Goal: Task Accomplishment & Management: Manage account settings

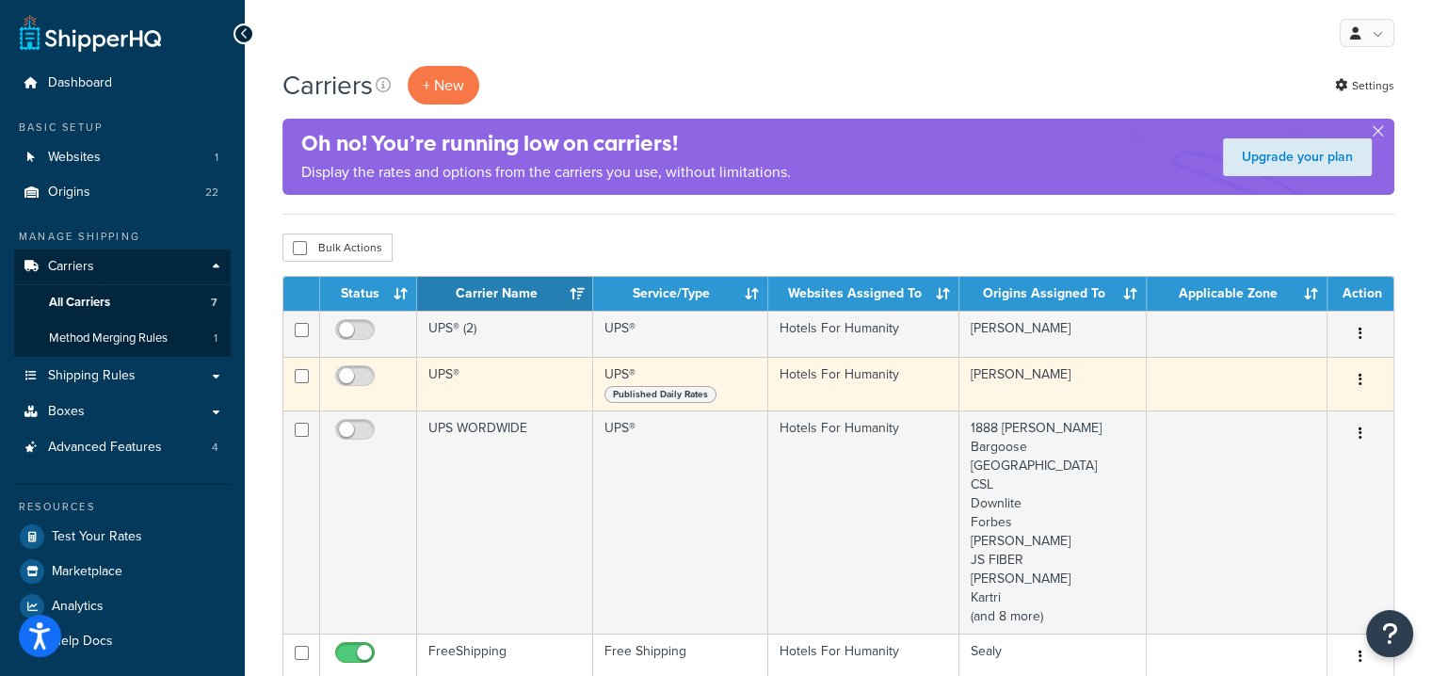
click at [1362, 377] on icon "button" at bounding box center [1361, 379] width 4 height 13
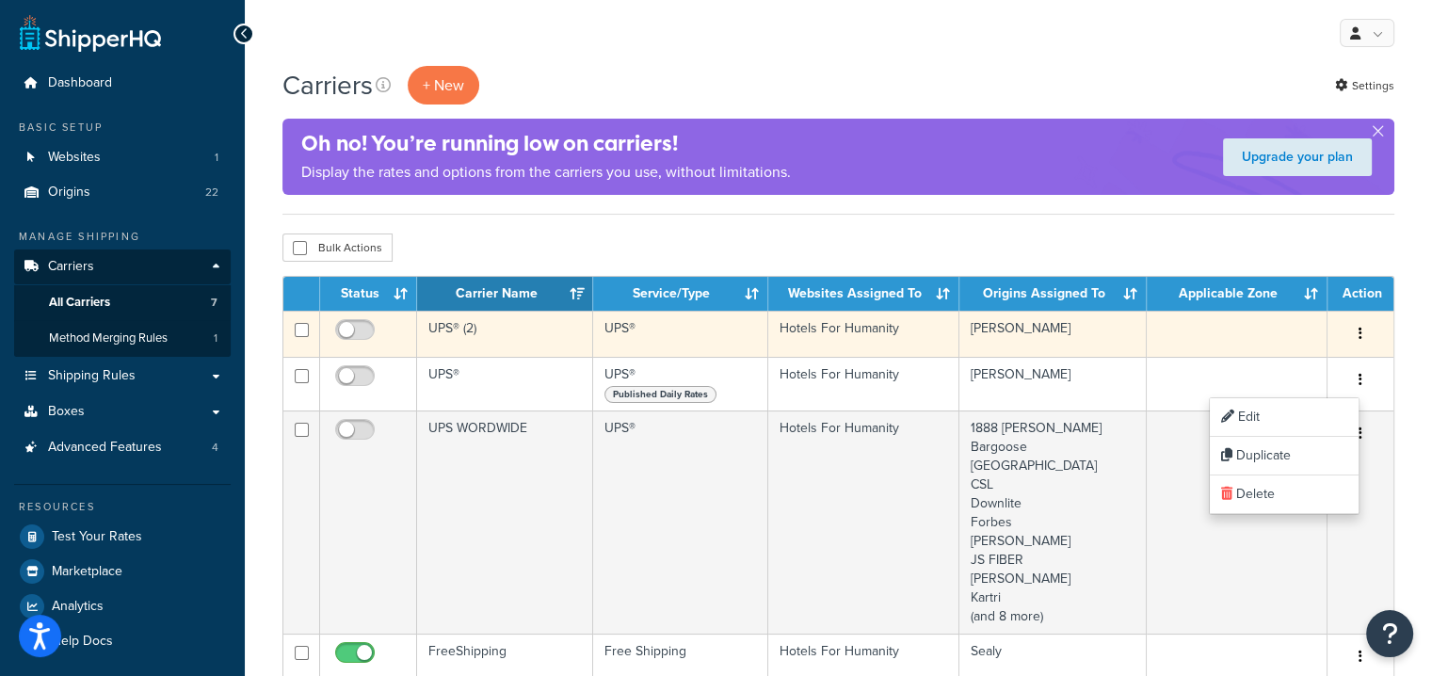
click at [633, 321] on td "UPS®" at bounding box center [680, 334] width 175 height 46
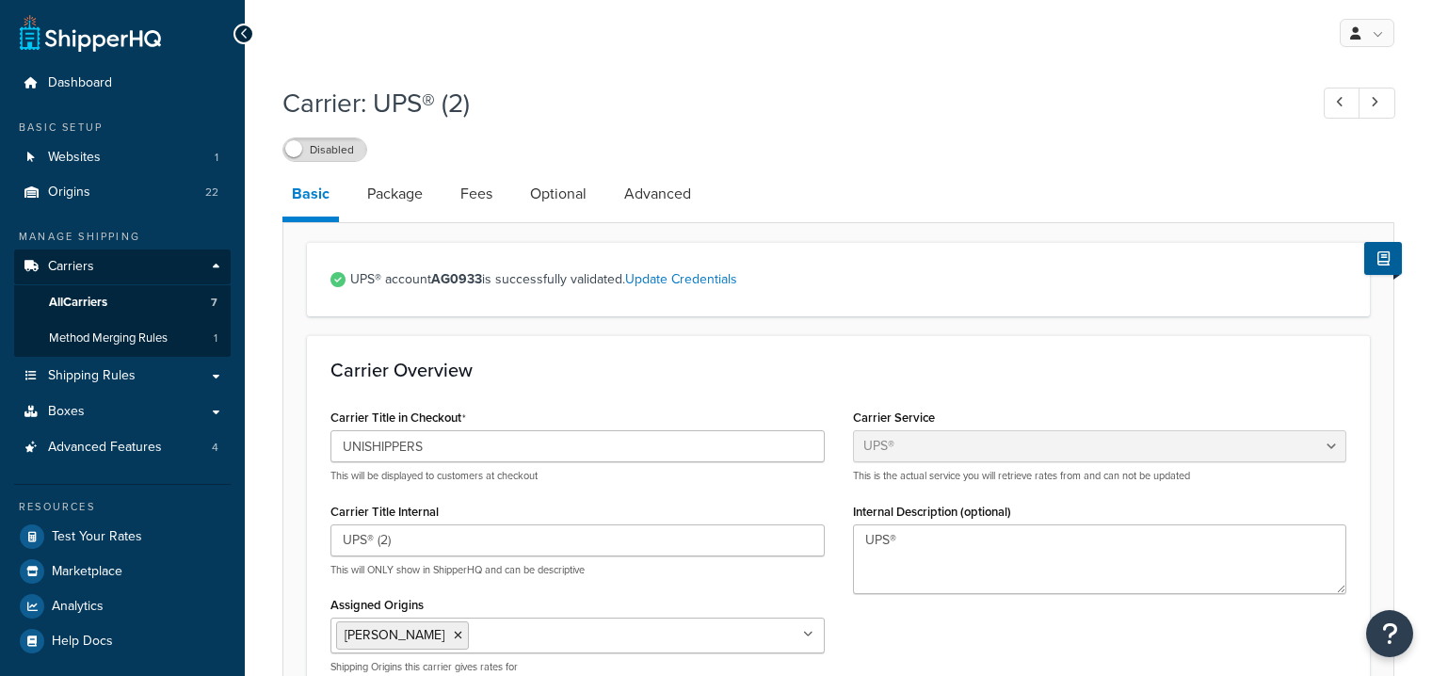
select select "ups"
drag, startPoint x: 448, startPoint y: 440, endPoint x: 255, endPoint y: 440, distance: 193.0
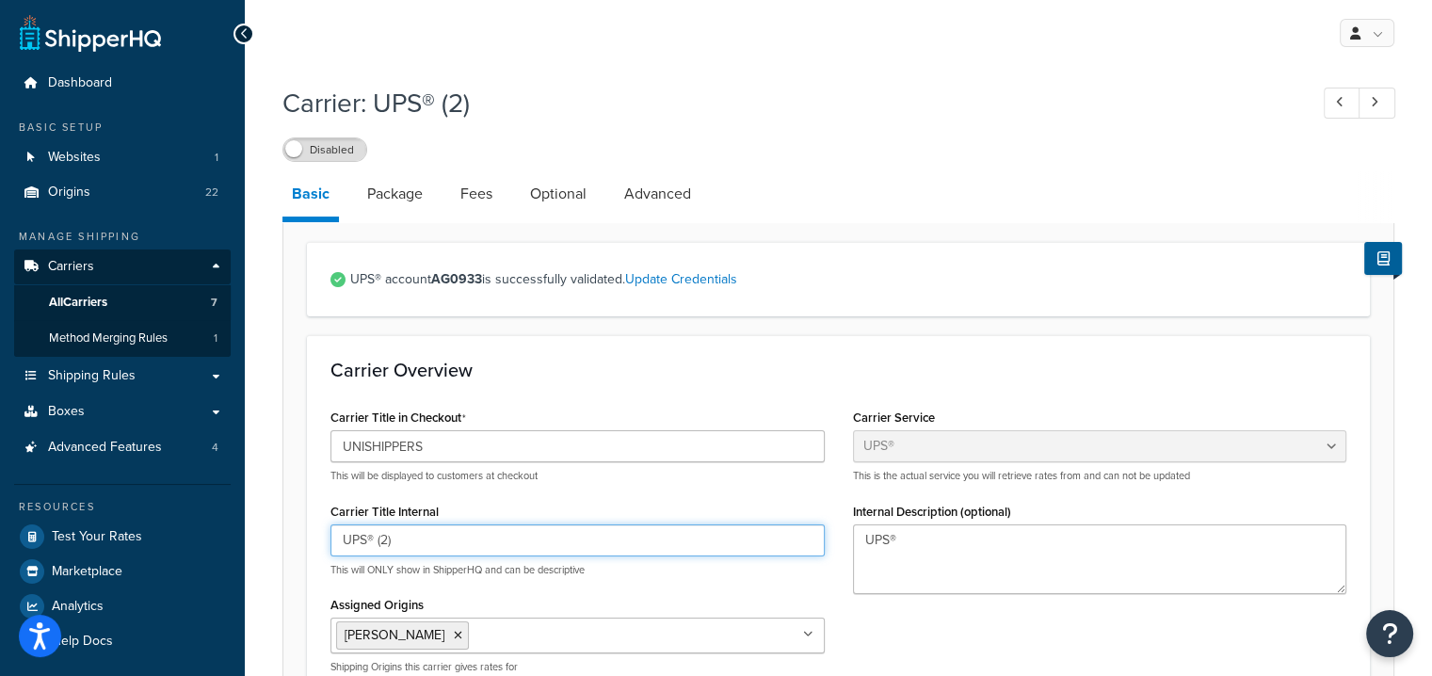
drag, startPoint x: 437, startPoint y: 537, endPoint x: 303, endPoint y: 521, distance: 134.7
paste input "NISHIPPERS"
type input "UNISHIPPERS"
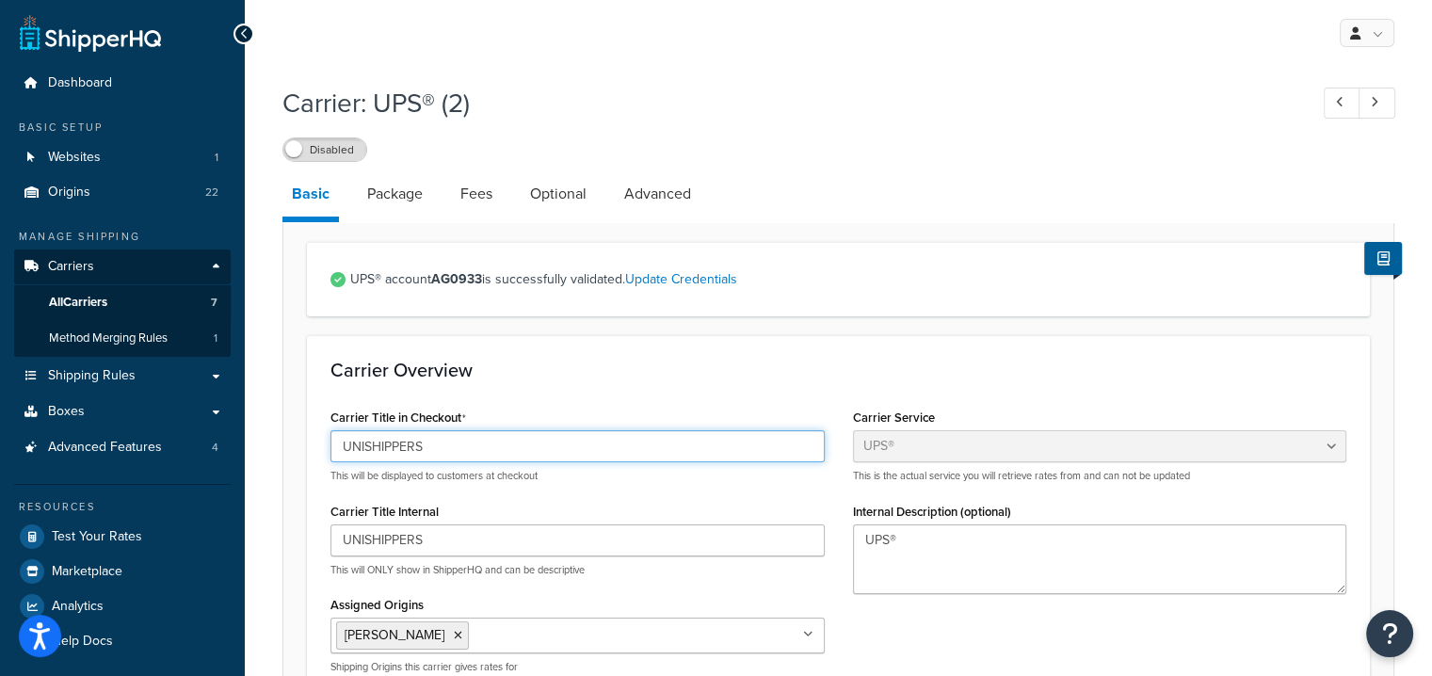
click at [378, 447] on input "UNISHIPPERS" at bounding box center [577, 446] width 494 height 32
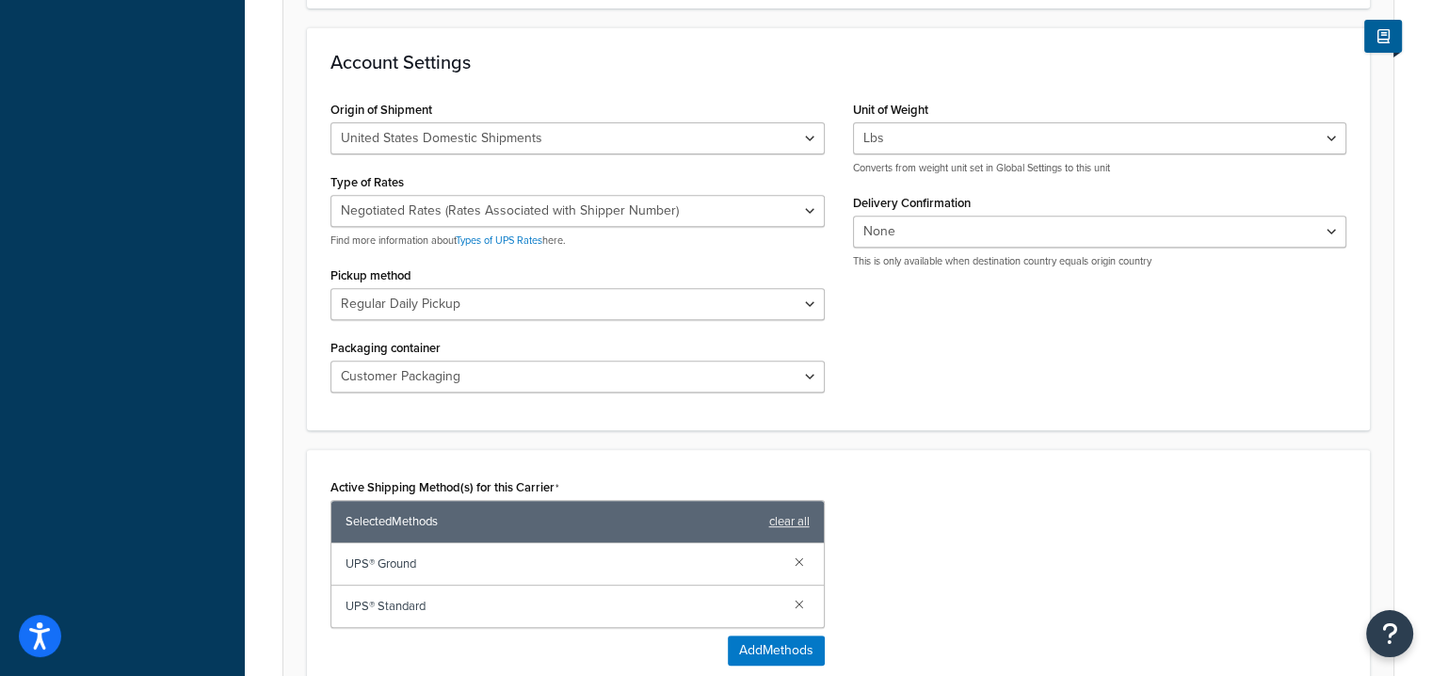
scroll to position [1039, 0]
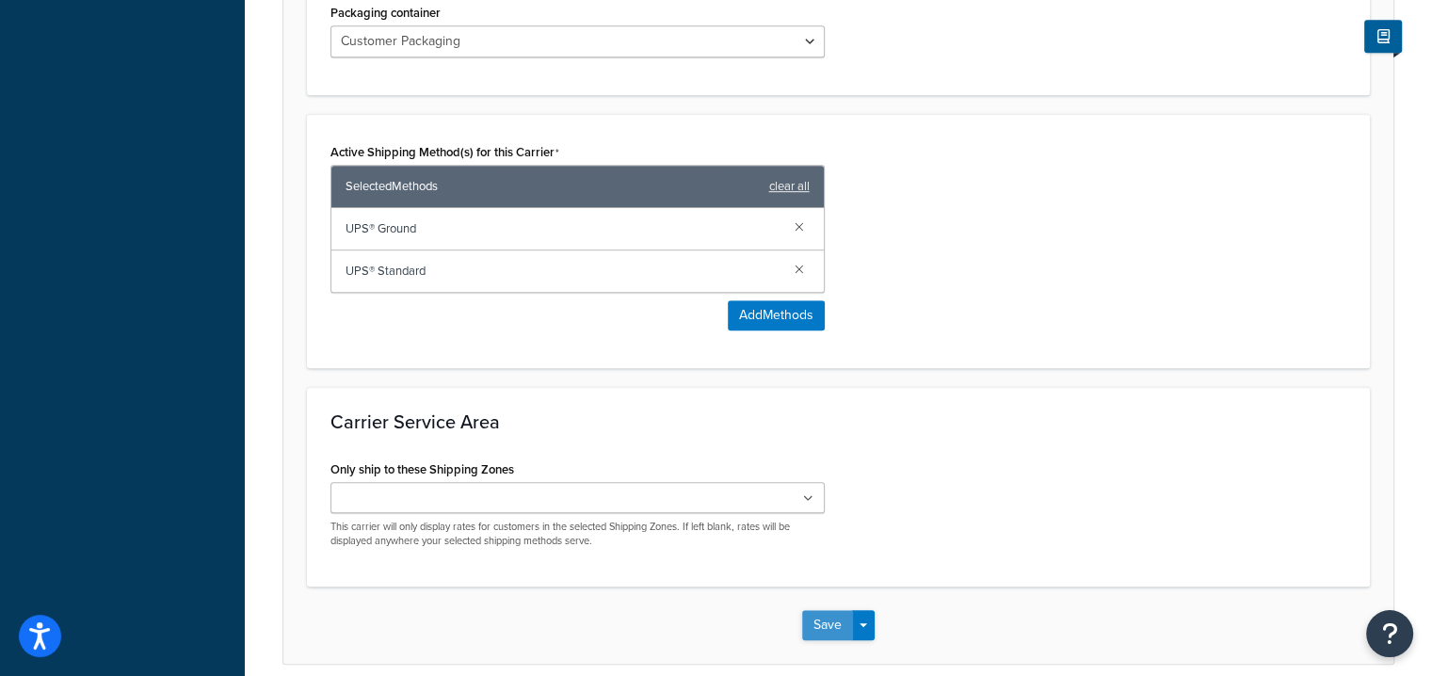
type input "UPS"
click at [828, 620] on button "Save" at bounding box center [827, 625] width 51 height 30
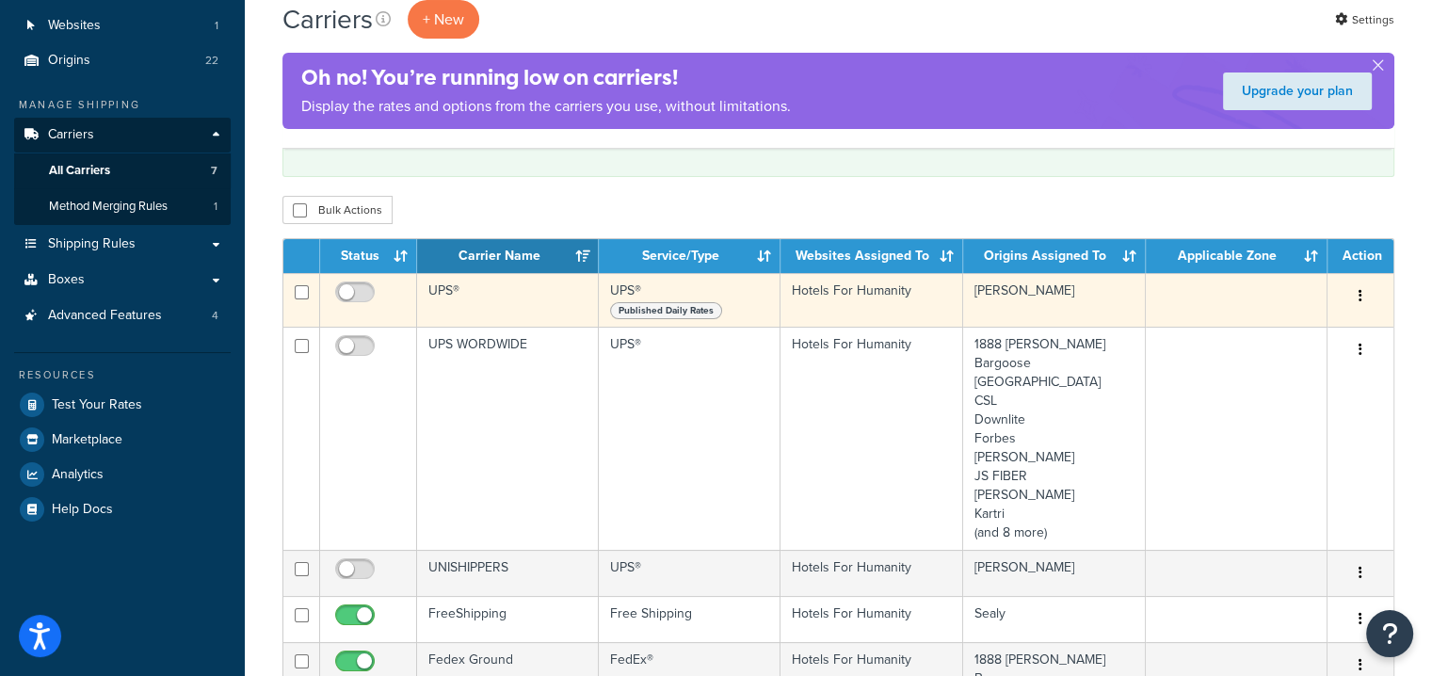
scroll to position [128, 0]
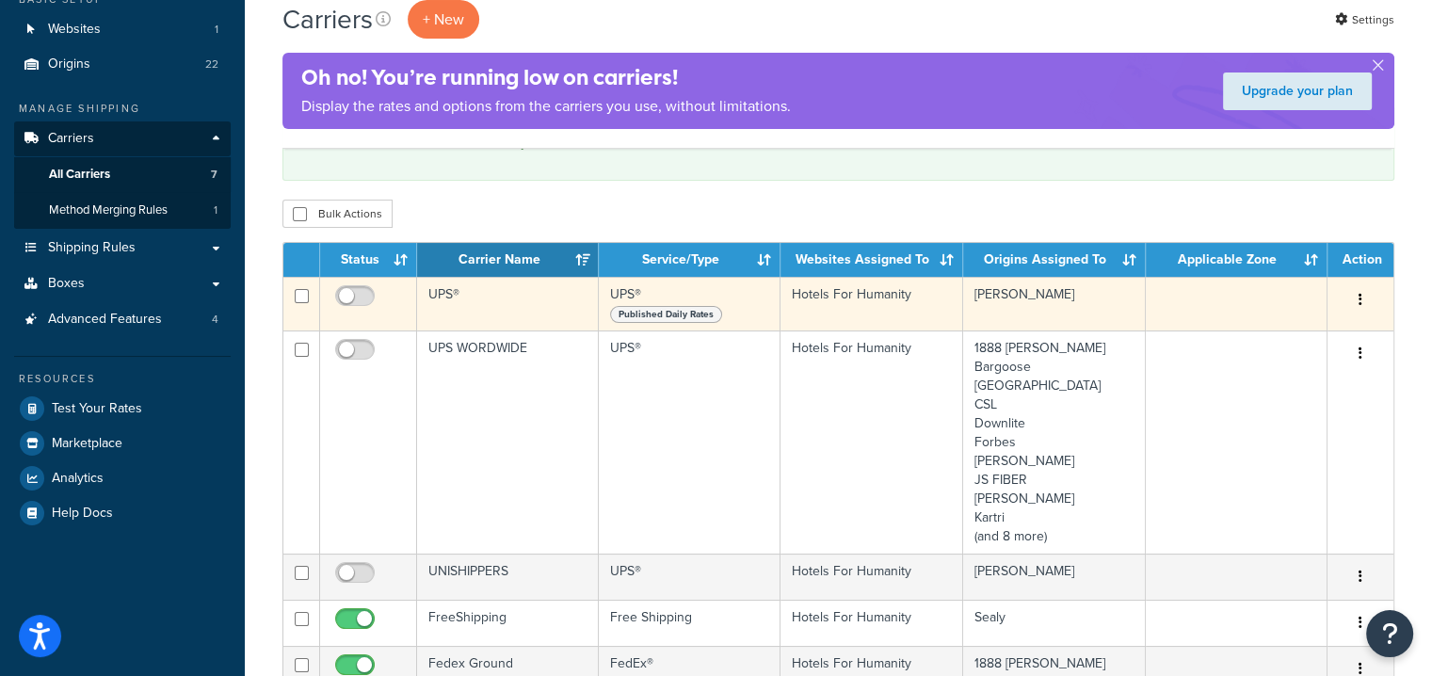
click at [491, 294] on td "UPS®" at bounding box center [508, 304] width 182 height 54
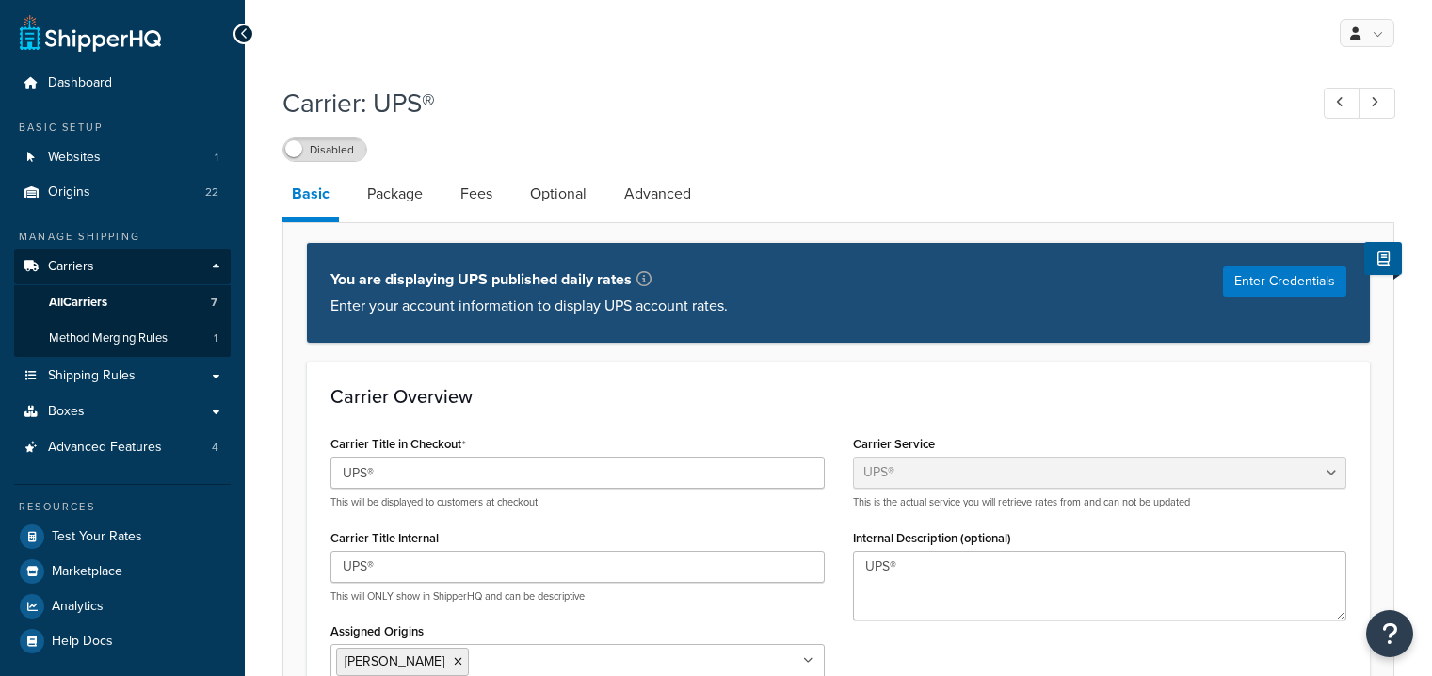
select select "ups"
click at [384, 199] on link "Package" at bounding box center [395, 193] width 74 height 45
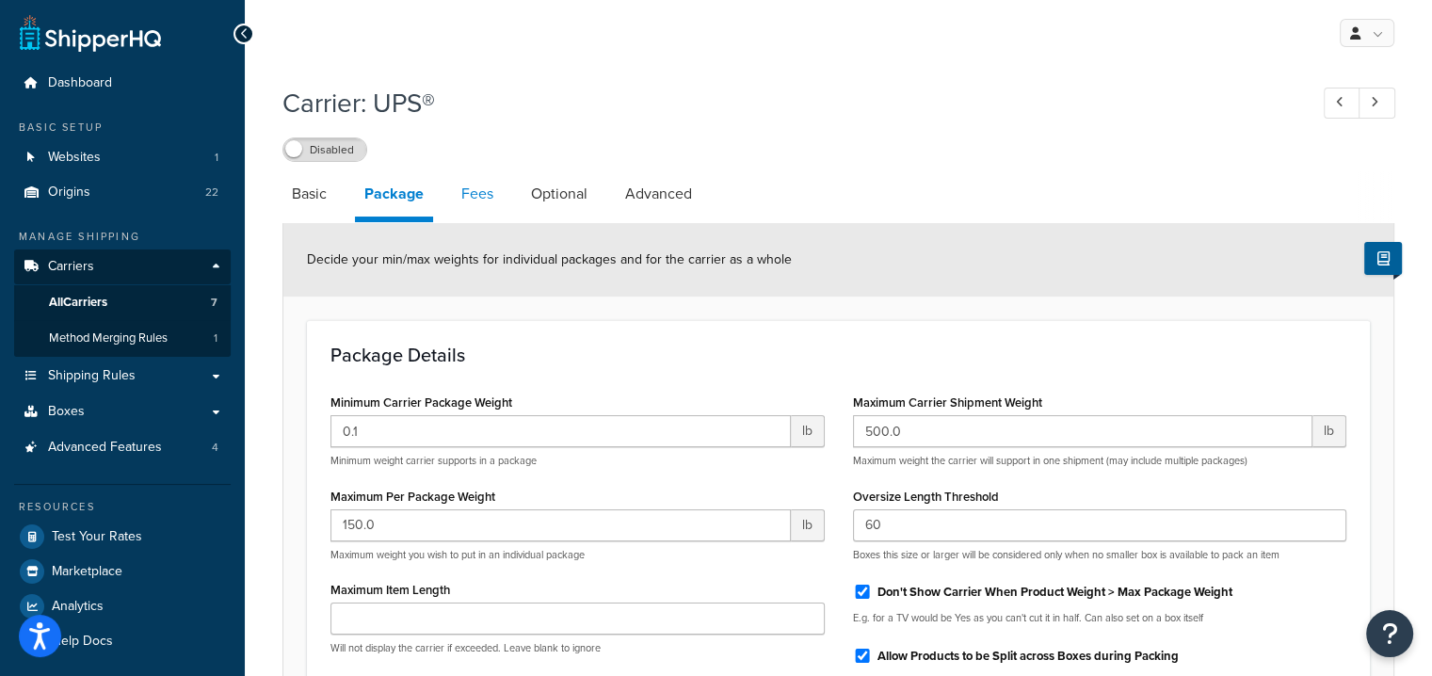
click at [463, 203] on link "Fees" at bounding box center [477, 193] width 51 height 45
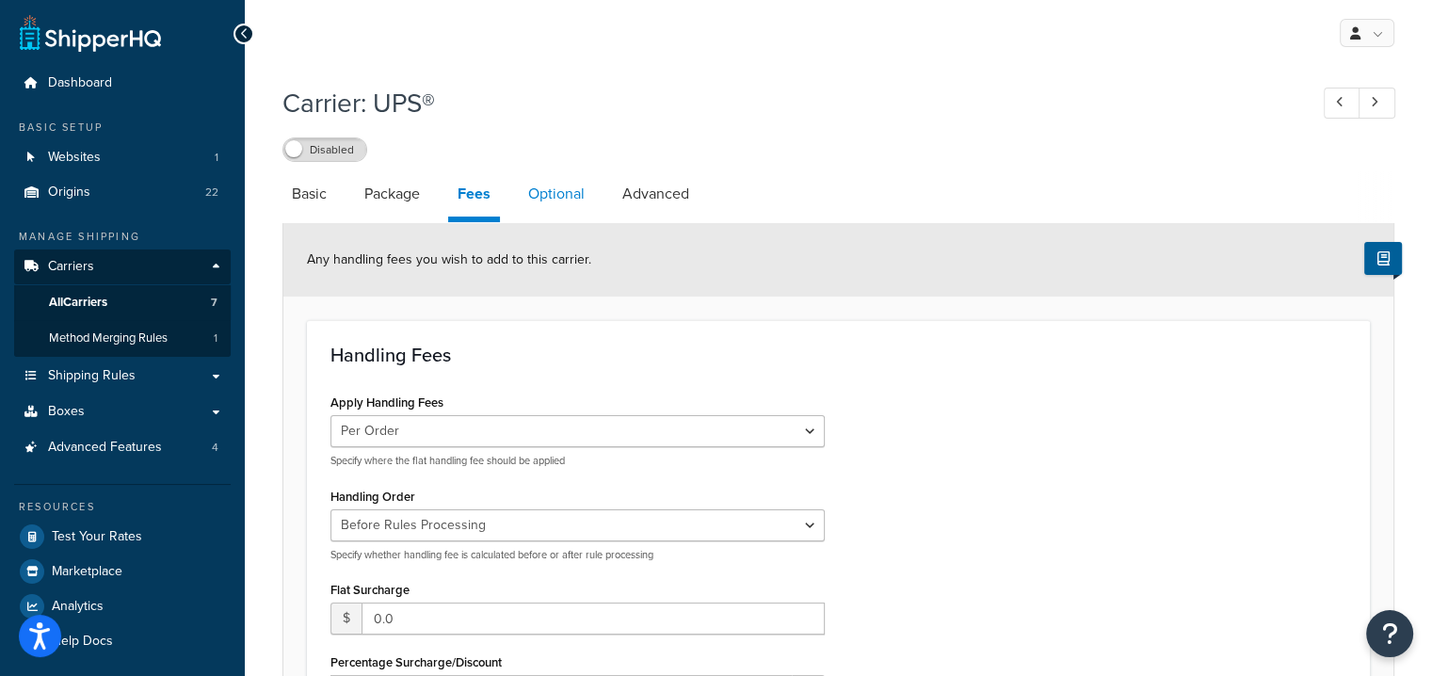
click at [551, 188] on link "Optional" at bounding box center [556, 193] width 75 height 45
select select "business"
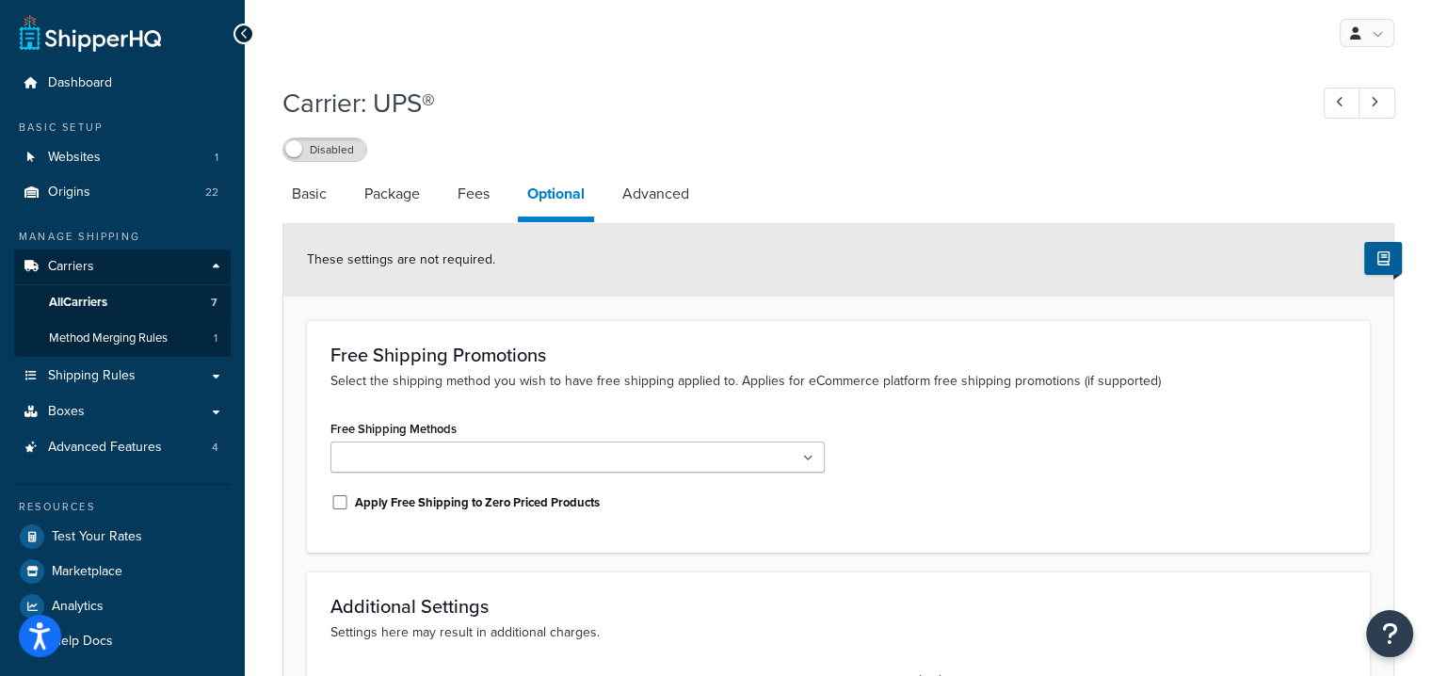
click at [653, 169] on div "Carrier: UPS® Disabled Basic Package Fees Optional Advanced These settings are …" at bounding box center [838, 468] width 1112 height 787
click at [652, 196] on link "Advanced" at bounding box center [656, 193] width 86 height 45
select select "false"
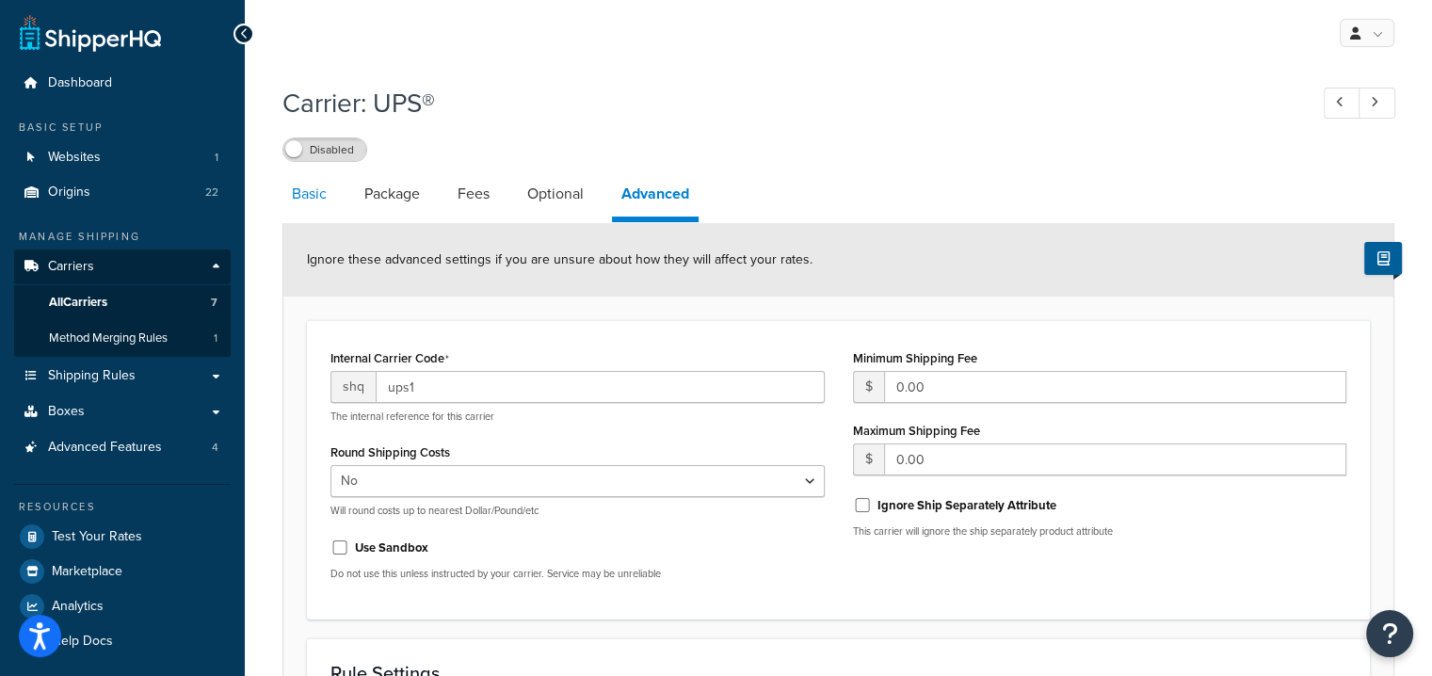
click at [309, 195] on link "Basic" at bounding box center [309, 193] width 54 height 45
select select "ups"
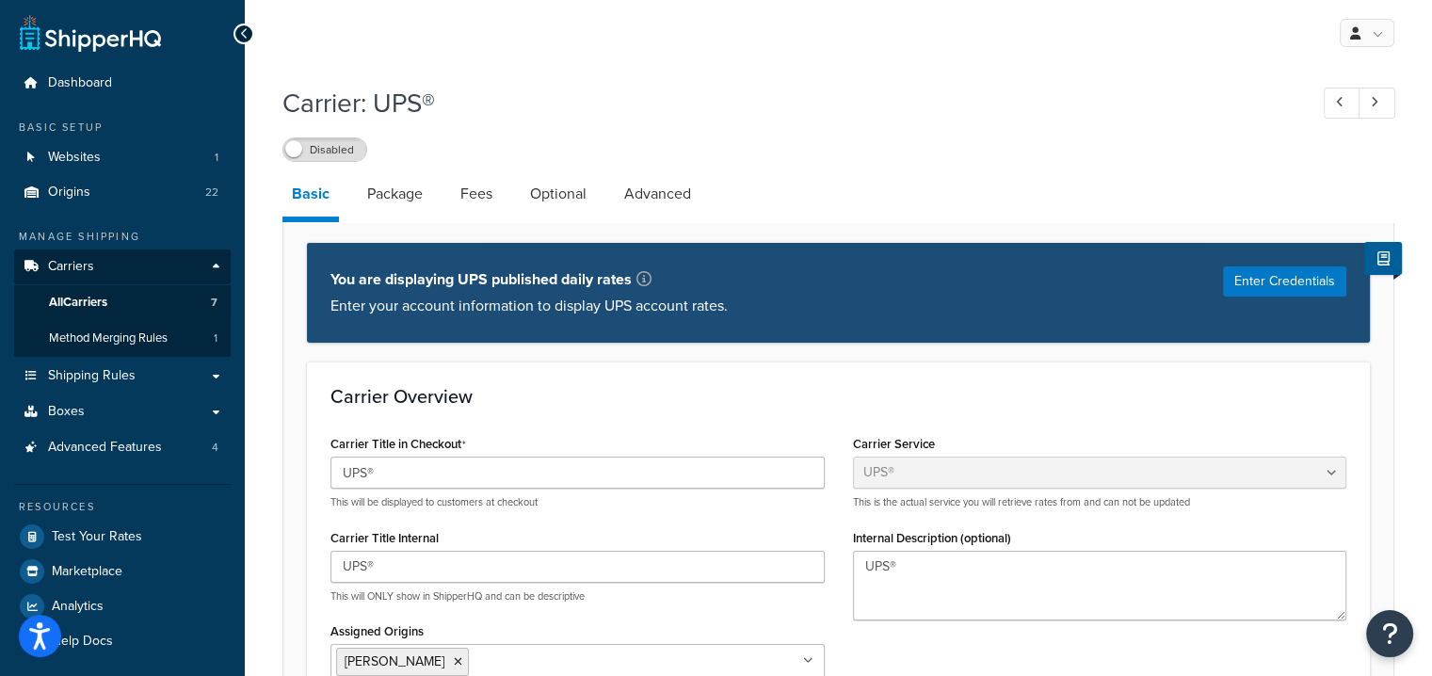
scroll to position [10, 0]
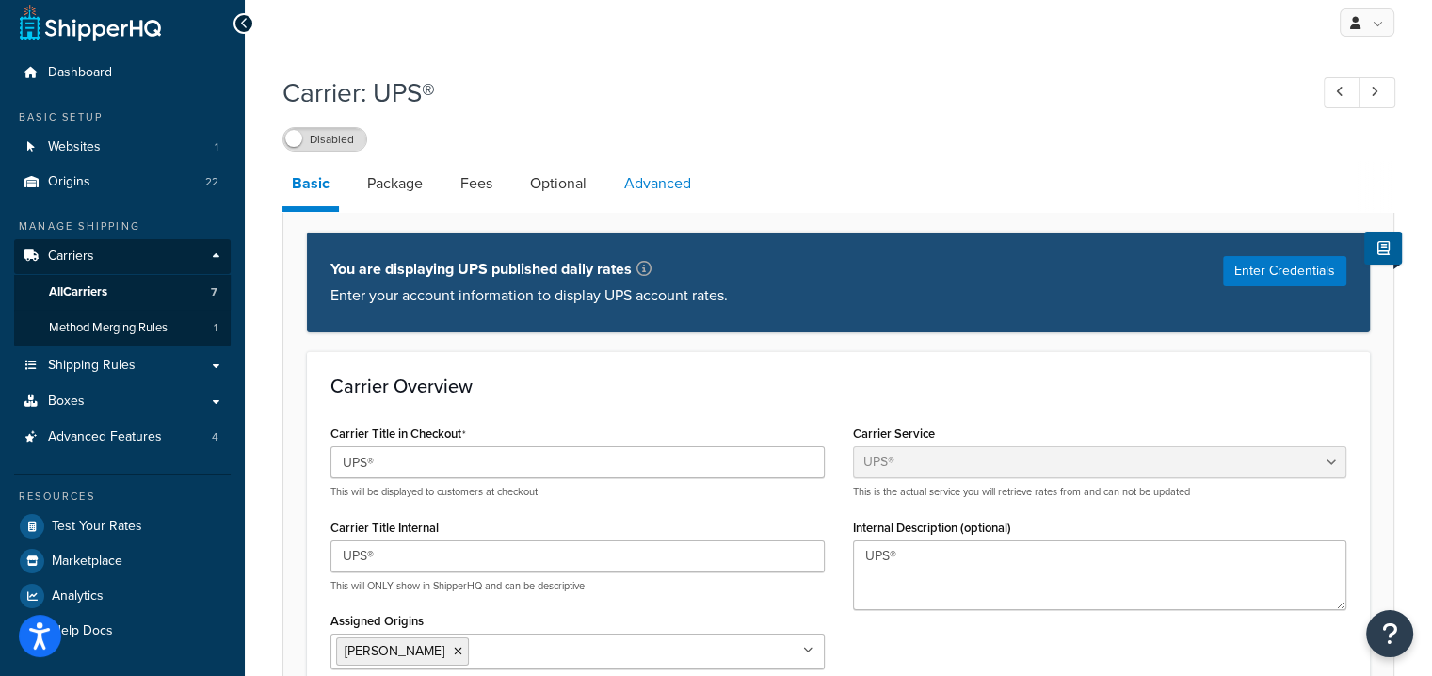
click at [635, 191] on link "Advanced" at bounding box center [658, 183] width 86 height 45
select select "false"
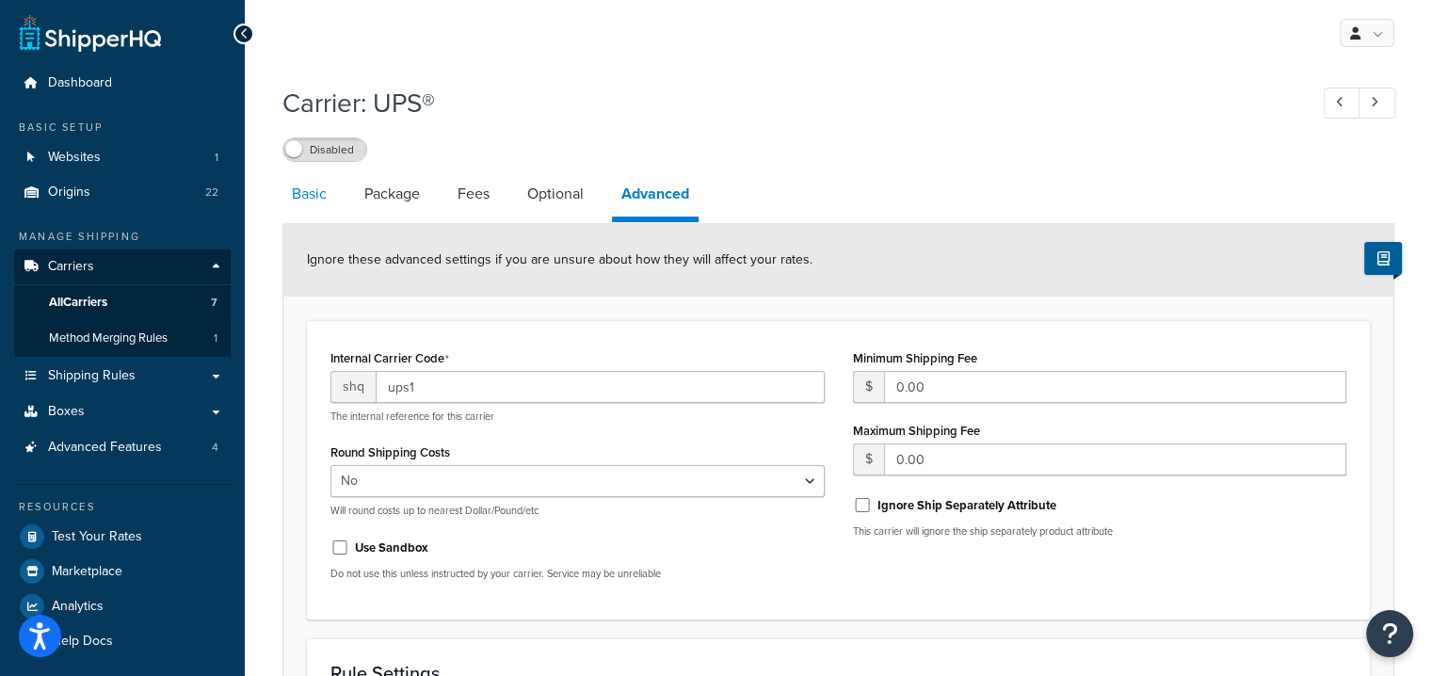
click at [313, 201] on link "Basic" at bounding box center [309, 193] width 54 height 45
select select "ups"
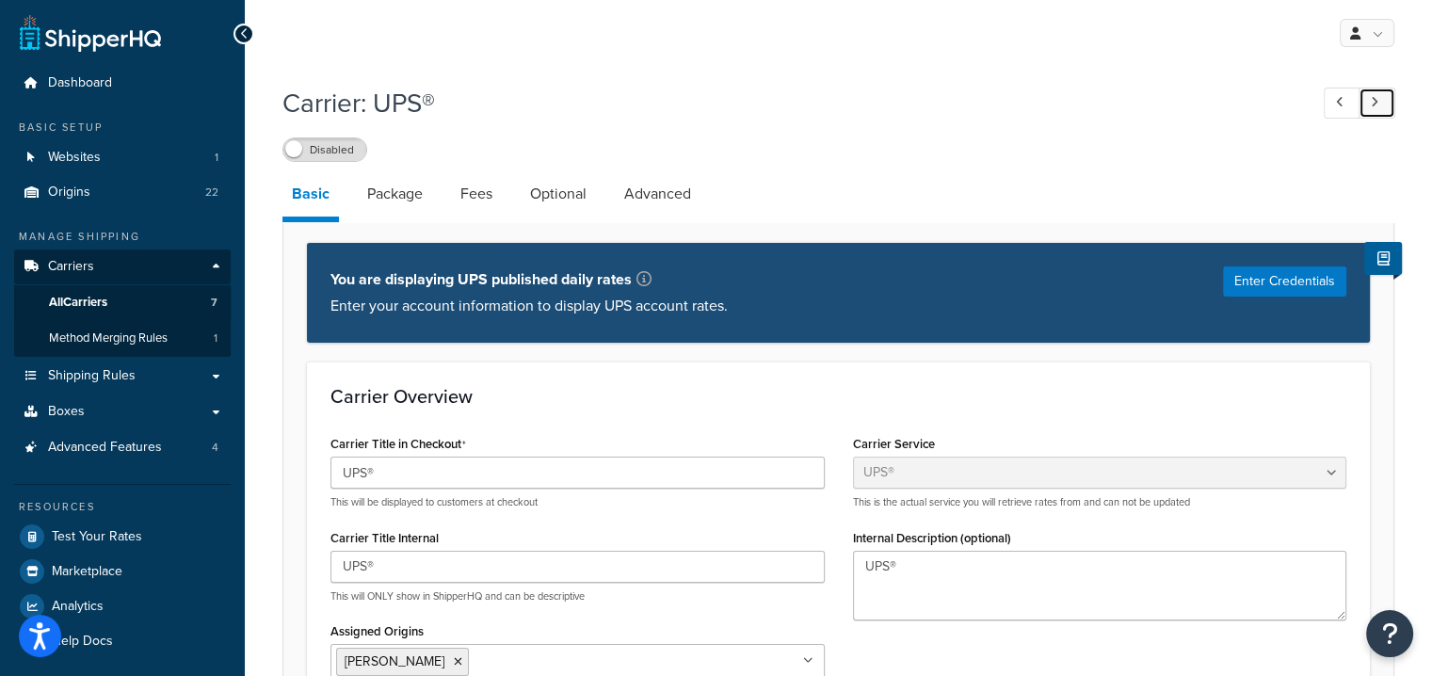
click at [1367, 104] on link at bounding box center [1377, 103] width 37 height 31
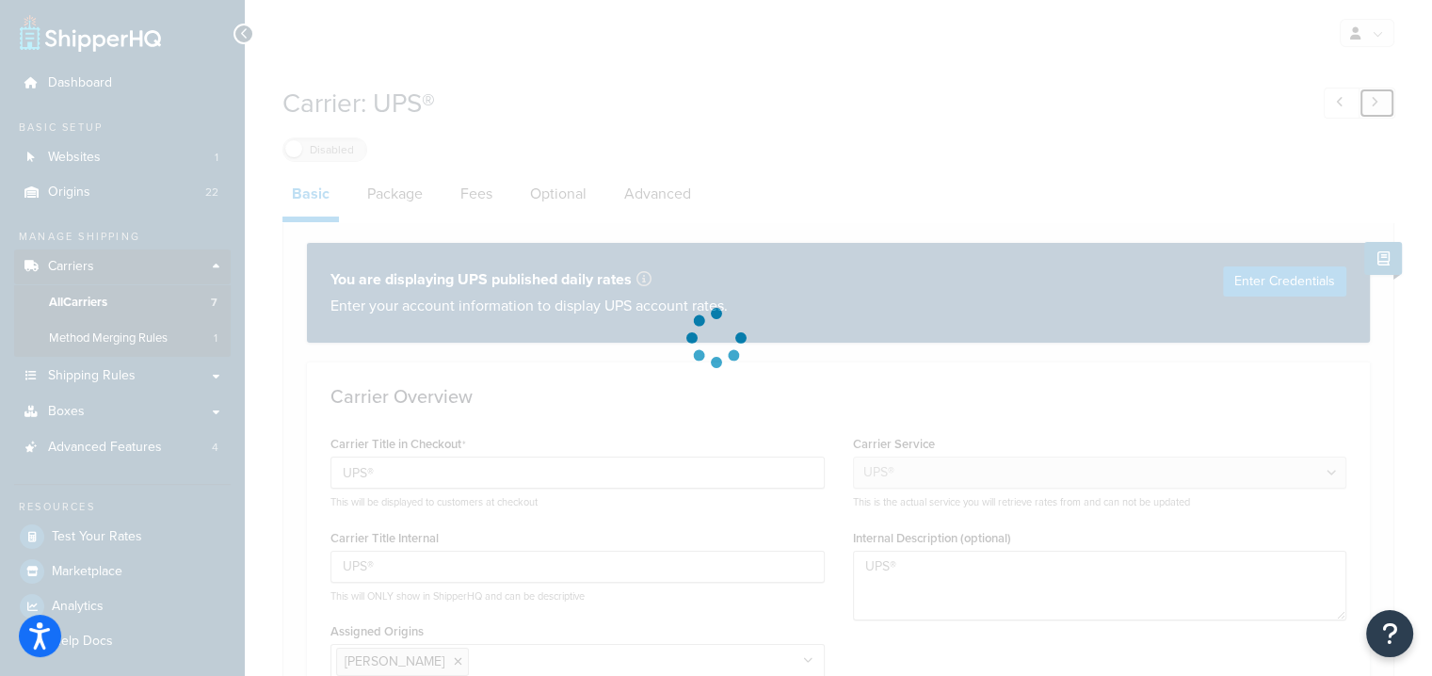
type input "UPS"
type input "UNISHIPPERS"
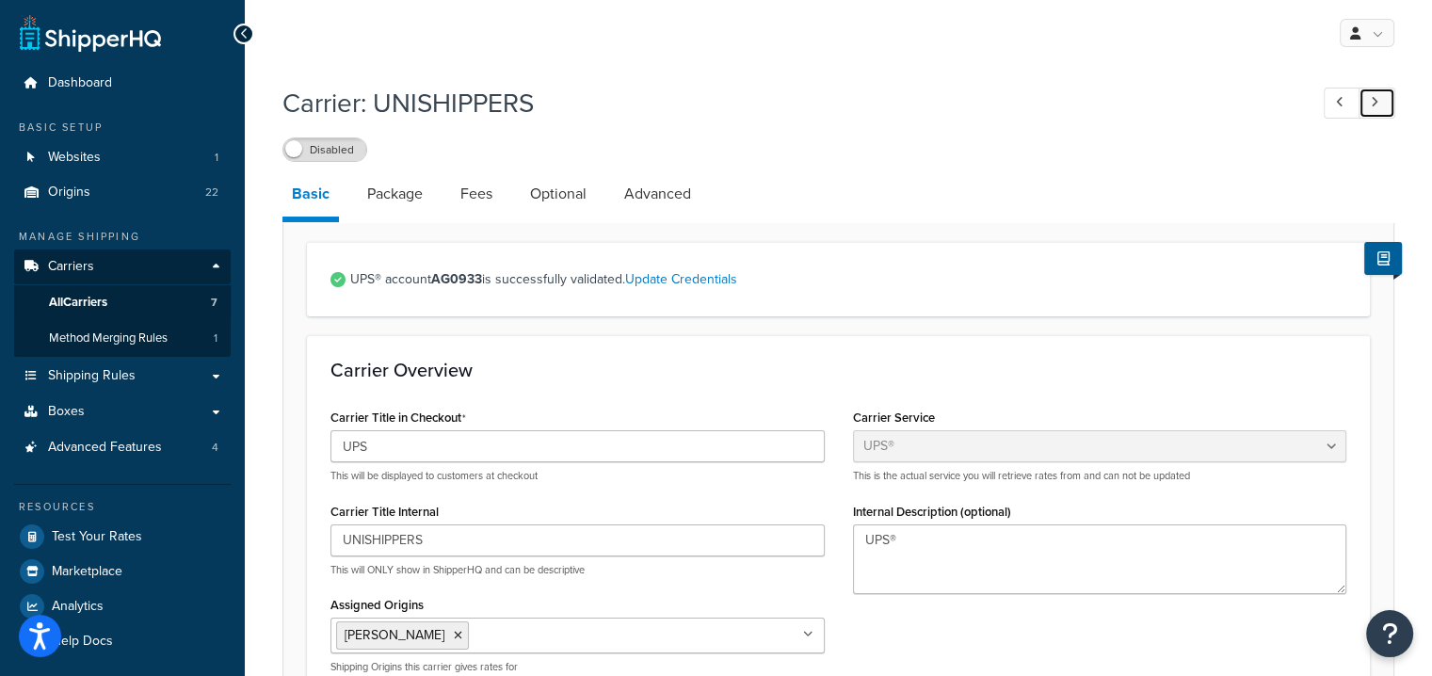
click at [1367, 104] on link at bounding box center [1377, 103] width 37 height 31
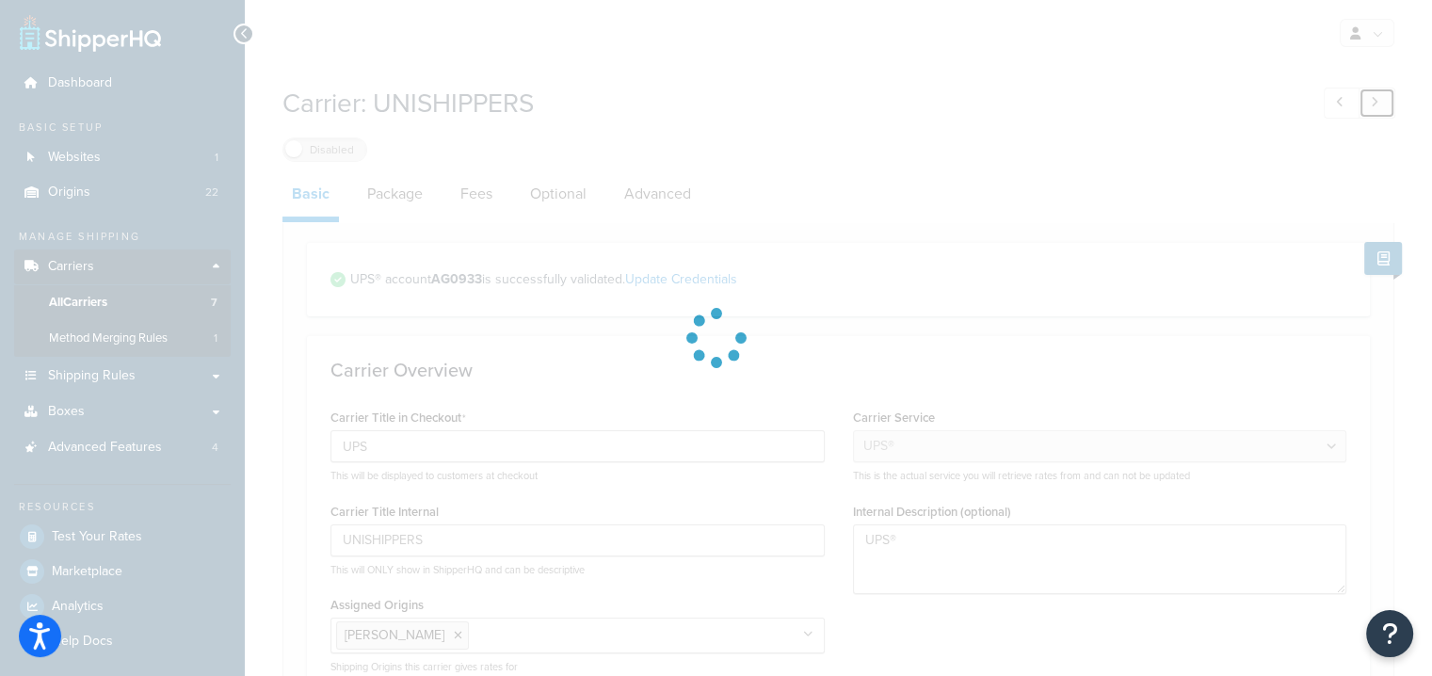
type input "Fedex"
type input "Fedex Ground"
select select "fedEx"
type textarea "Ground"
select select "REGULAR_PICKUP"
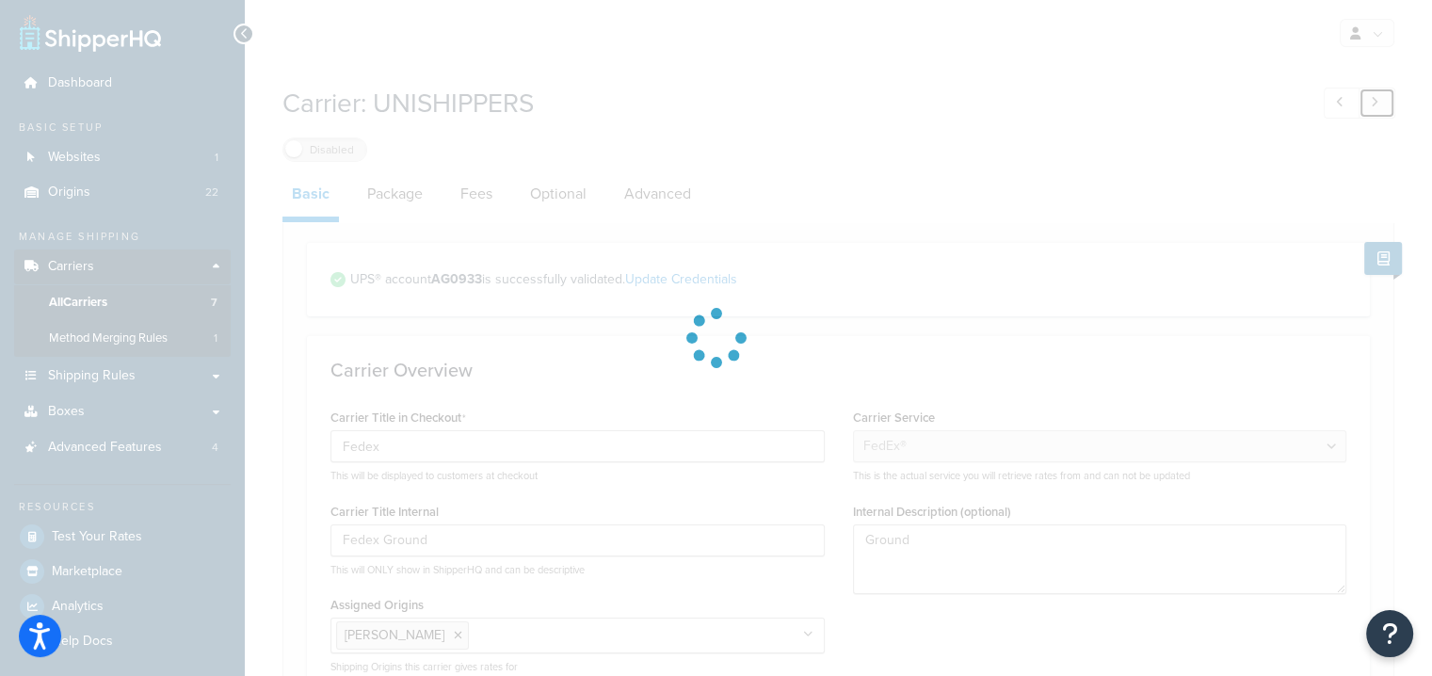
select select "YOUR_PACKAGING"
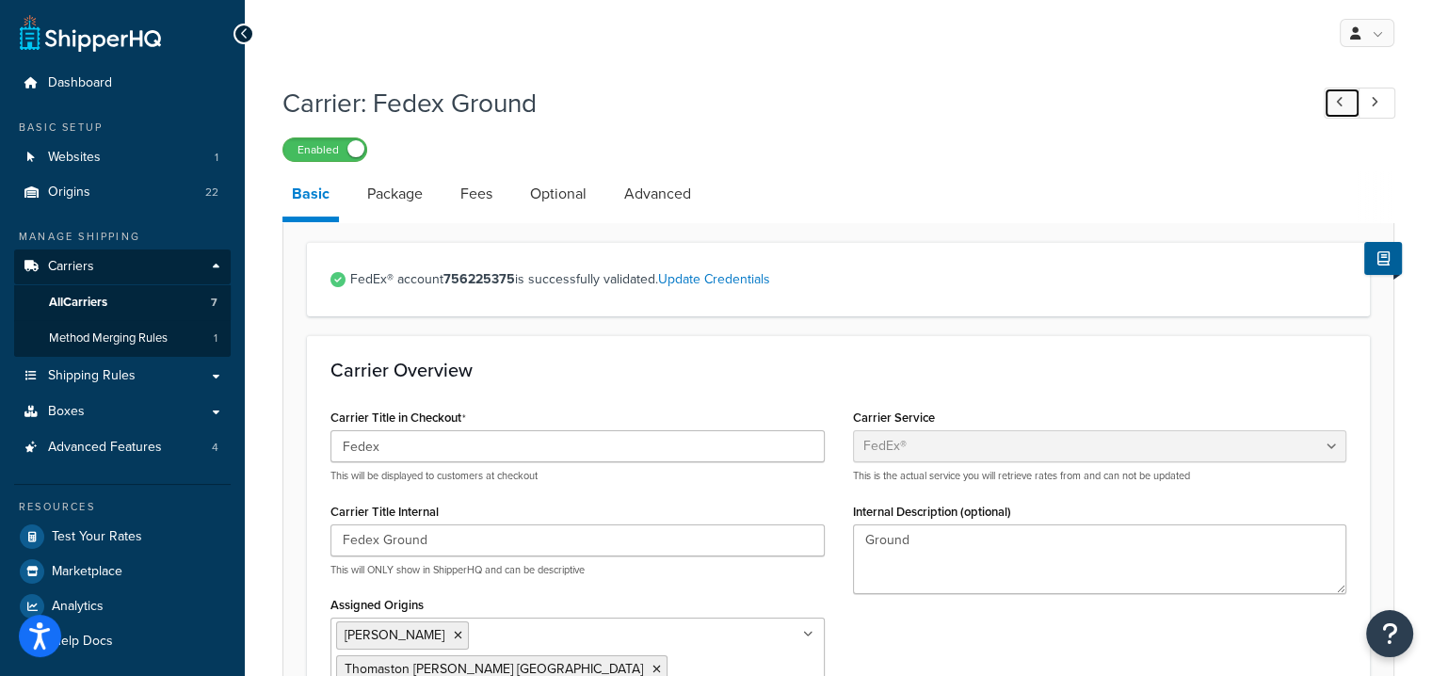
click at [1328, 105] on link at bounding box center [1342, 103] width 37 height 31
type input "UPS"
type input "UNISHIPPERS"
select select "ups"
type textarea "UPS®"
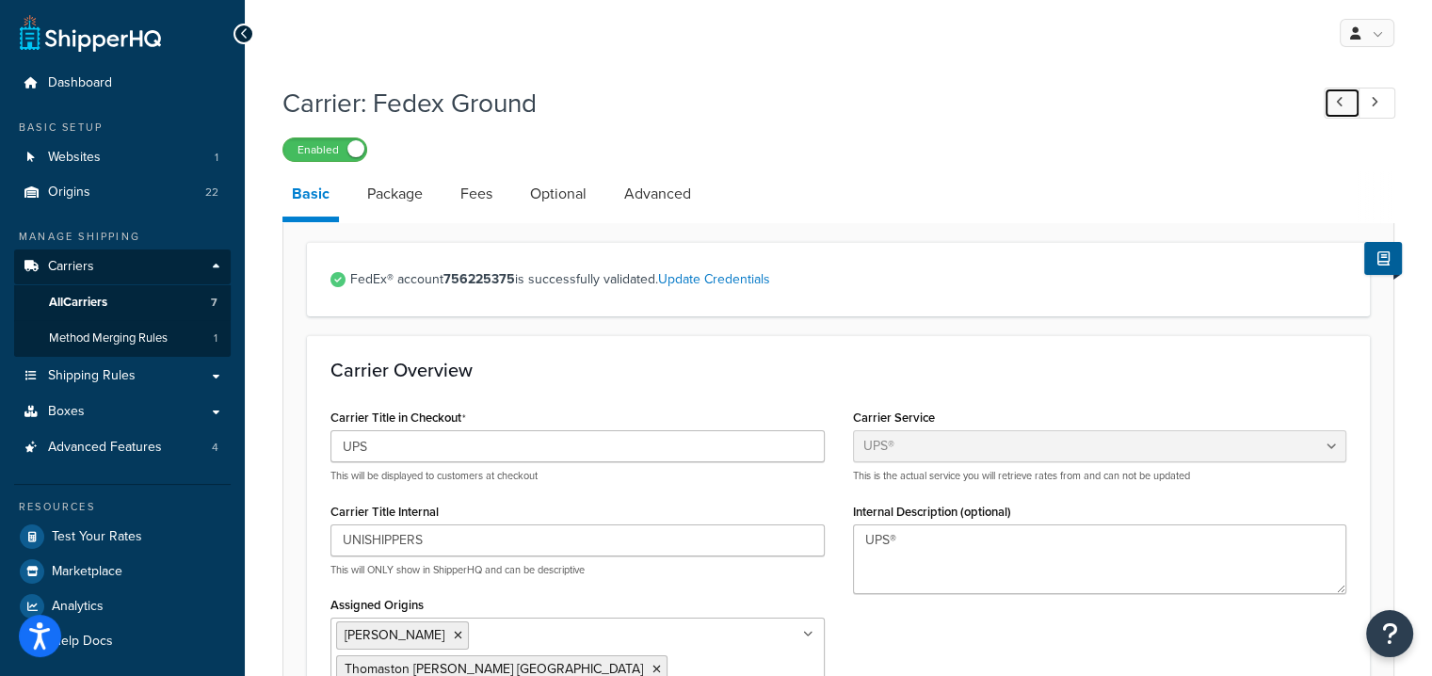
select select "01"
select select "00"
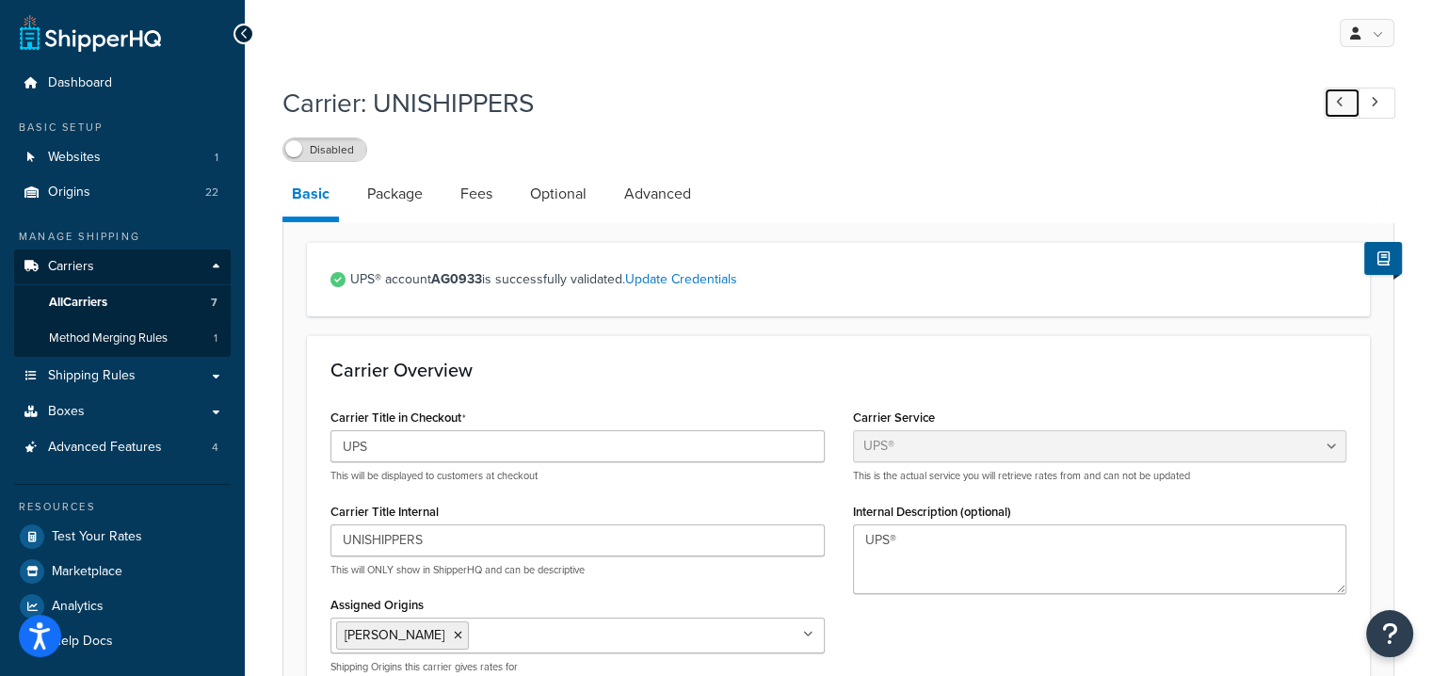
scroll to position [2, 0]
click at [353, 147] on label "Disabled" at bounding box center [324, 148] width 83 height 23
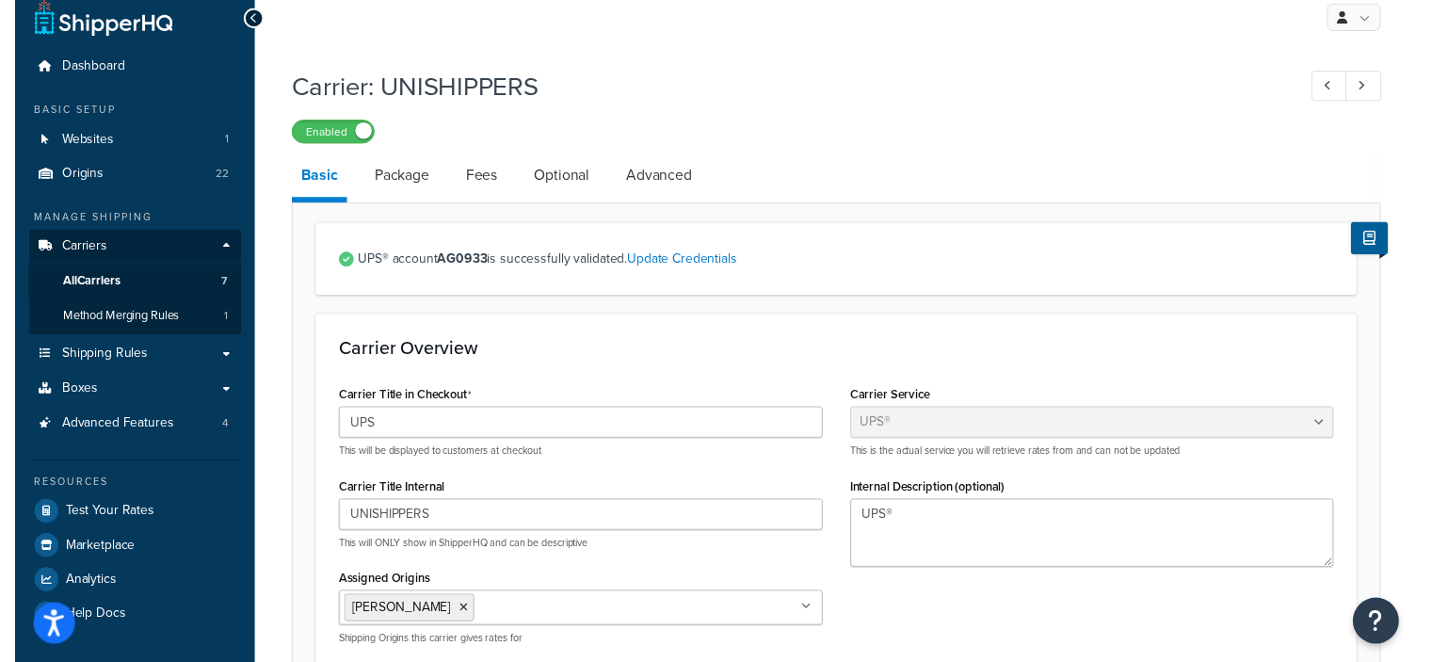
scroll to position [0, 0]
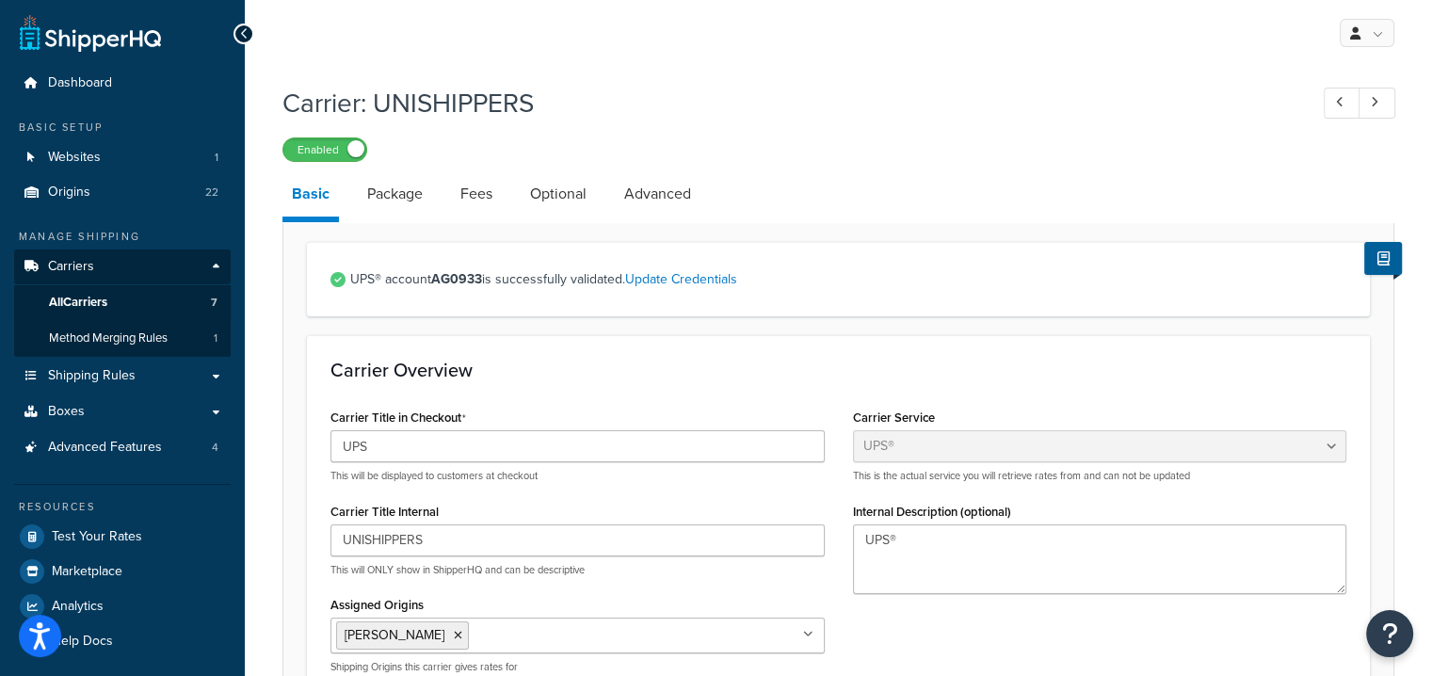
click at [241, 29] on icon at bounding box center [244, 33] width 8 height 13
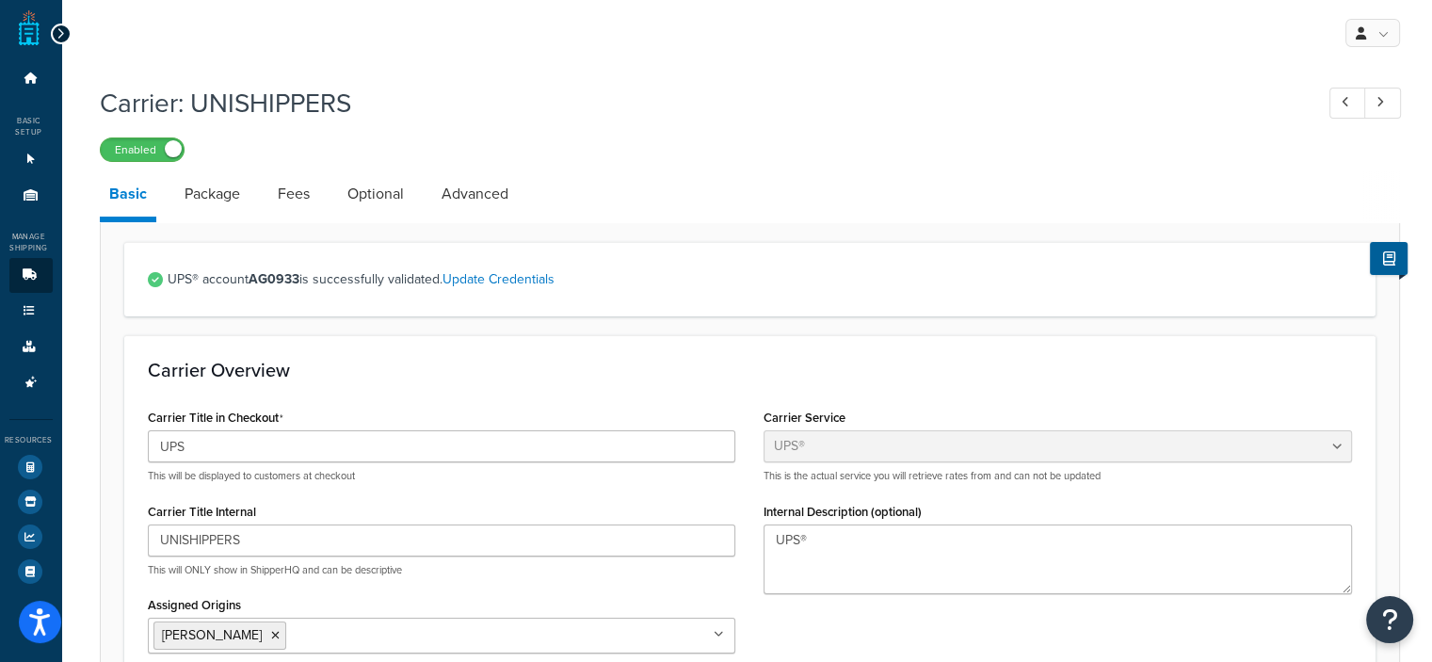
click at [51, 37] on div at bounding box center [61, 34] width 21 height 21
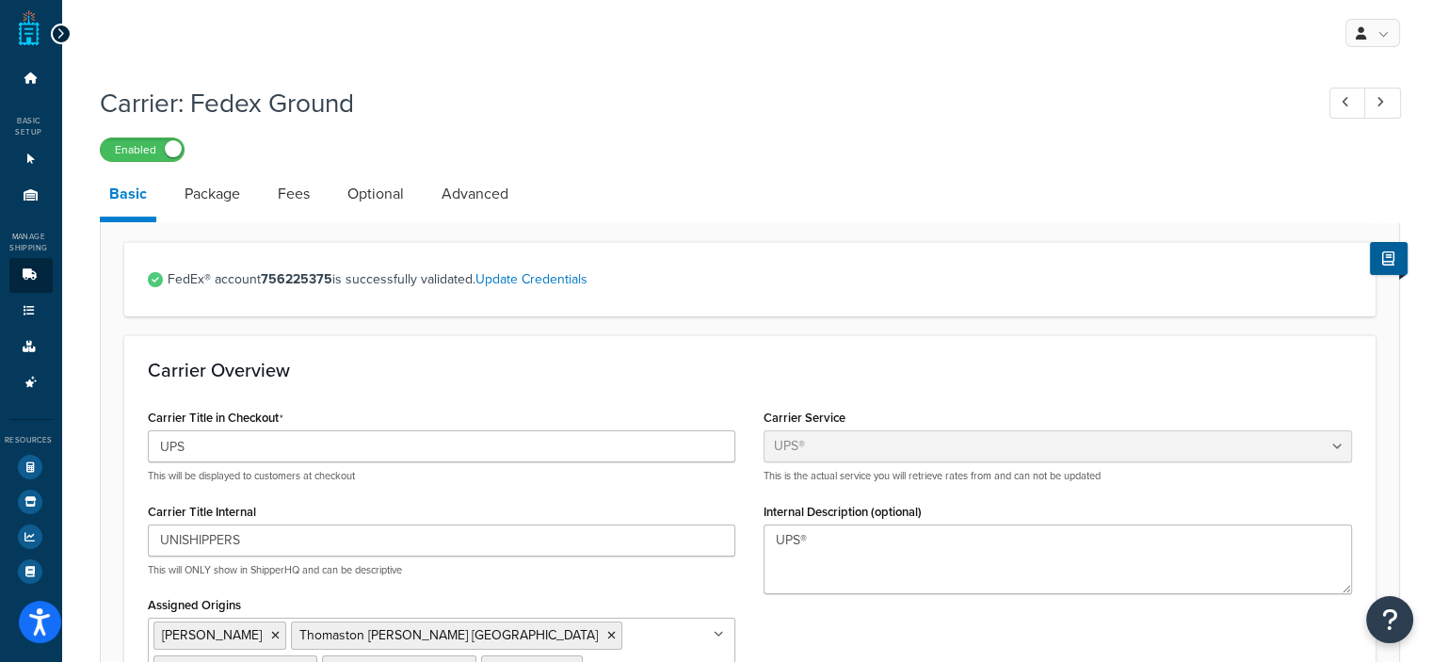
type input "Fedex"
type input "Fedex Ground"
select select "fedEx"
type textarea "Ground"
select select "REGULAR_PICKUP"
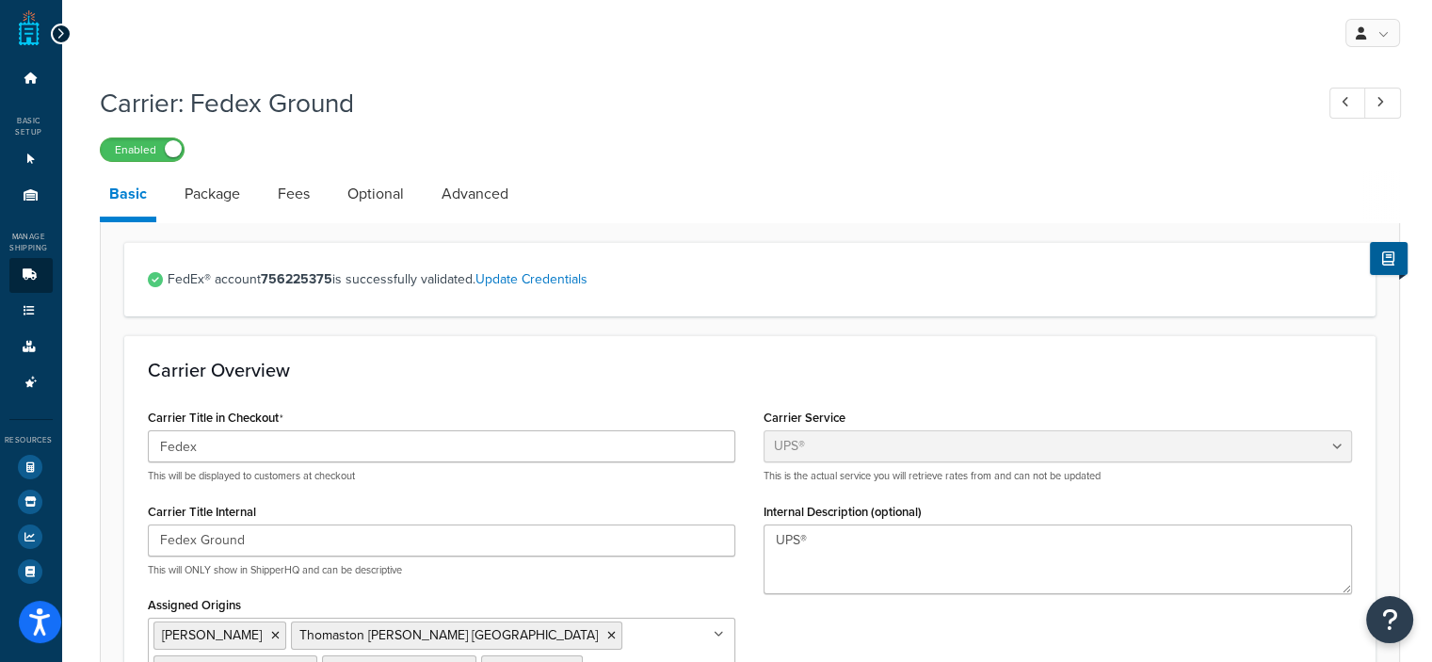
select select "YOUR_PACKAGING"
type input "UPS"
type input "UNISHIPPERS"
select select "ups"
type textarea "UPS®"
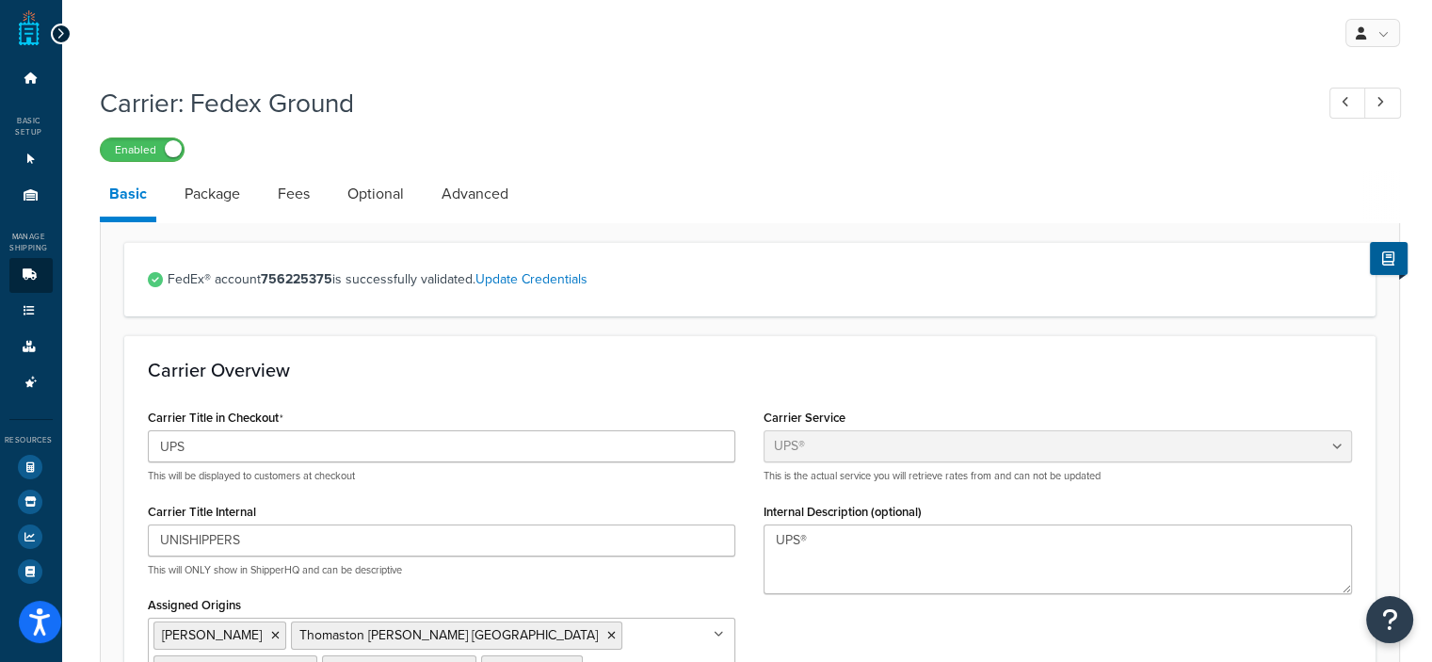
select select "01"
select select "00"
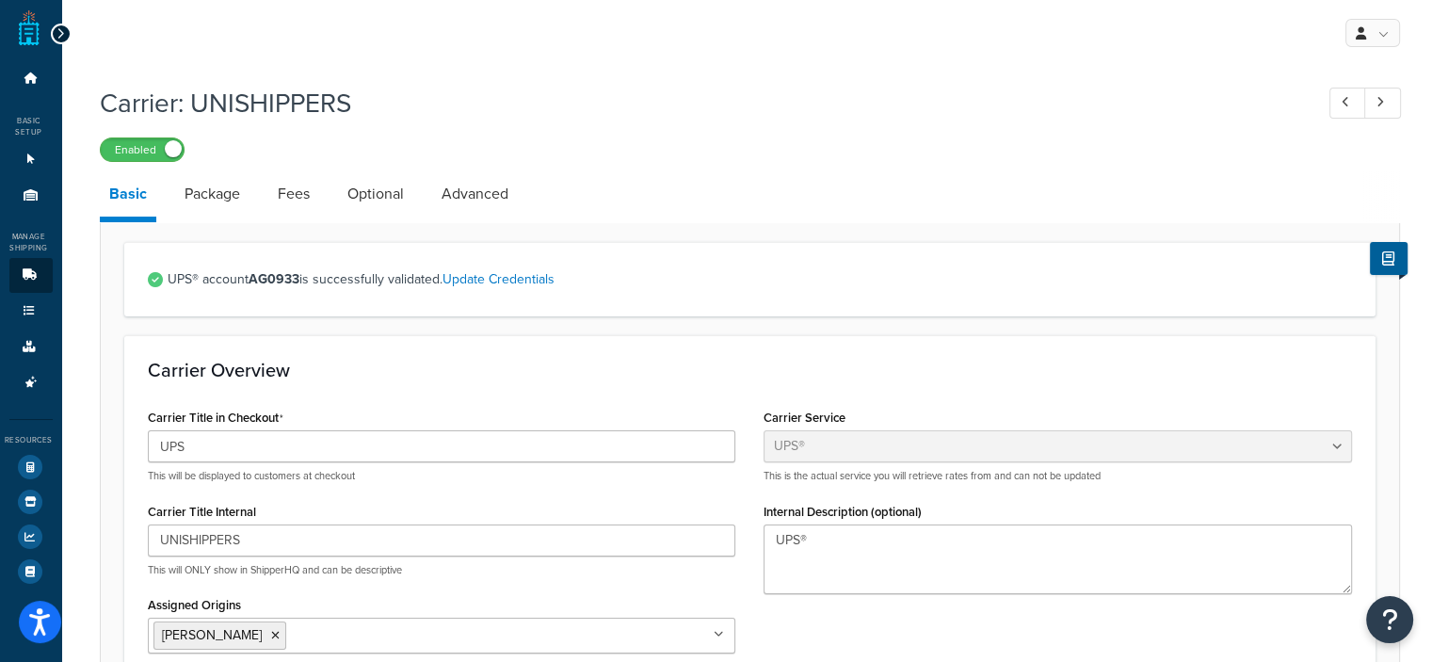
type input "Fedex"
type input "Fedex Ground"
select select "fedEx"
type textarea "Ground"
select select "REGULAR_PICKUP"
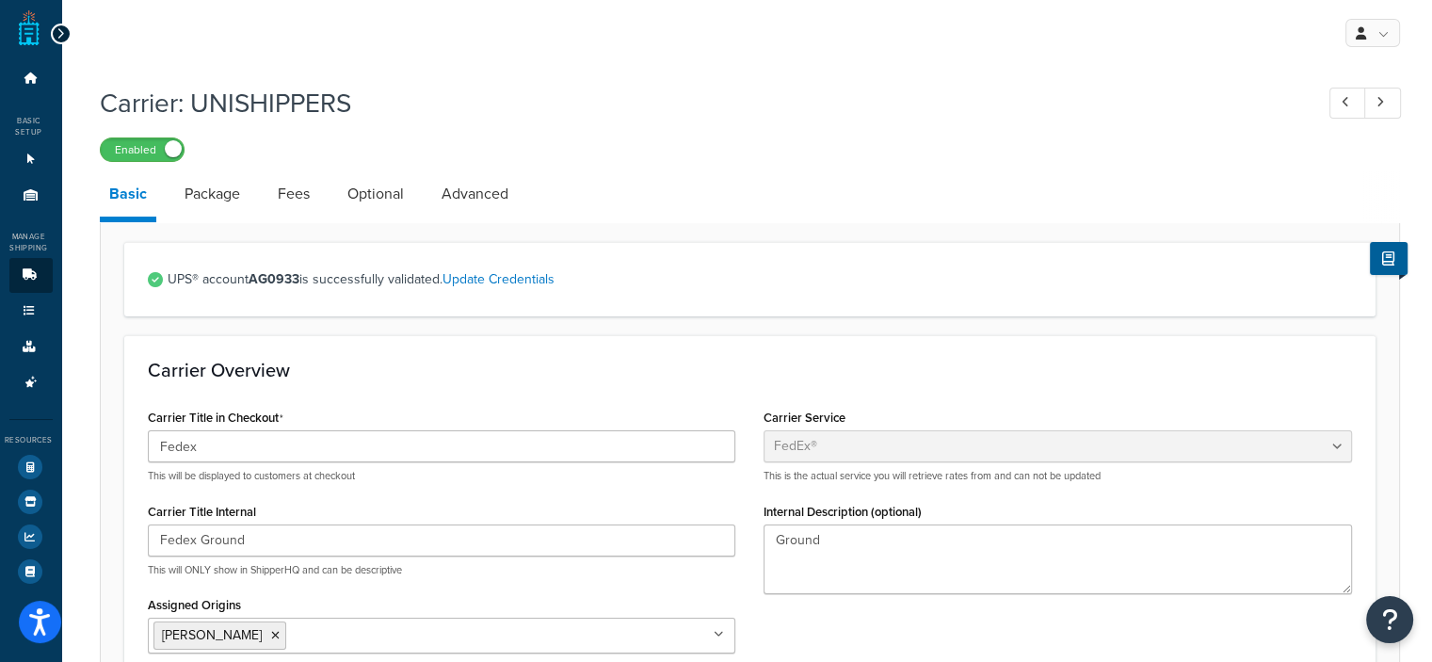
select select "YOUR_PACKAGING"
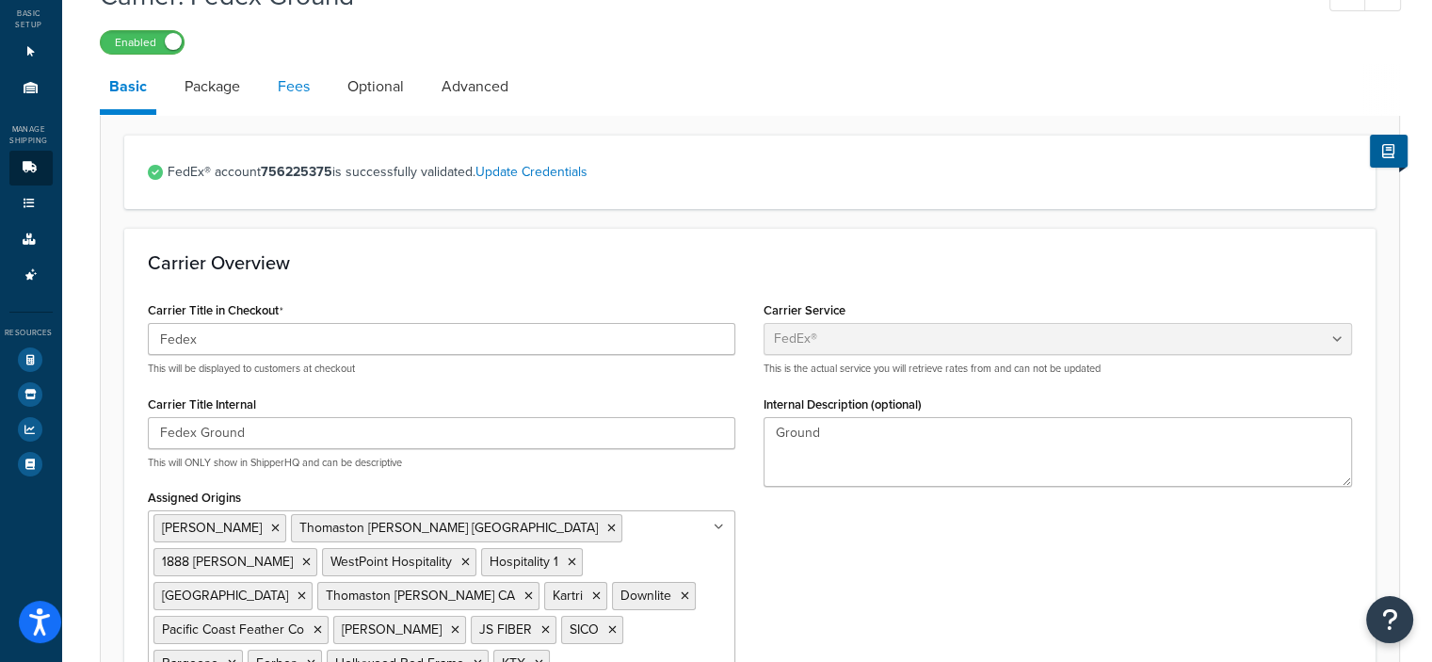
scroll to position [109, 0]
click at [279, 73] on link "Fees" at bounding box center [293, 84] width 51 height 45
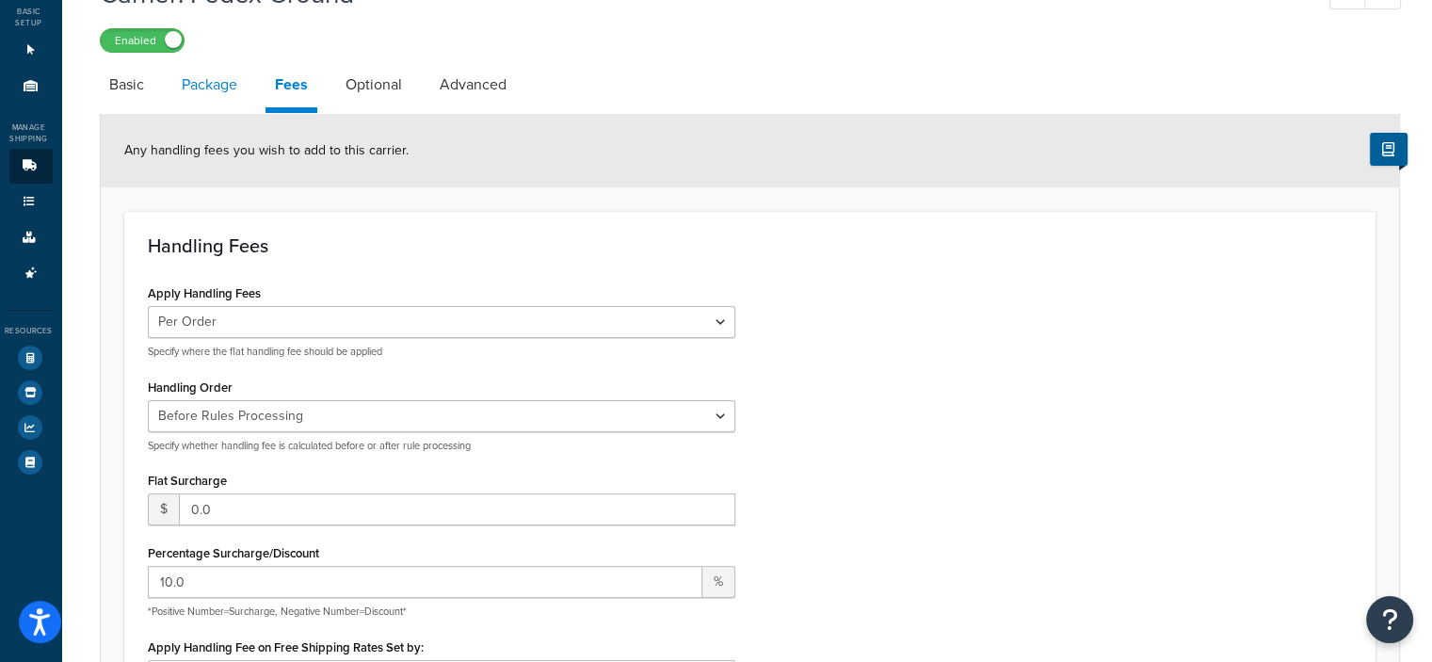
click at [188, 86] on link "Package" at bounding box center [209, 84] width 74 height 45
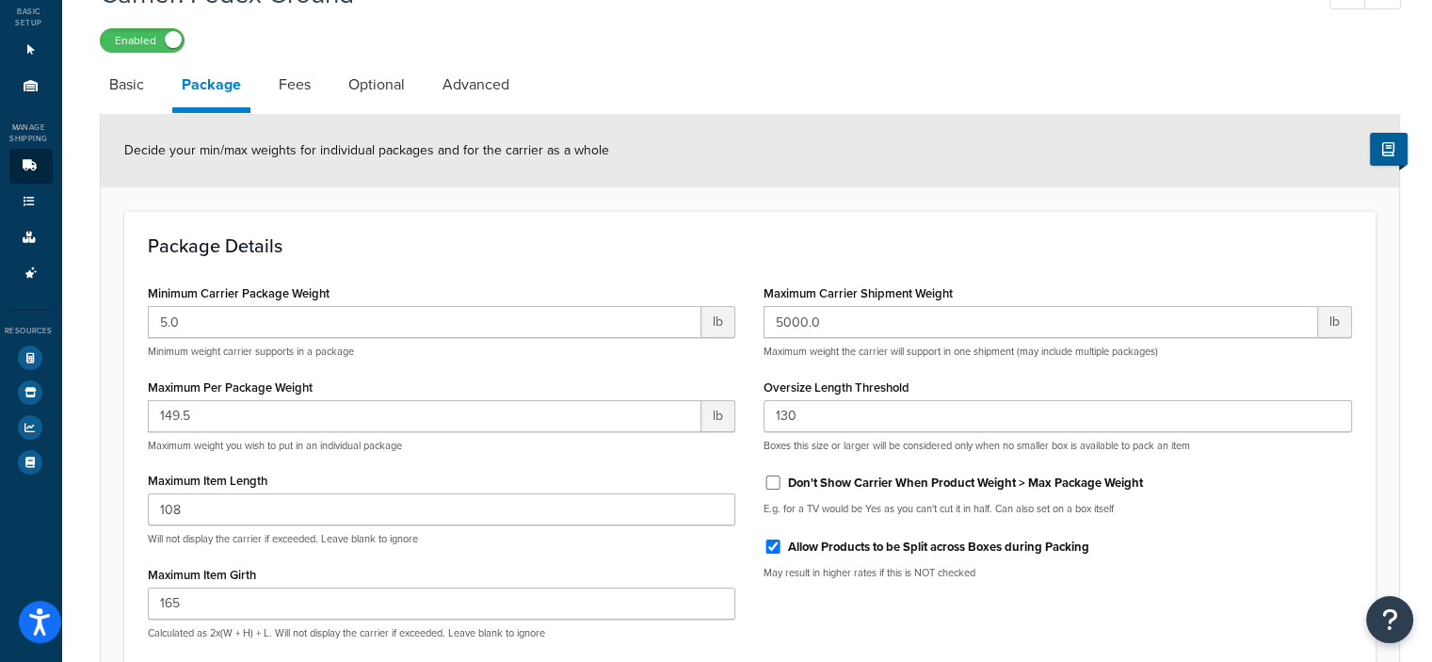
click at [92, 78] on div "Carrier: Fedex Ground Enabled Basic Package Fees Optional Advanced Decide your …" at bounding box center [750, 431] width 1376 height 930
click at [122, 79] on link "Basic" at bounding box center [127, 84] width 54 height 45
select select "fedEx"
select select "REGULAR_PICKUP"
select select "YOUR_PACKAGING"
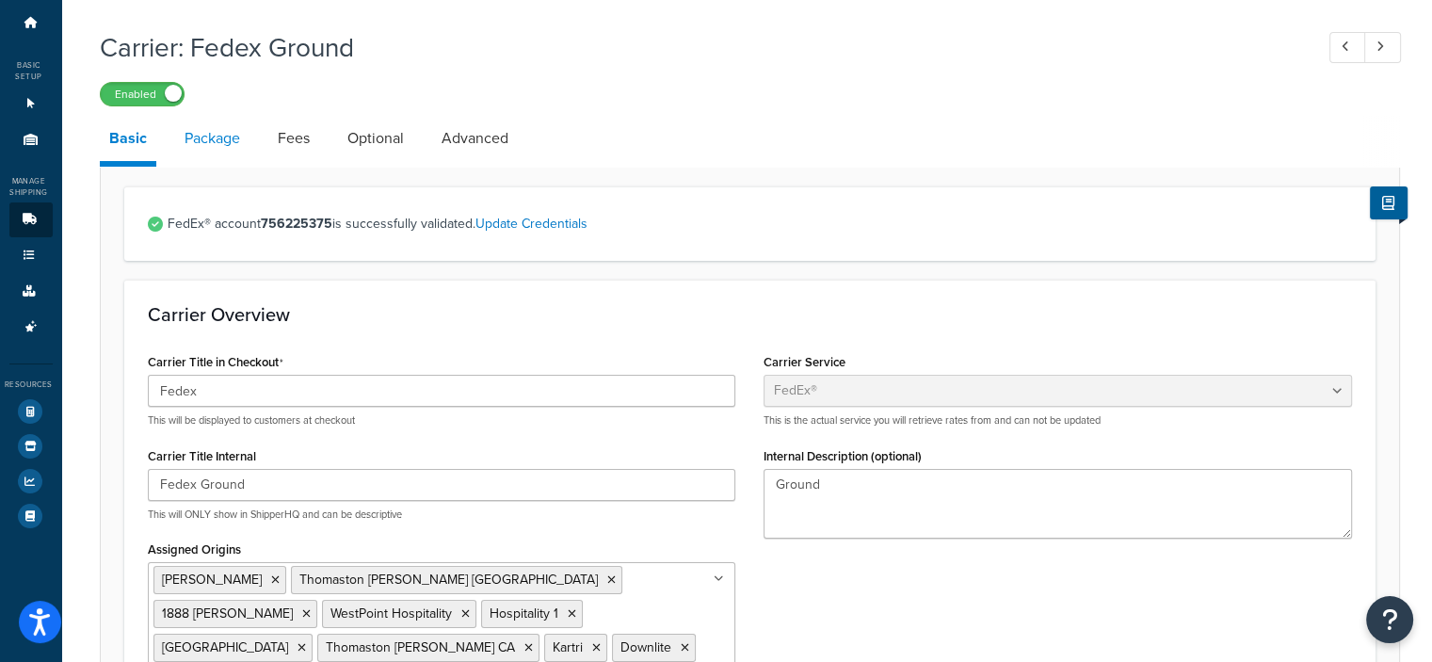
scroll to position [55, 0]
click at [140, 93] on label "Enabled" at bounding box center [142, 95] width 83 height 23
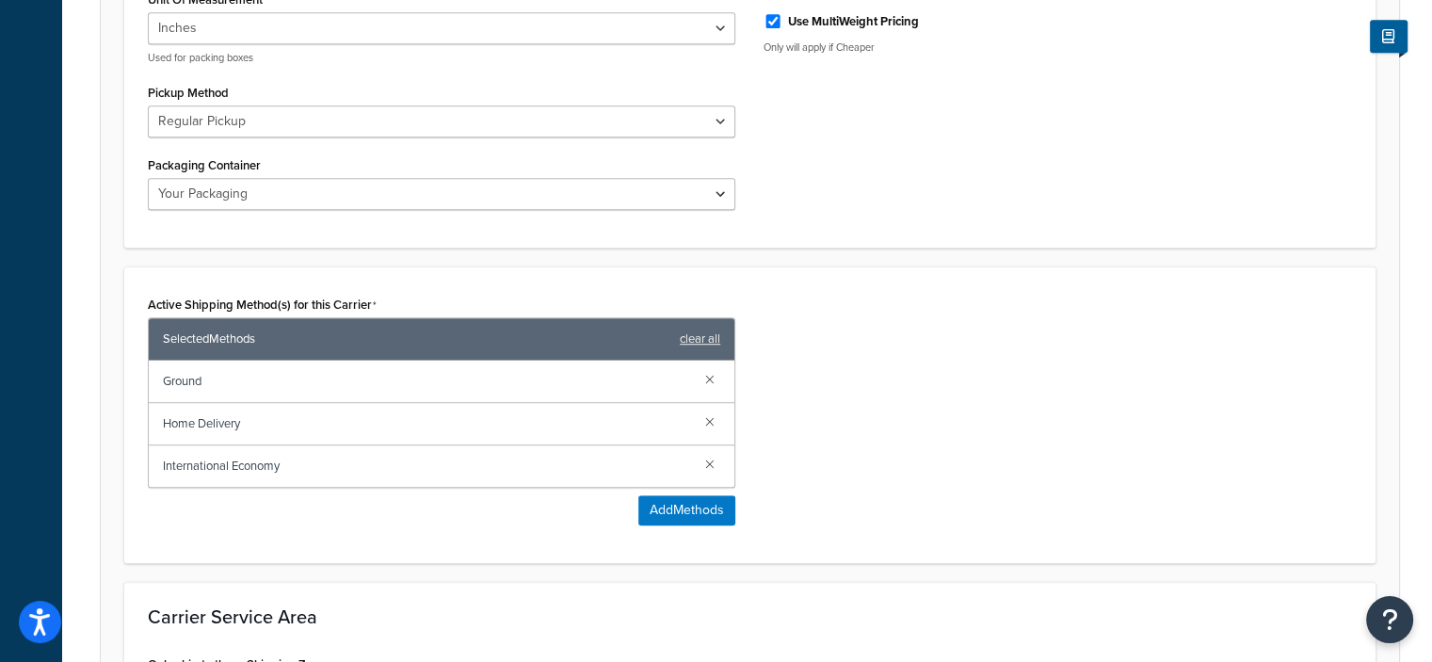
scroll to position [1330, 0]
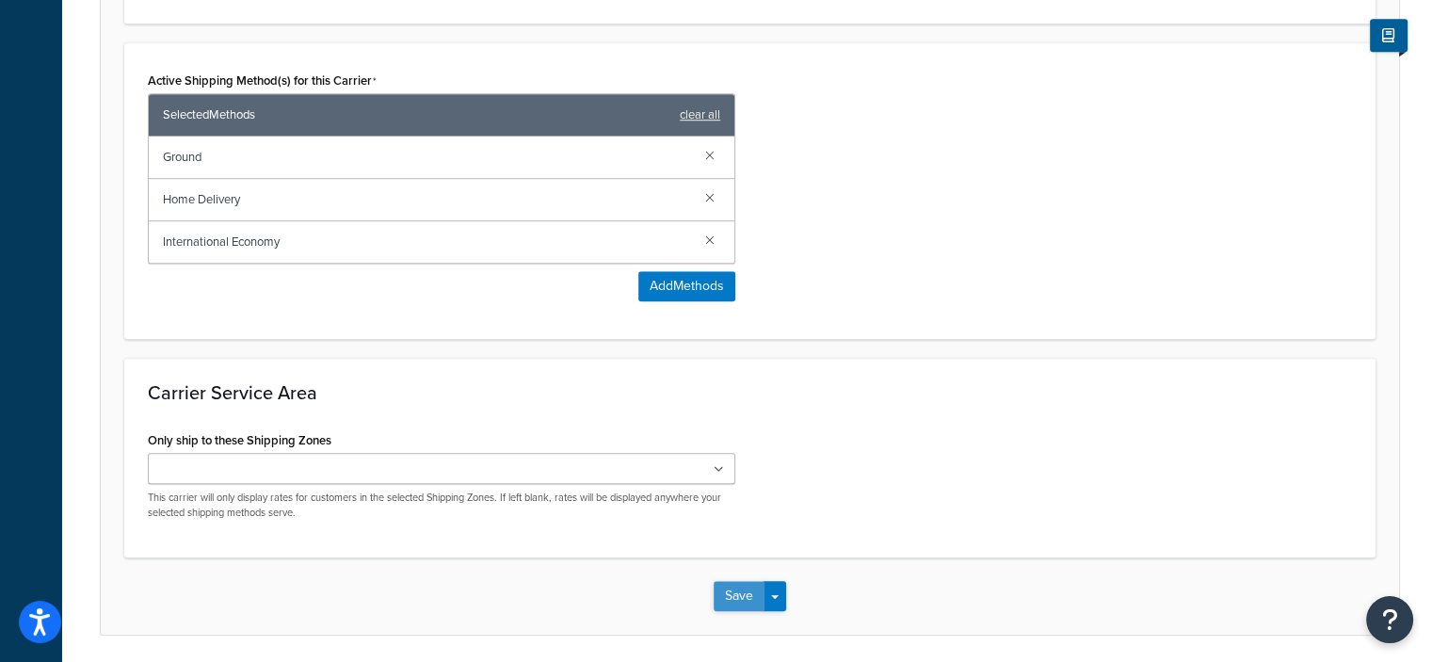
click at [723, 581] on button "Save" at bounding box center [739, 596] width 51 height 30
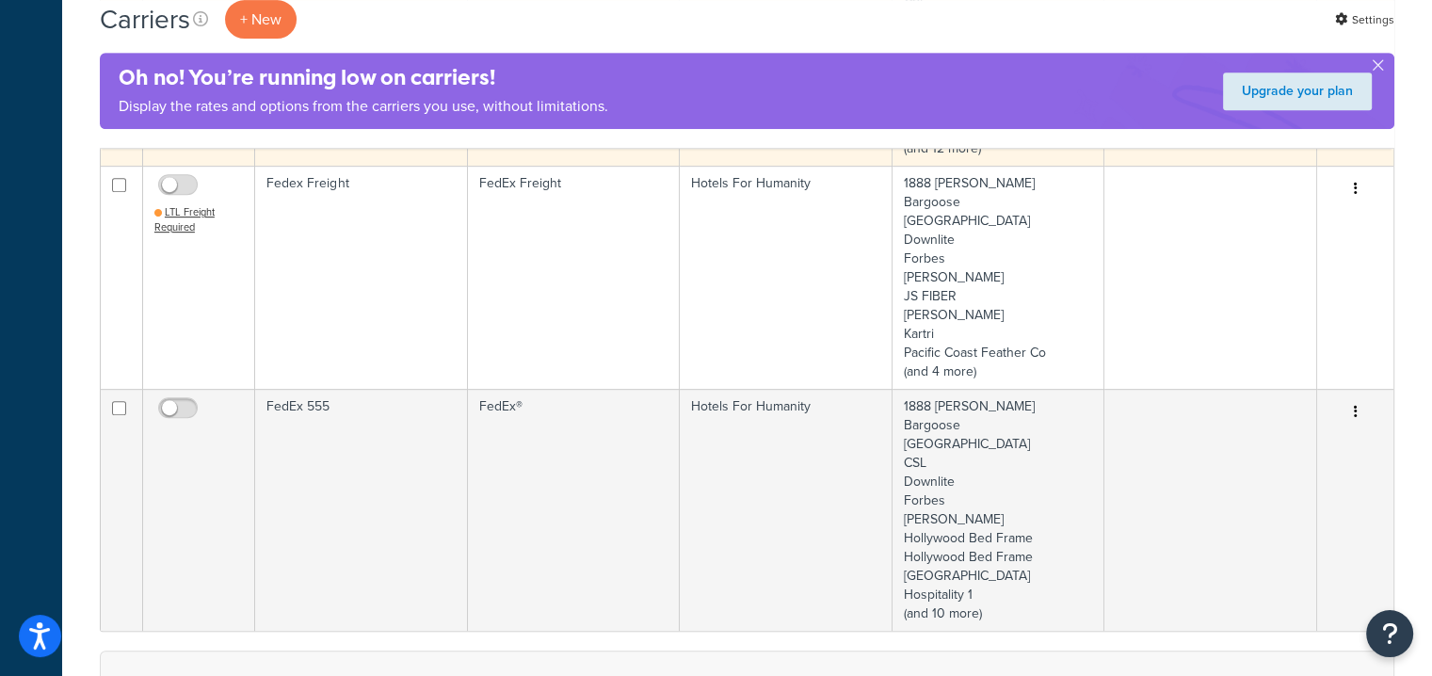
scroll to position [851, 0]
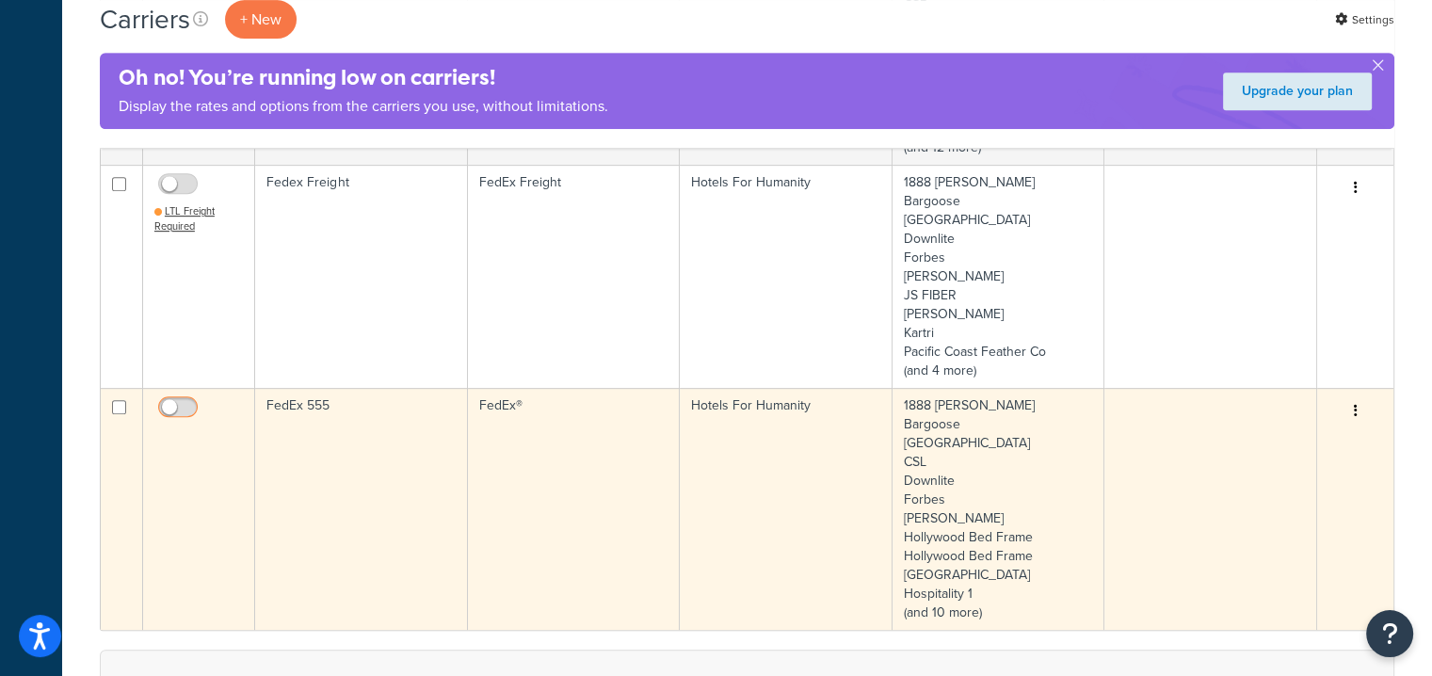
click at [172, 400] on input "checkbox" at bounding box center [180, 412] width 52 height 24
checkbox input "true"
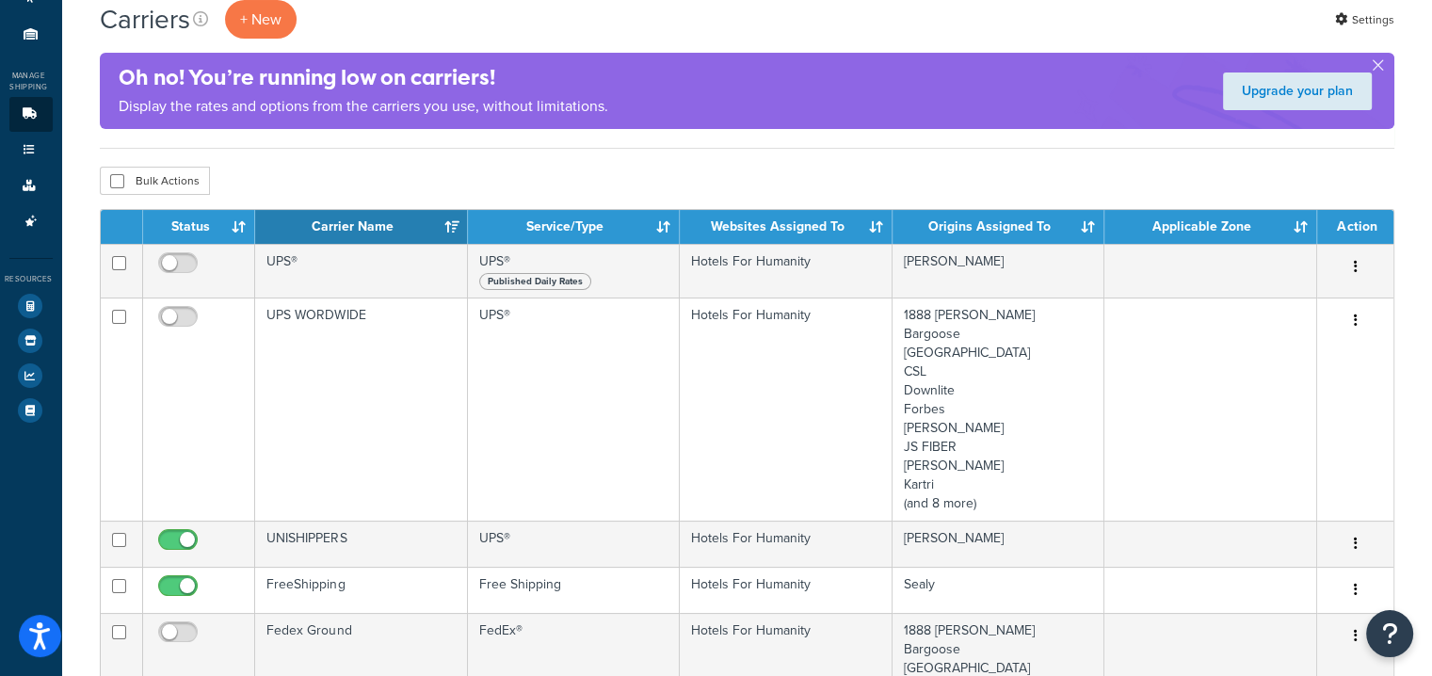
scroll to position [166, 0]
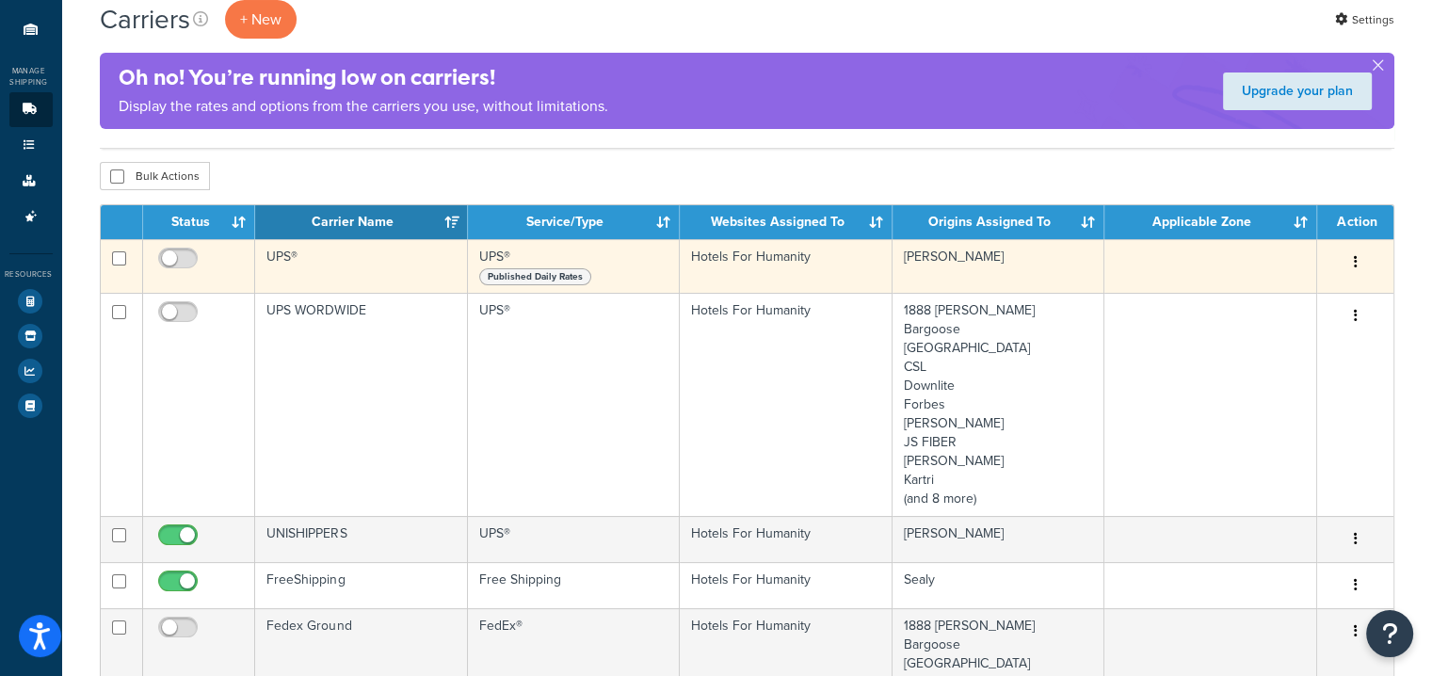
click at [1355, 263] on icon "button" at bounding box center [1355, 261] width 4 height 13
click at [1245, 368] on link "Delete" at bounding box center [1273, 376] width 149 height 39
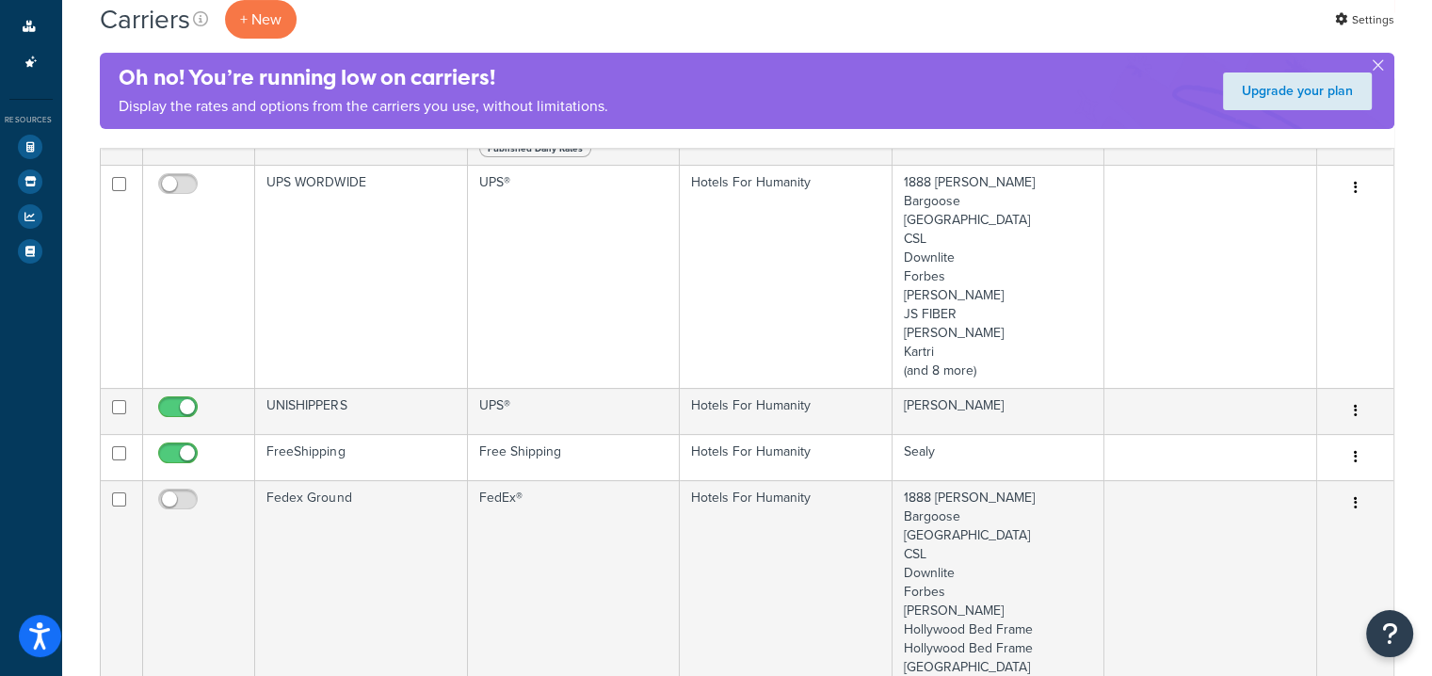
scroll to position [392, 0]
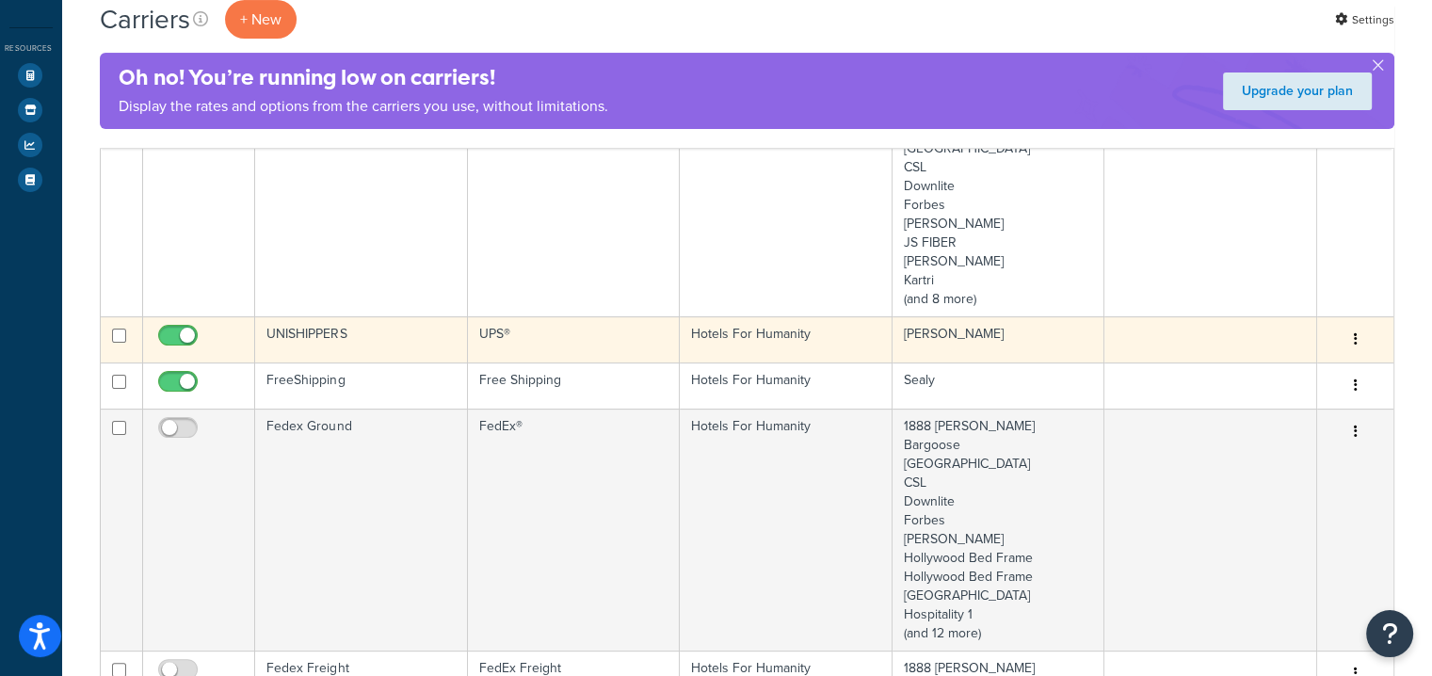
click at [1362, 330] on button "button" at bounding box center [1355, 340] width 26 height 30
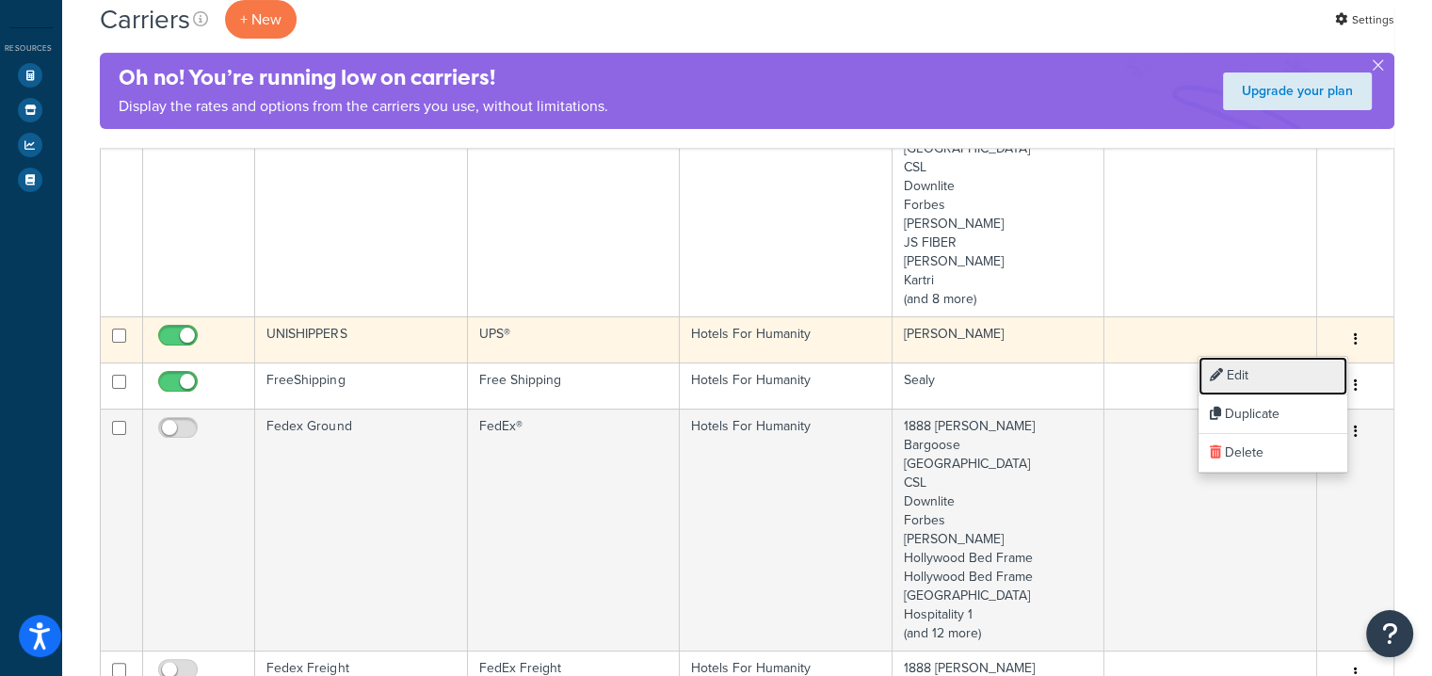
click at [1260, 376] on link "Edit" at bounding box center [1273, 376] width 149 height 39
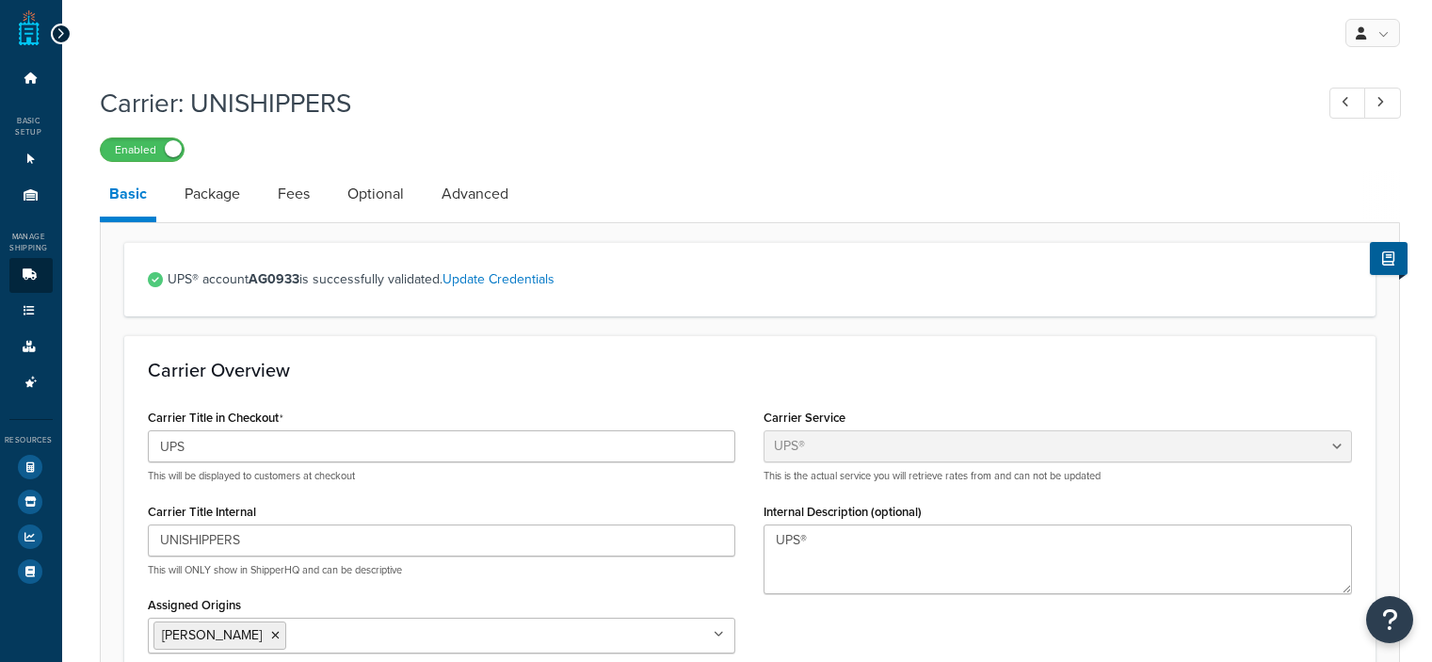
select select "ups"
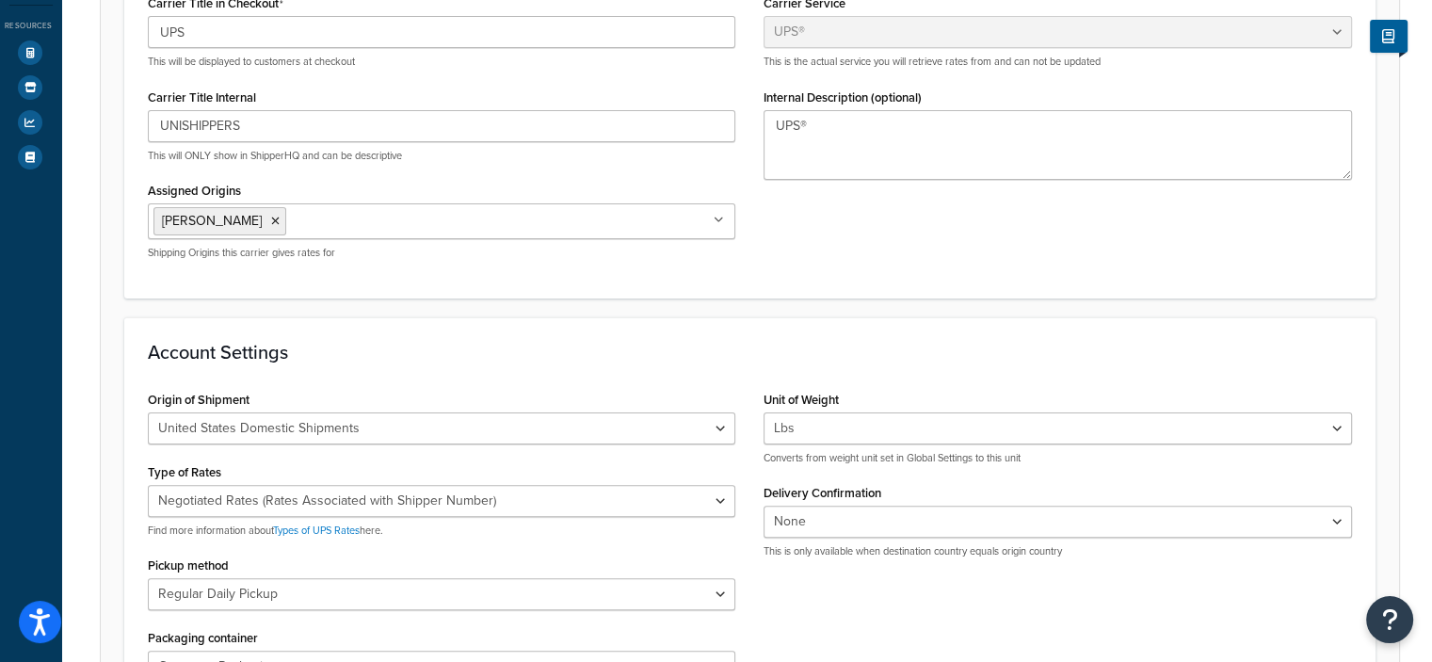
scroll to position [136, 0]
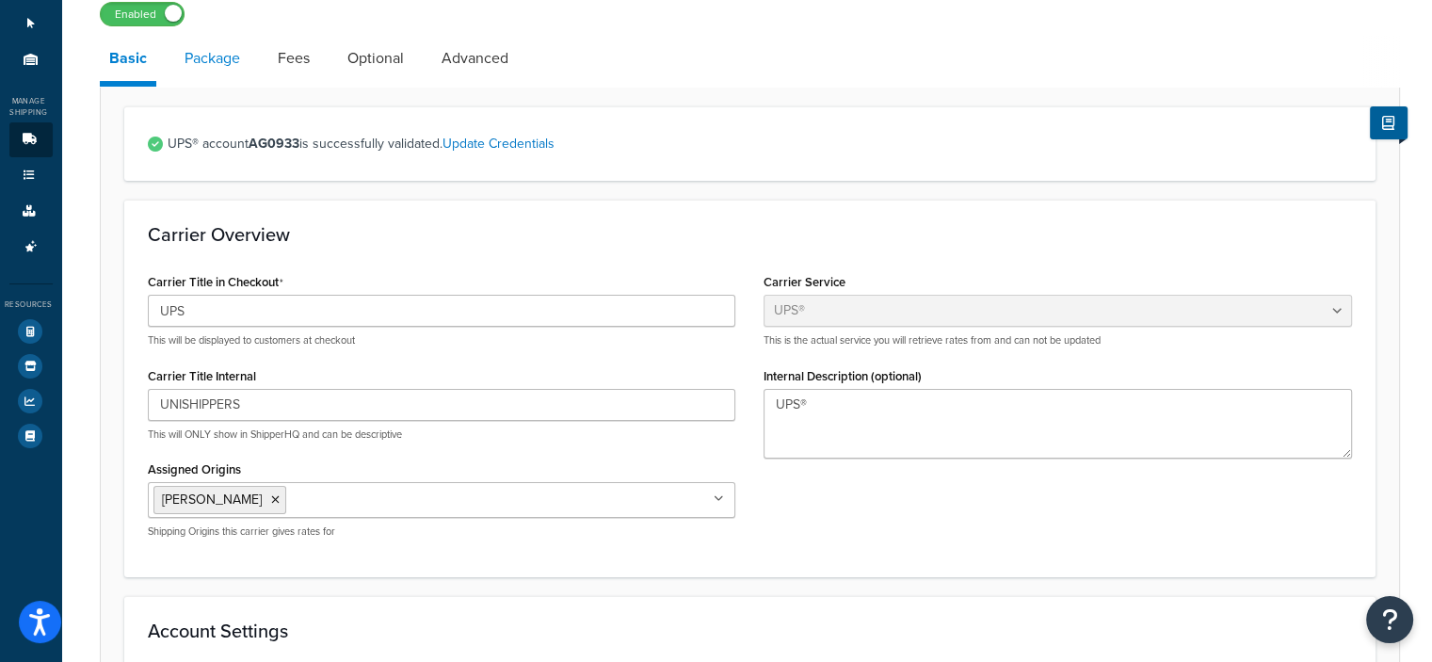
click at [218, 55] on link "Package" at bounding box center [212, 58] width 74 height 45
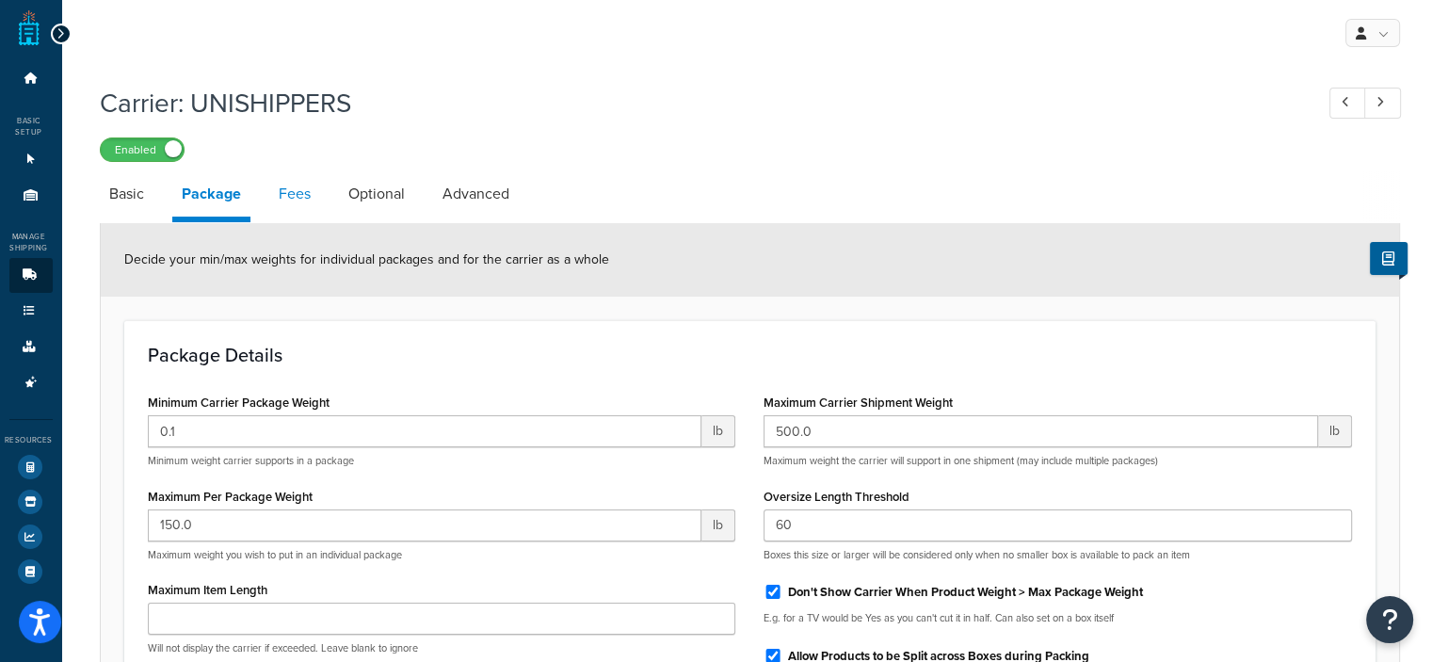
click at [301, 192] on link "Fees" at bounding box center [294, 193] width 51 height 45
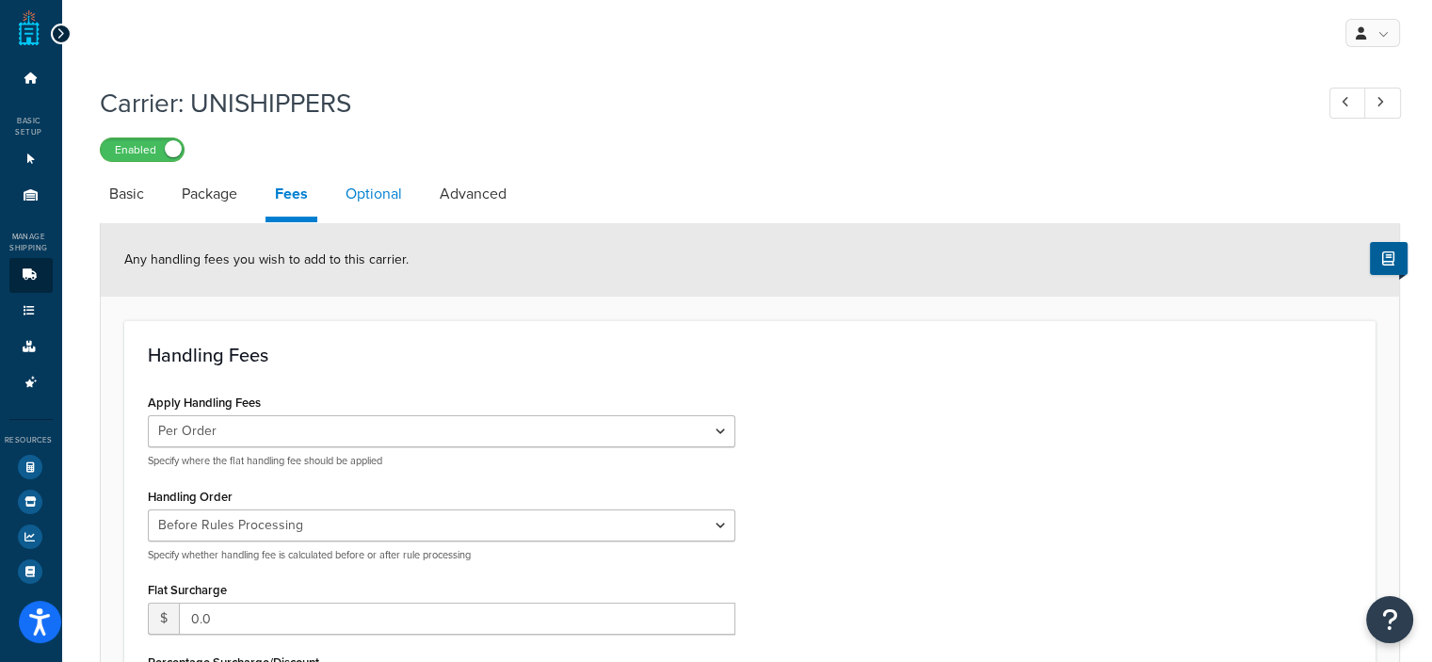
click at [357, 191] on link "Optional" at bounding box center [373, 193] width 75 height 45
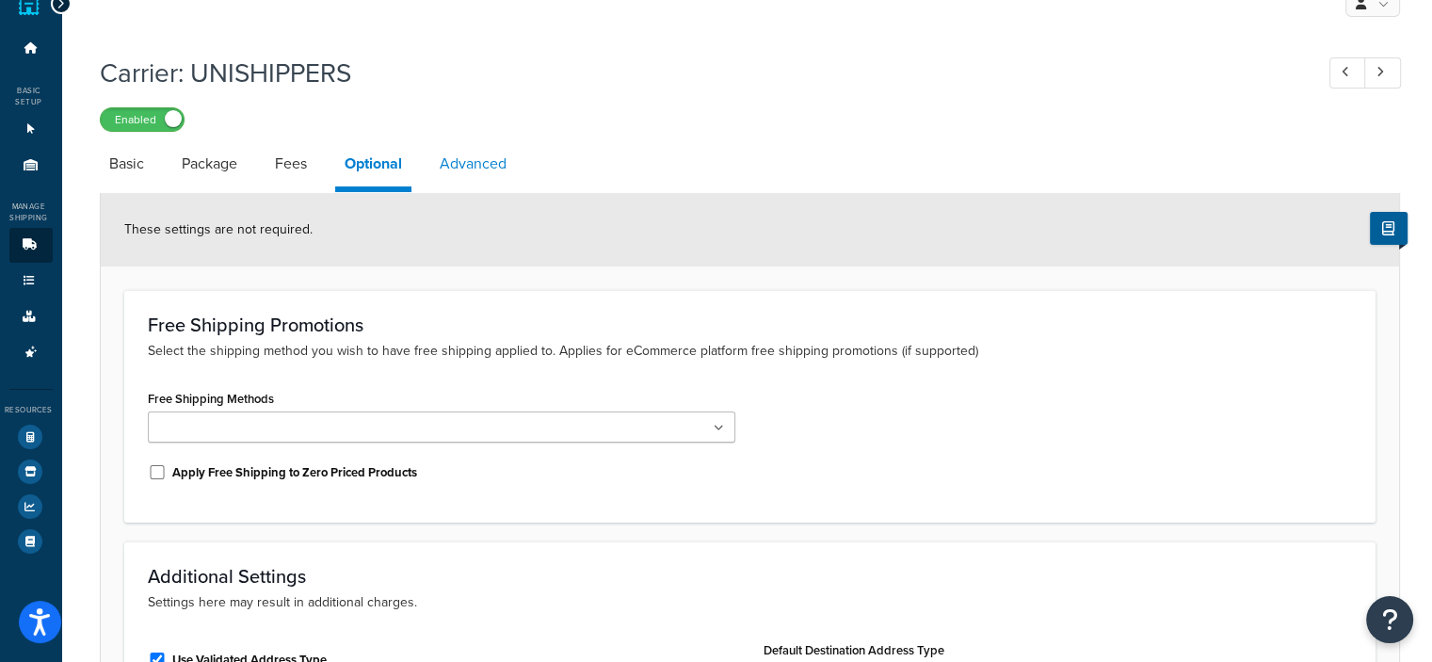
scroll to position [33, 0]
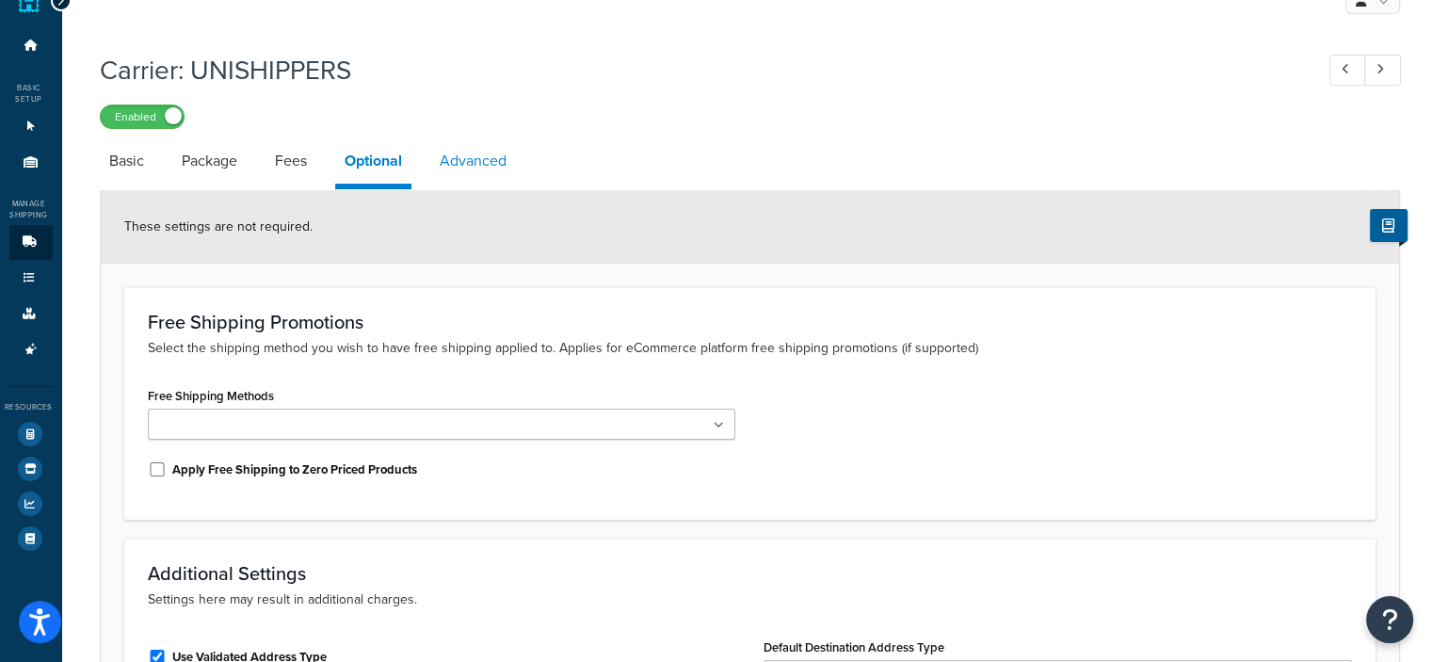
click at [451, 163] on link "Advanced" at bounding box center [473, 160] width 86 height 45
select select "false"
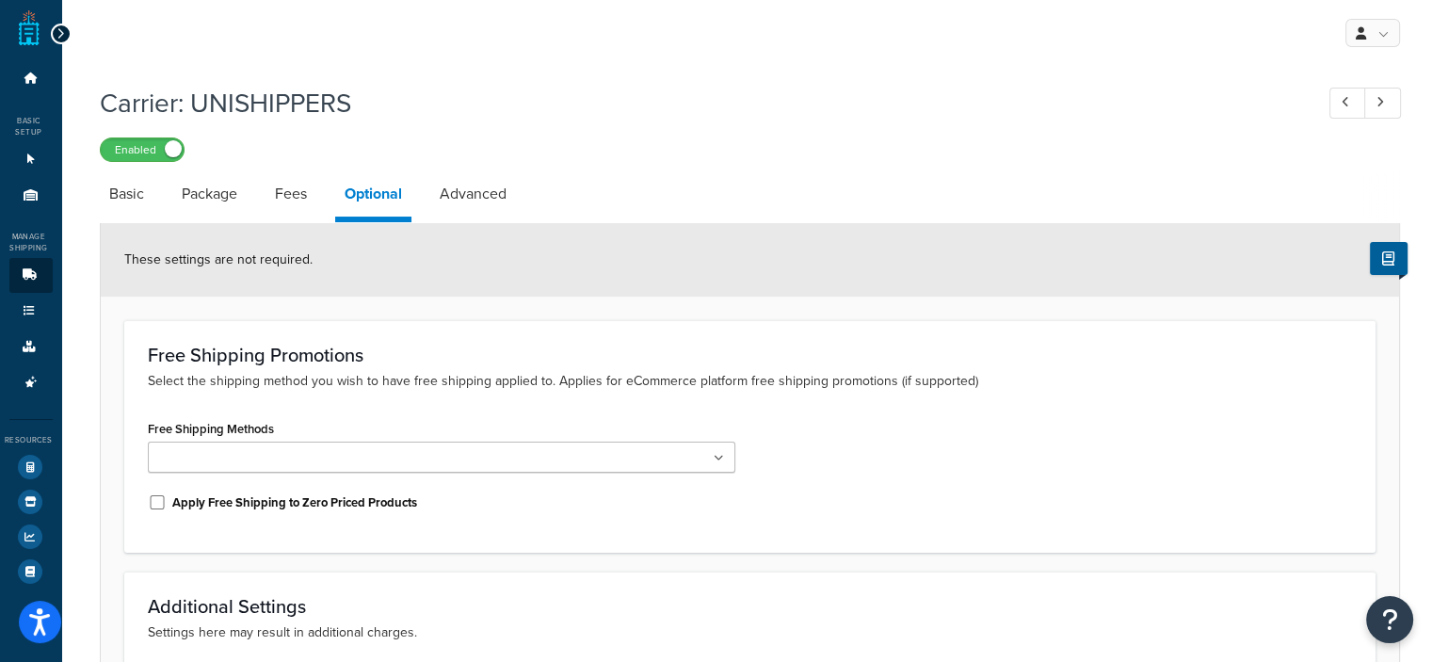
scroll to position [33, 0]
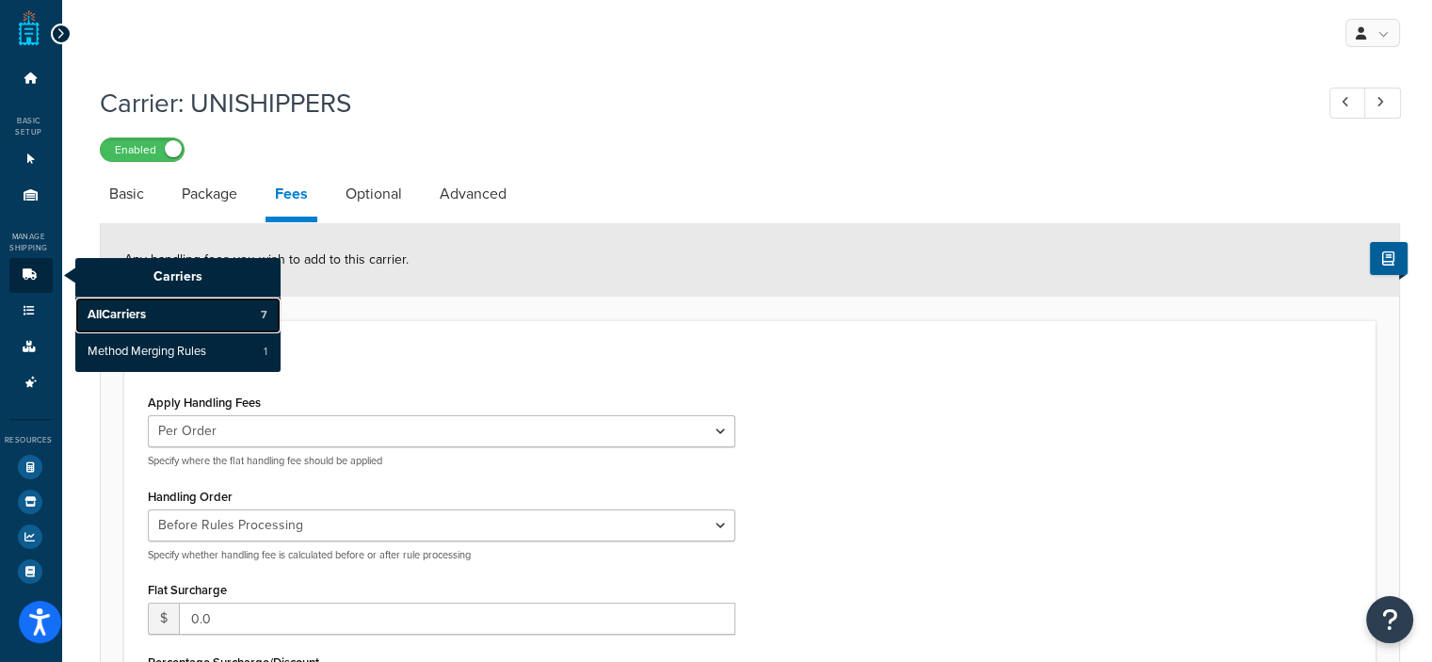
click at [112, 310] on span "All Carriers" at bounding box center [117, 315] width 58 height 17
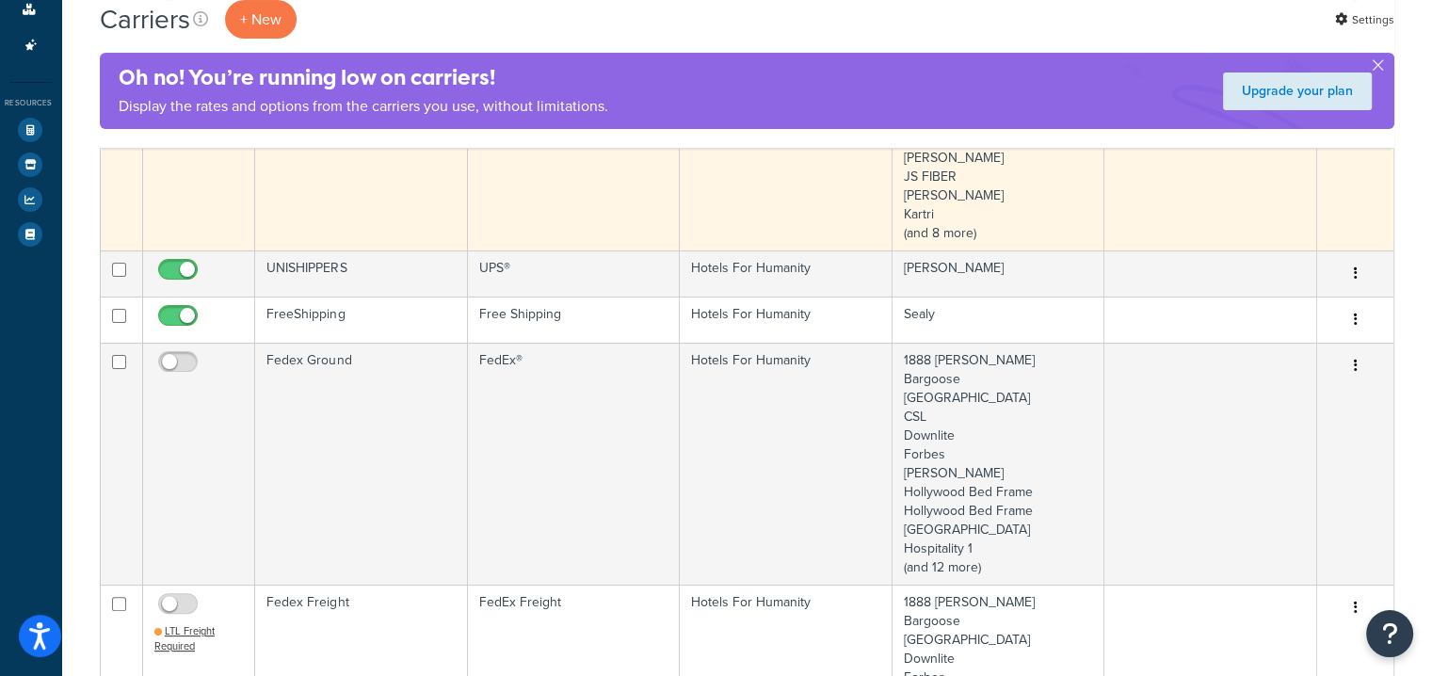
scroll to position [339, 0]
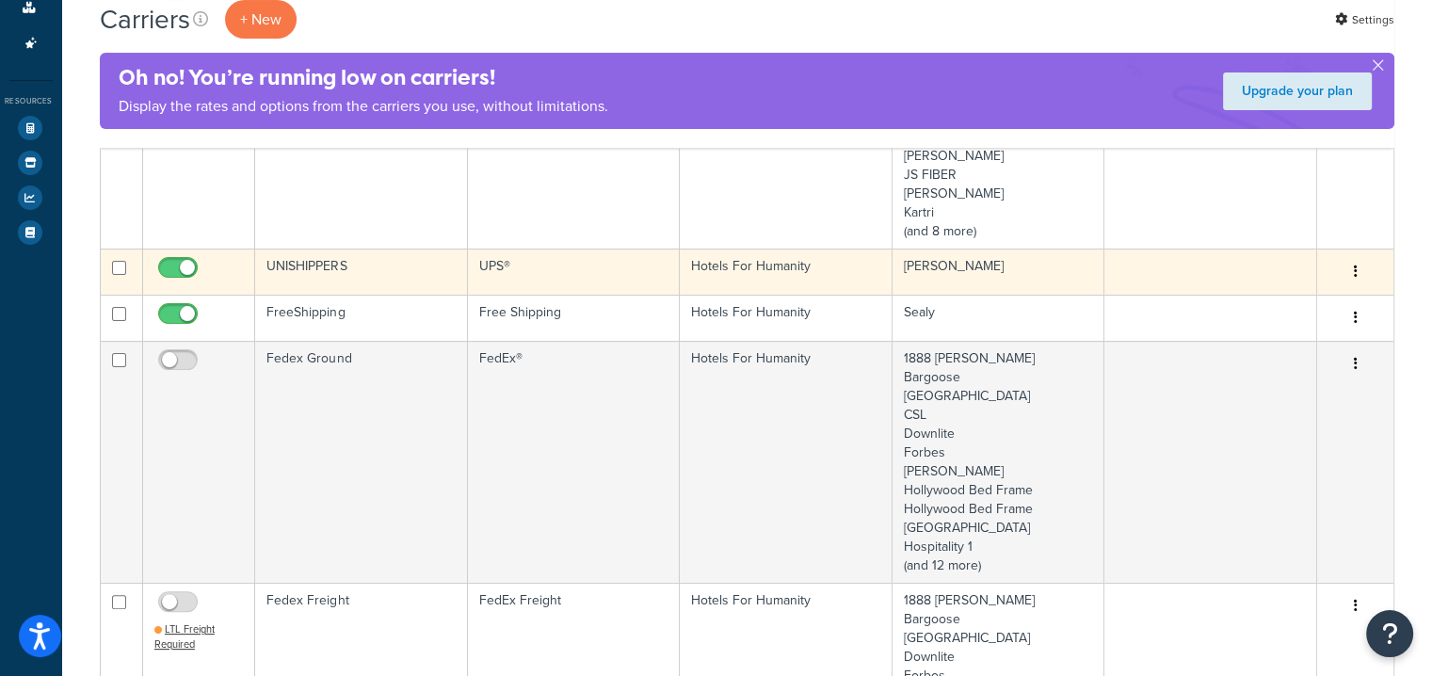
click at [963, 281] on td "[PERSON_NAME]" at bounding box center [999, 272] width 212 height 46
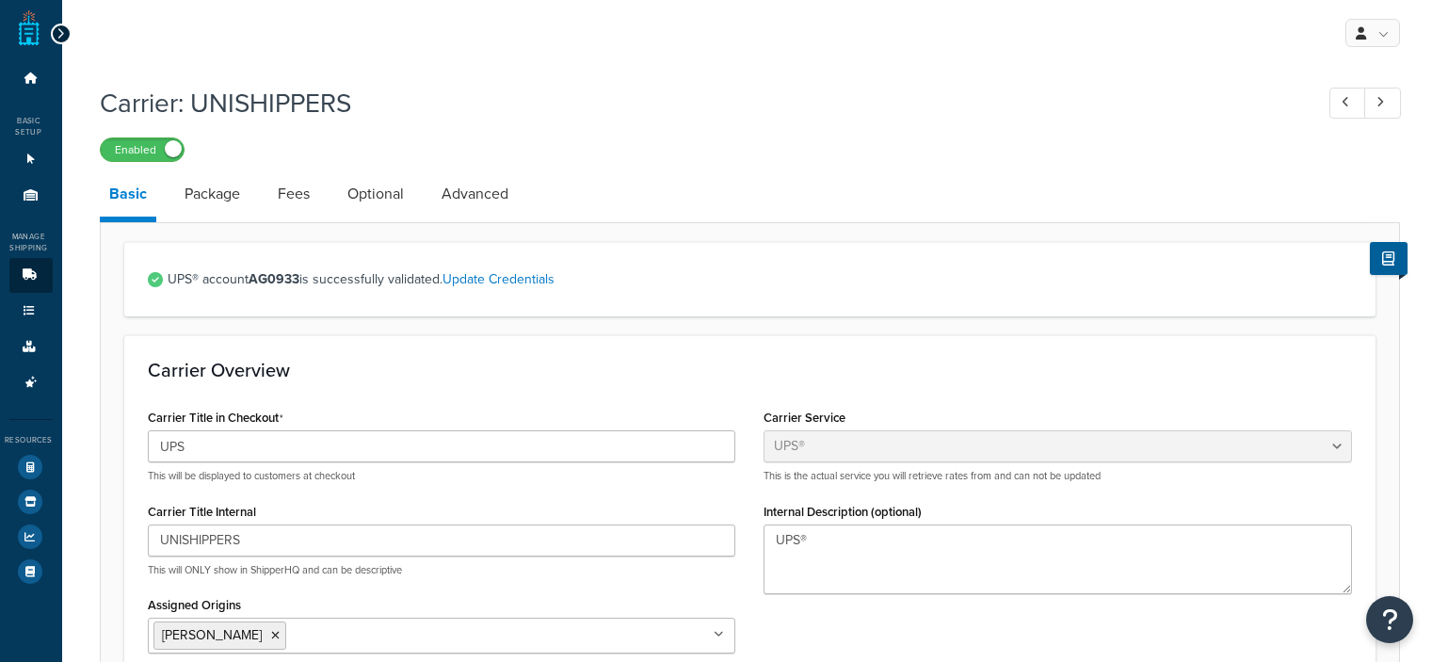
select select "ups"
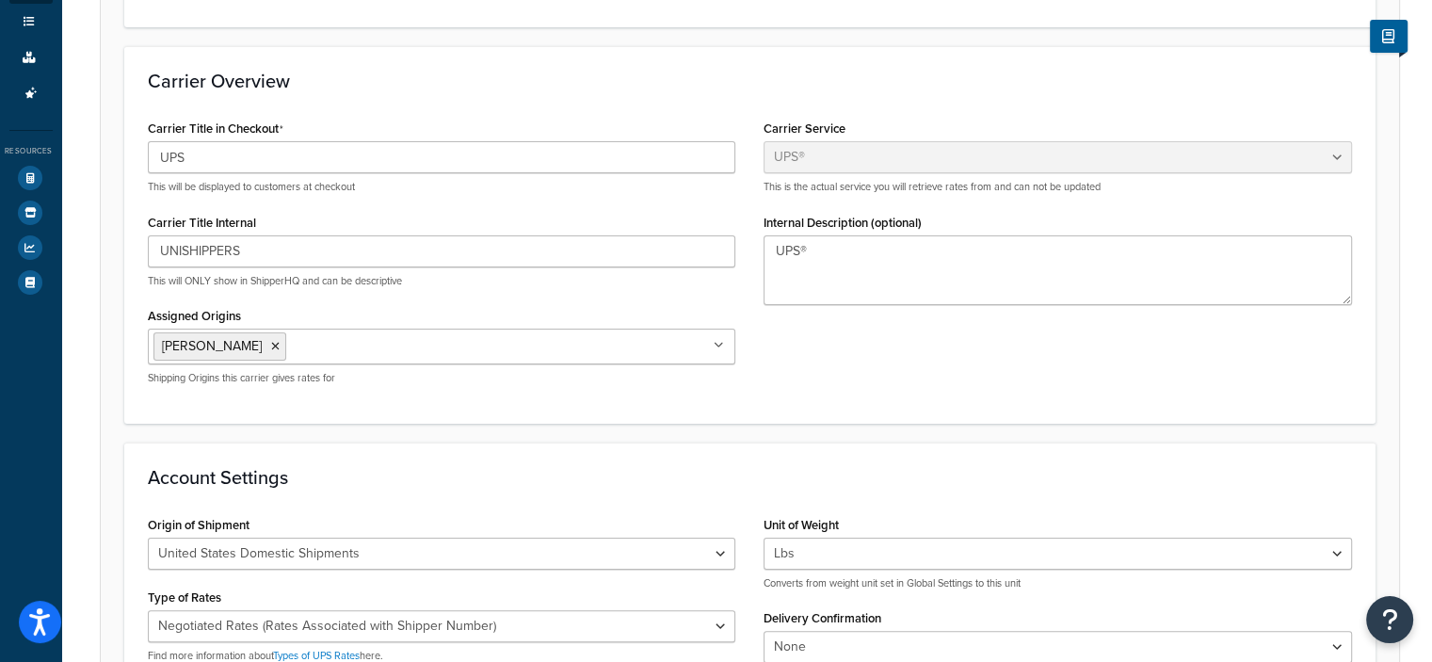
scroll to position [305, 0]
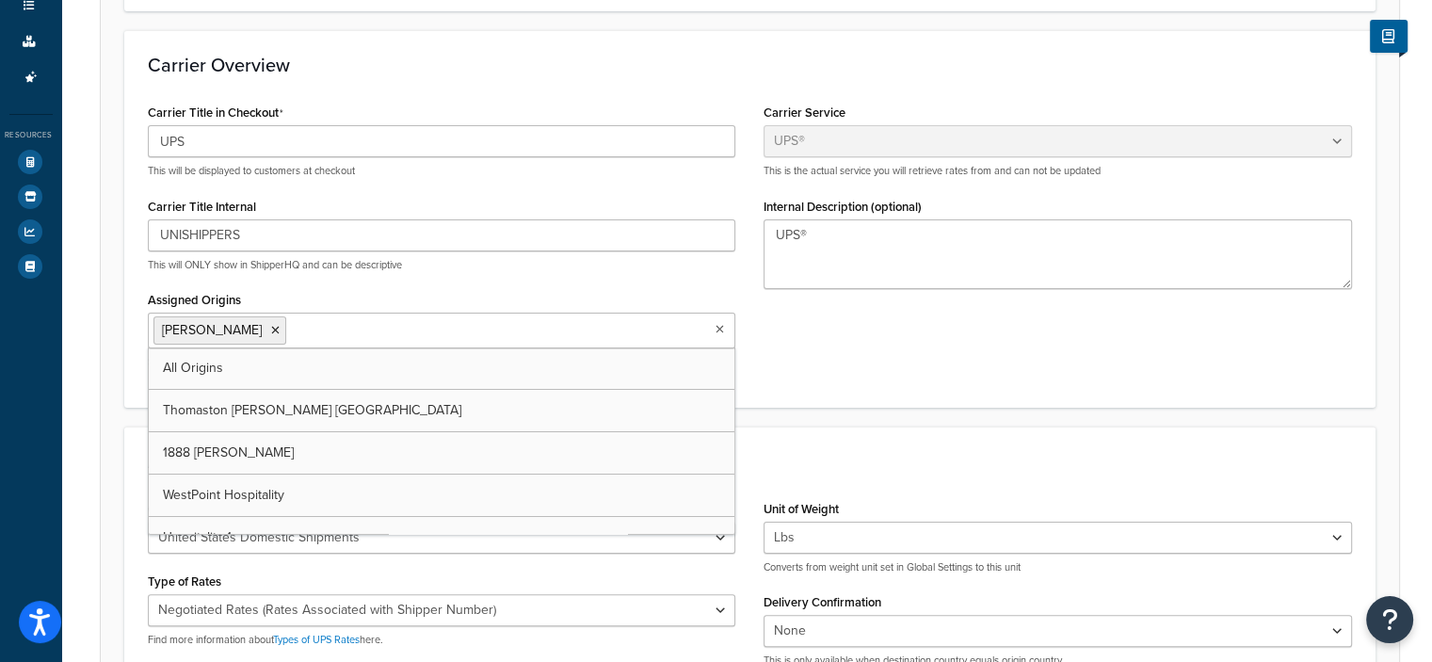
click at [304, 341] on ul "[PERSON_NAME]" at bounding box center [442, 331] width 588 height 36
click at [159, 364] on link "All Origins" at bounding box center [442, 367] width 587 height 41
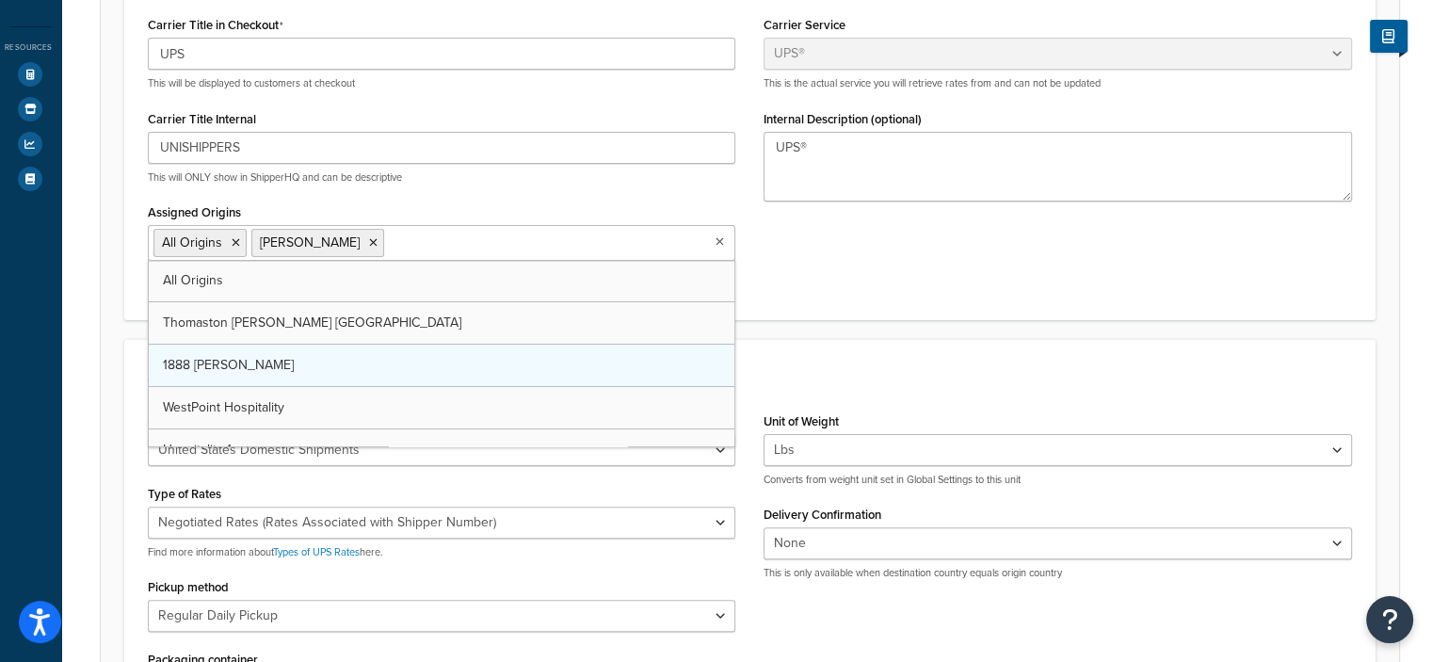
scroll to position [394, 0]
click at [232, 240] on icon at bounding box center [236, 241] width 8 height 11
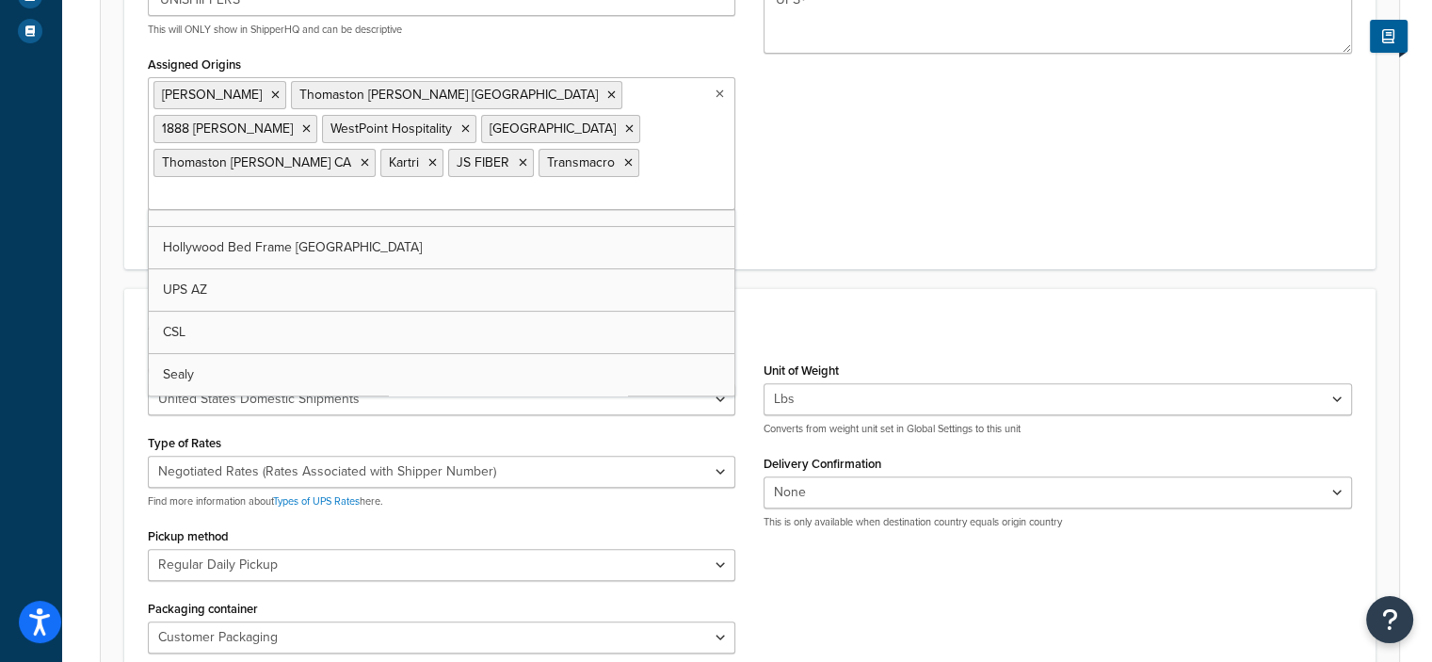
scroll to position [403, 0]
click at [982, 556] on div "Origin of Shipment United States Domestic Shipments Shipments Originating in Un…" at bounding box center [750, 512] width 1233 height 311
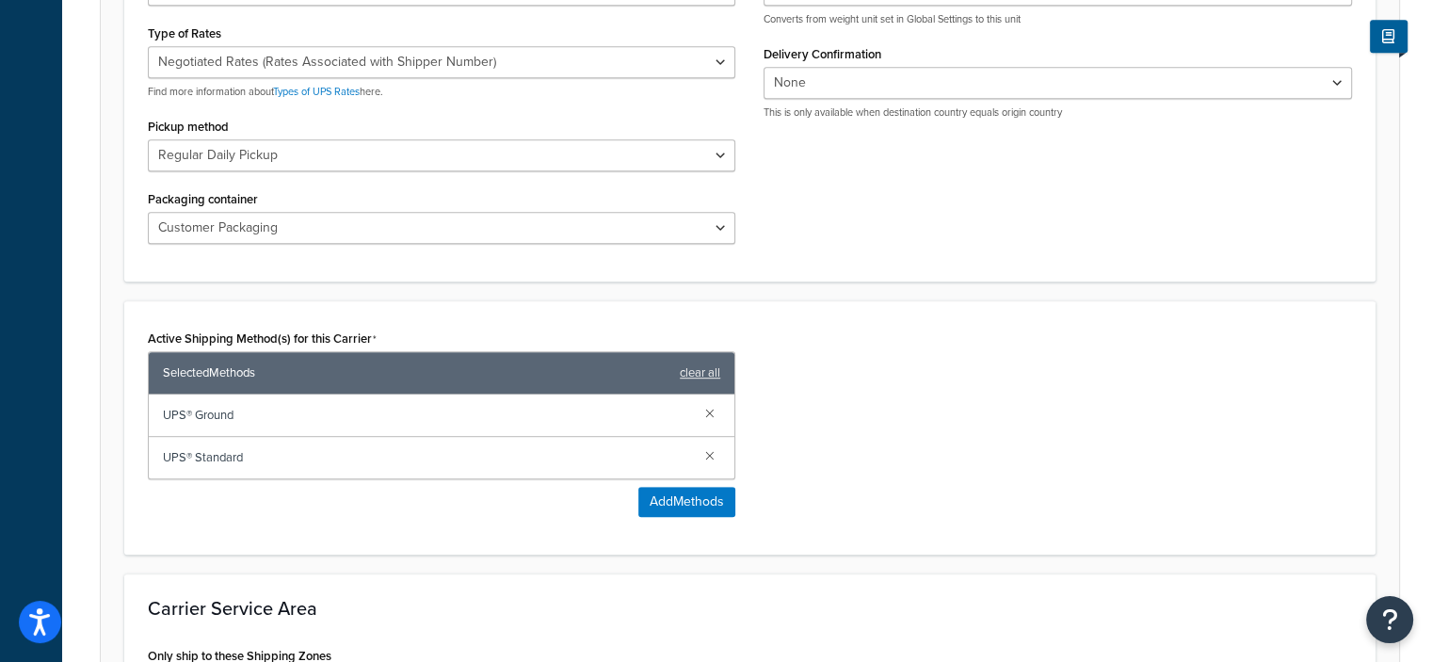
scroll to position [1196, 0]
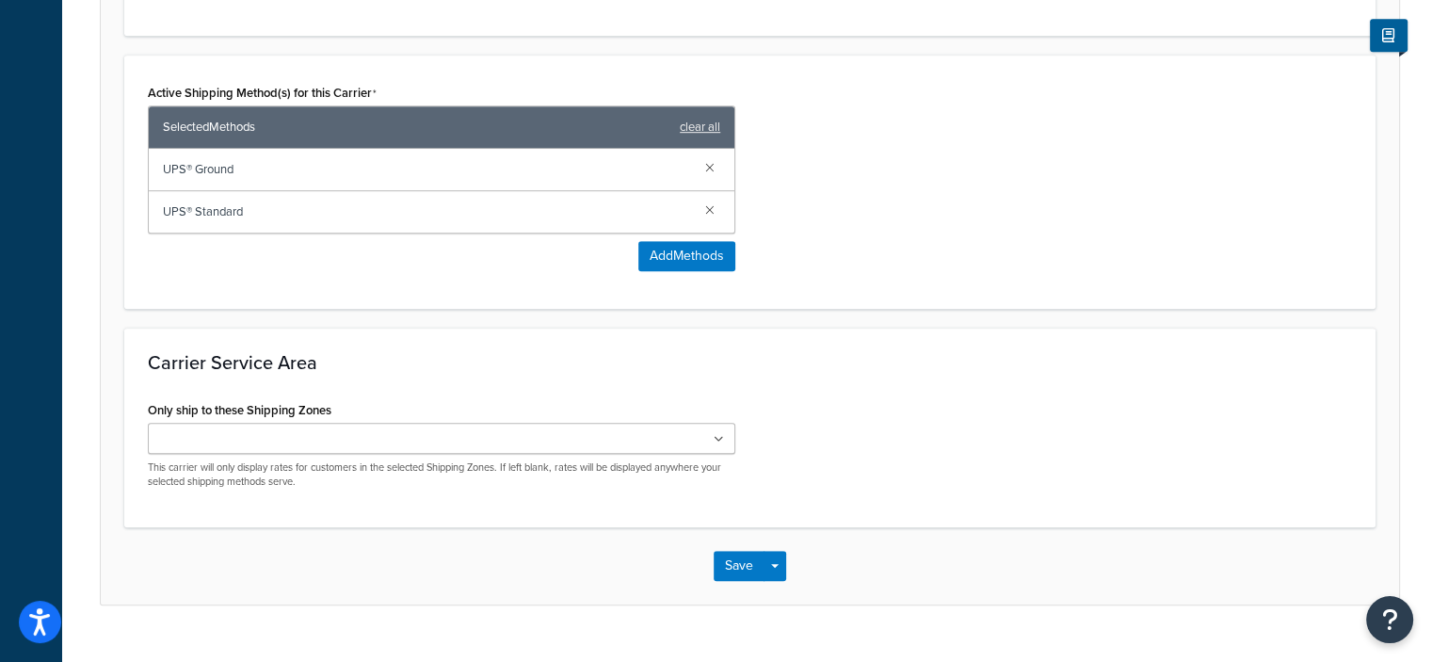
click at [710, 527] on div "Save Save Dropdown Save and Edit" at bounding box center [750, 565] width 1298 height 77
click at [731, 551] on button "Save" at bounding box center [739, 566] width 51 height 30
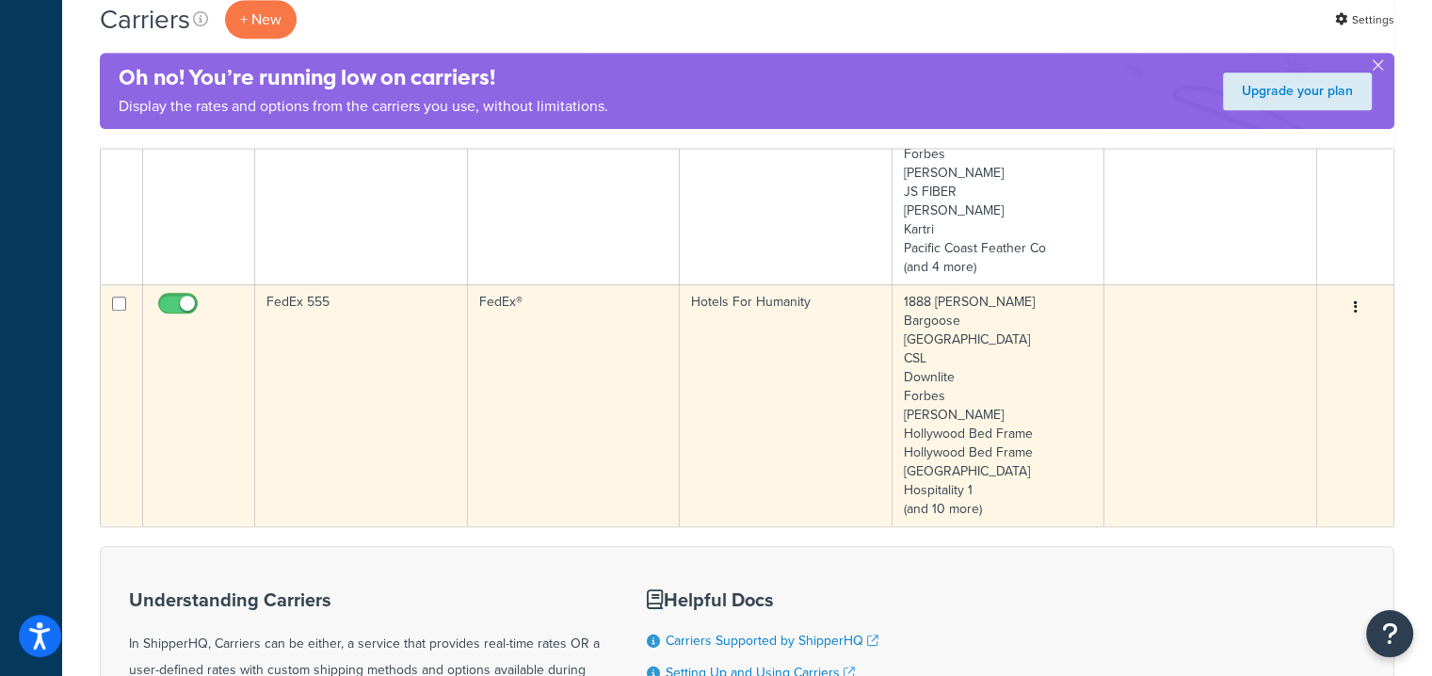
scroll to position [1106, 0]
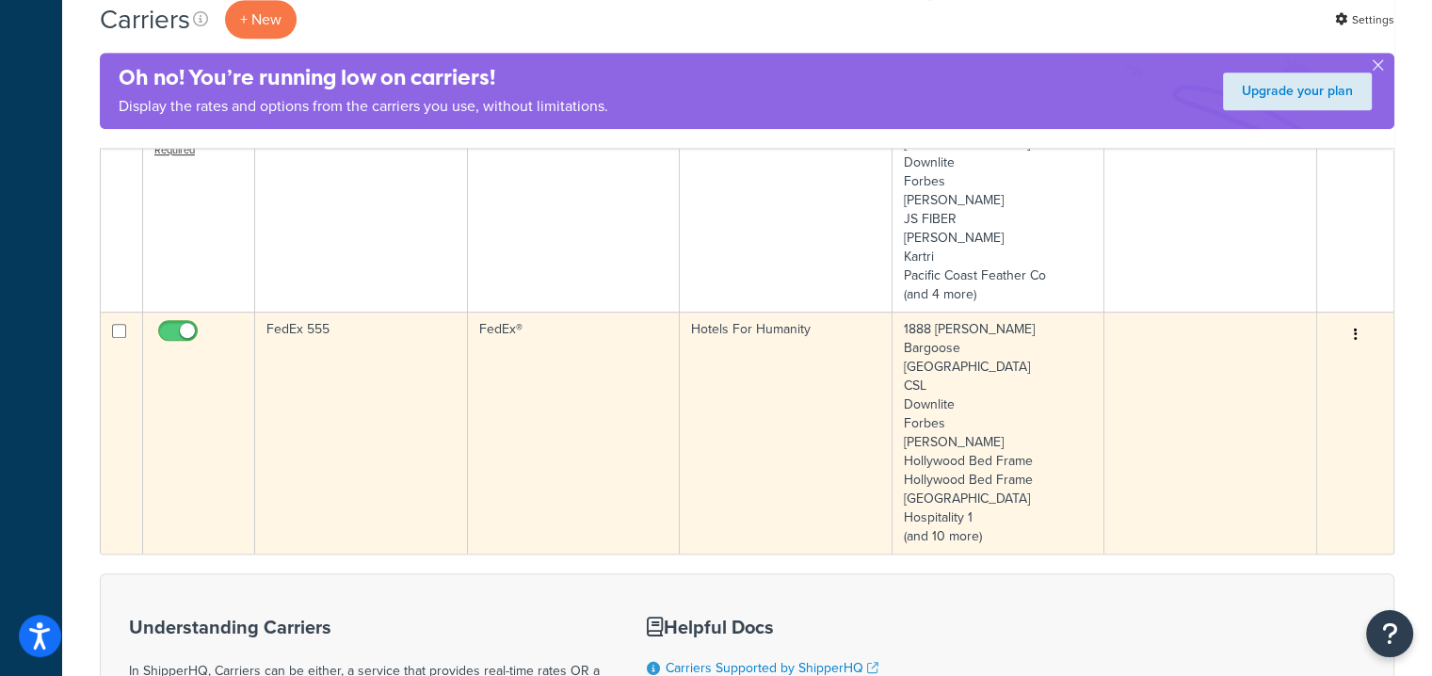
click at [1358, 320] on button "button" at bounding box center [1355, 335] width 26 height 30
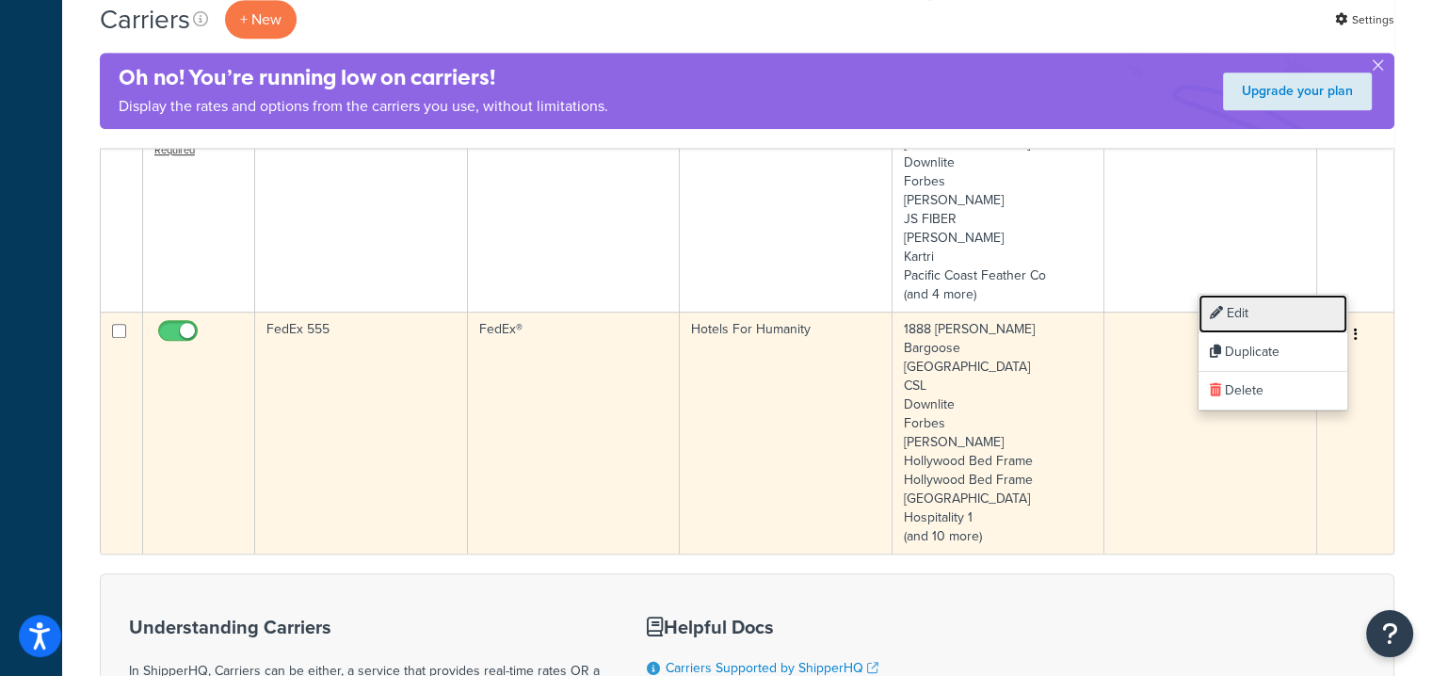
click at [1255, 312] on link "Edit" at bounding box center [1273, 314] width 149 height 39
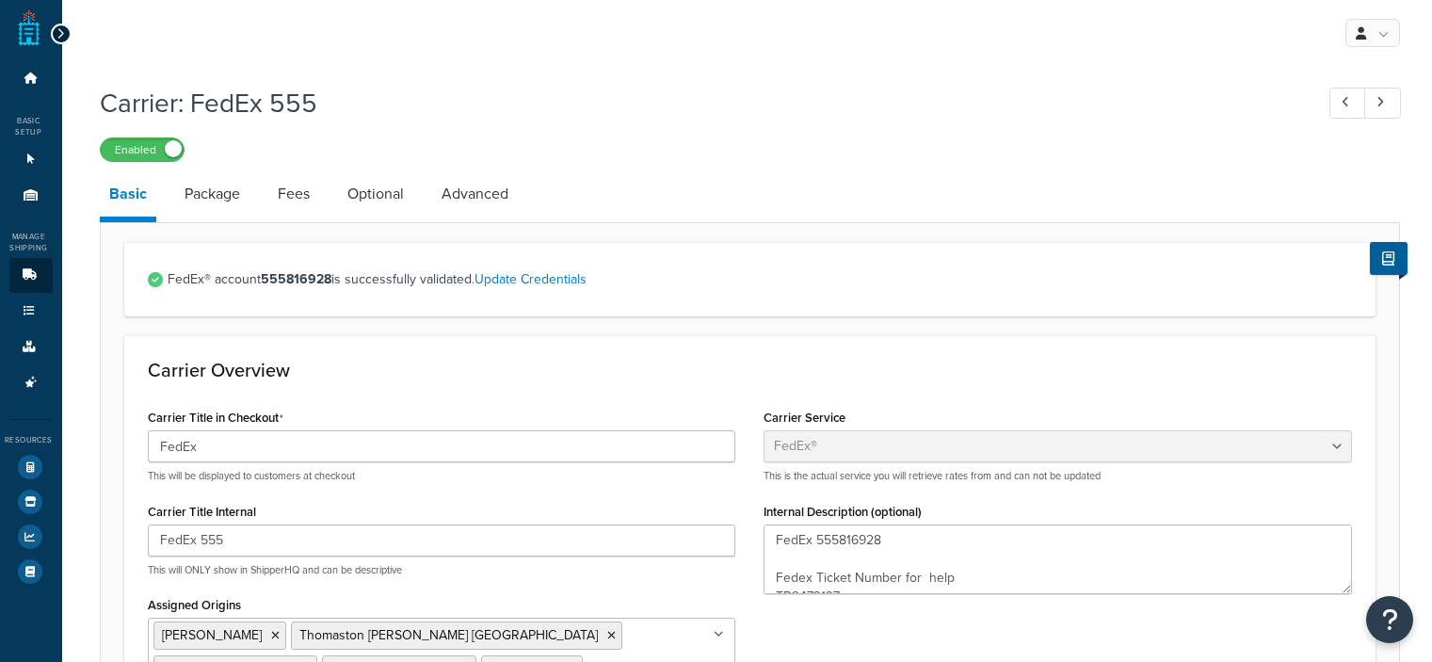
select select "fedEx"
select select "REGULAR_PICKUP"
select select "YOUR_PACKAGING"
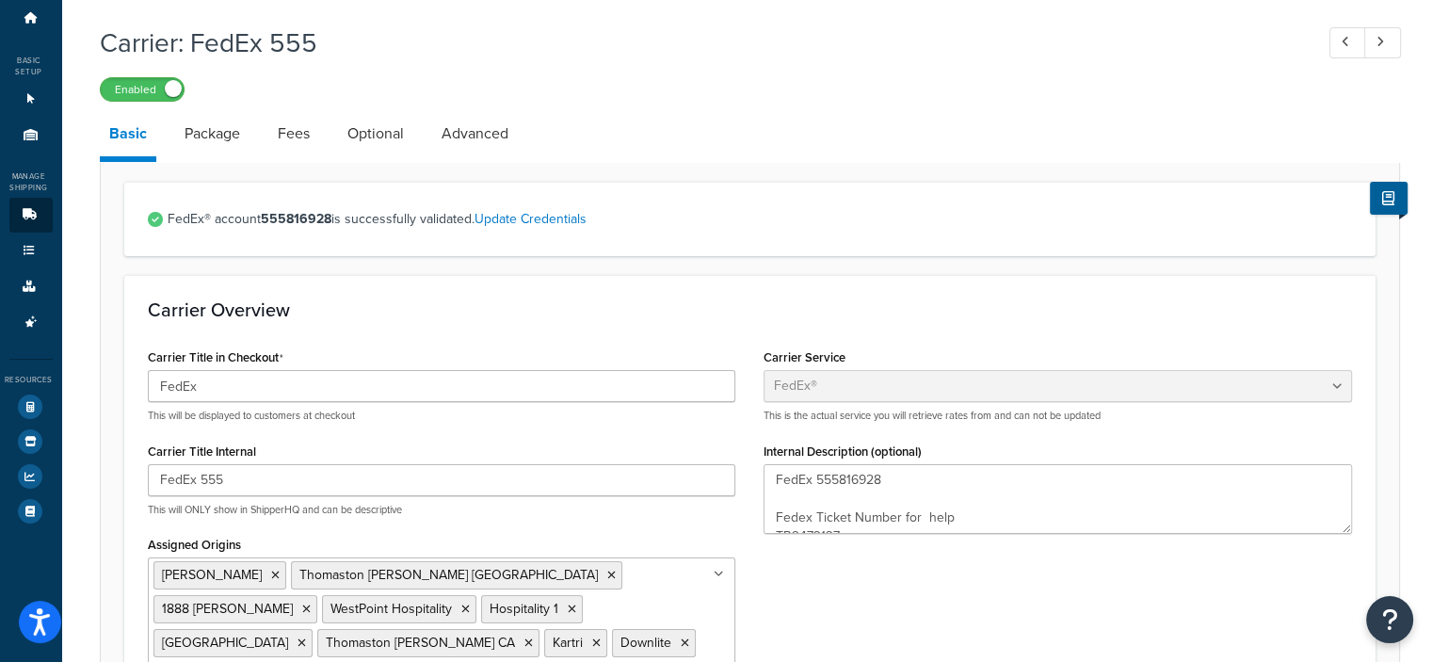
scroll to position [53, 0]
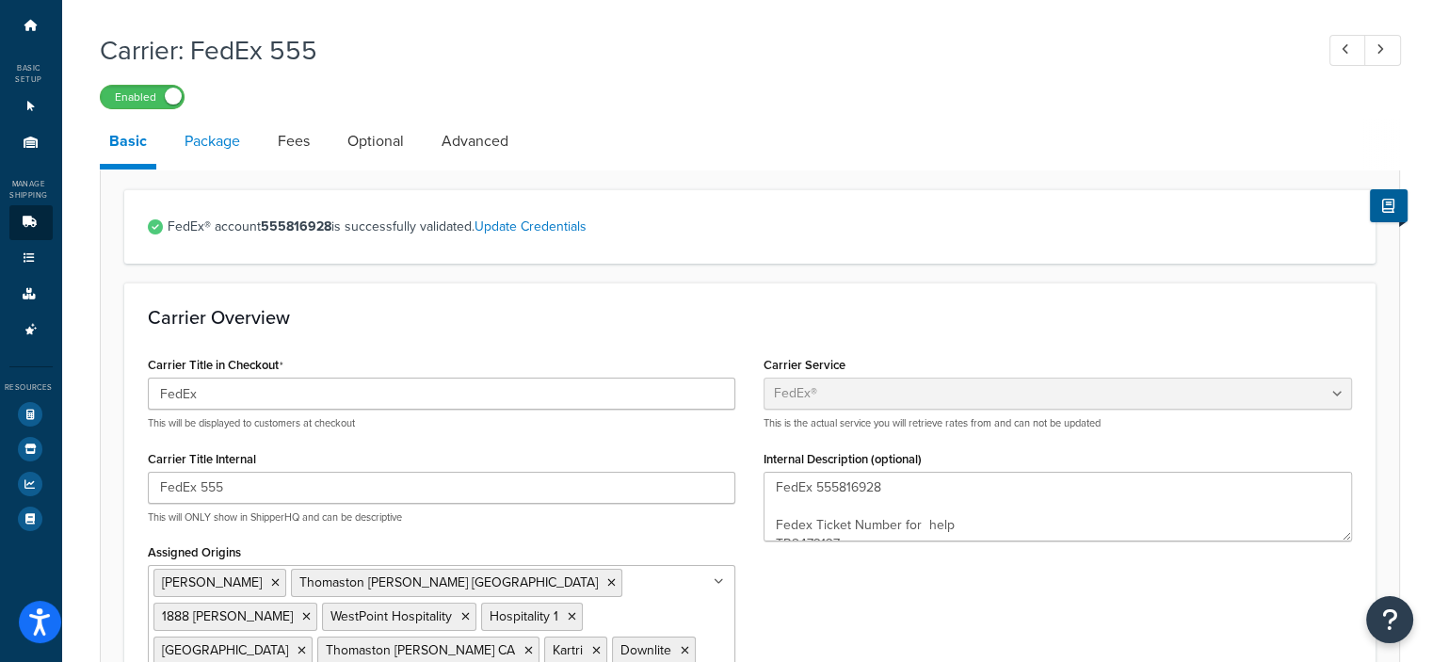
click at [196, 137] on link "Package" at bounding box center [212, 141] width 74 height 45
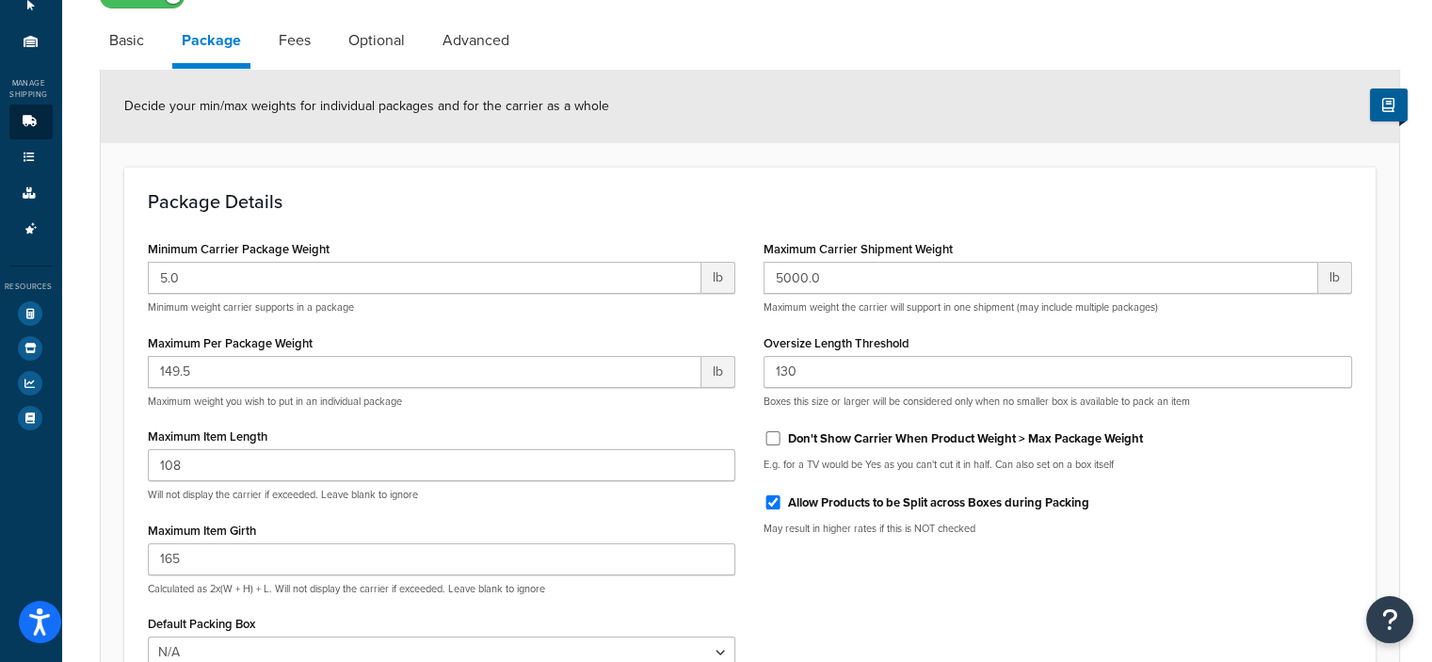
scroll to position [154, 0]
click at [283, 30] on link "Fees" at bounding box center [294, 39] width 51 height 45
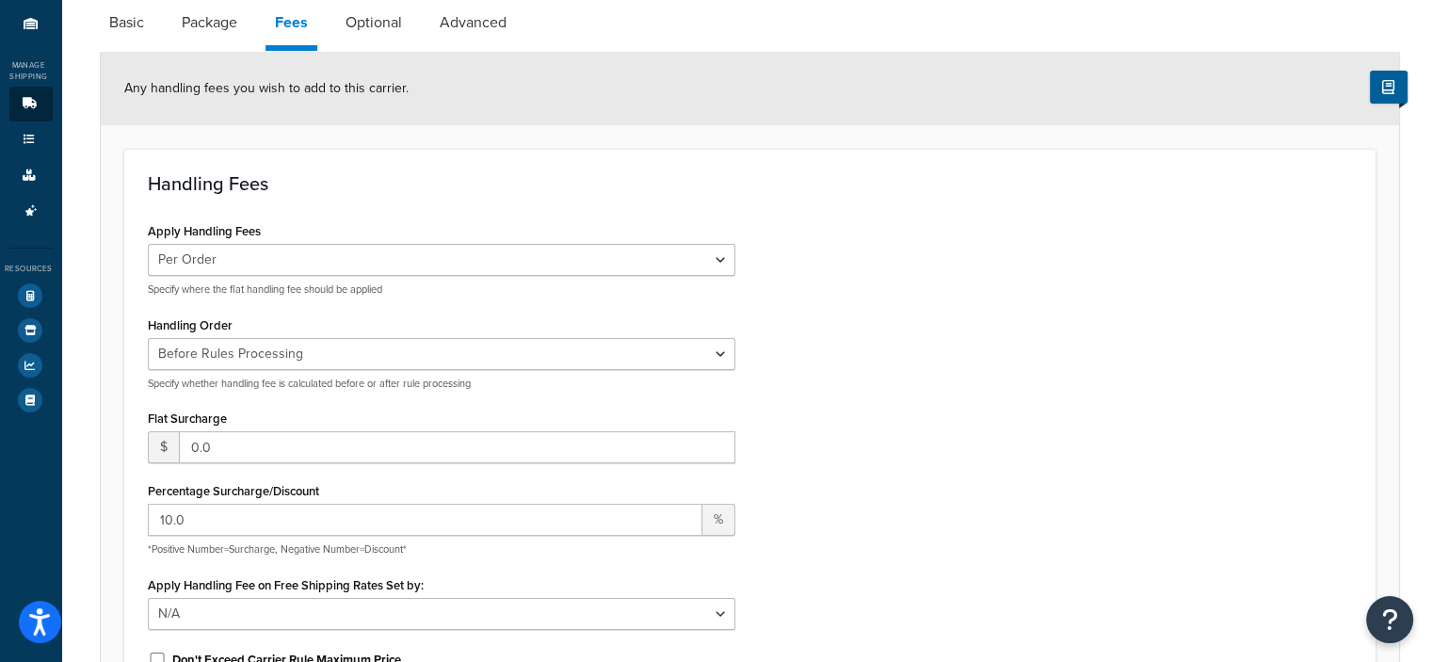
scroll to position [173, 0]
click at [371, 10] on link "Optional" at bounding box center [373, 20] width 75 height 45
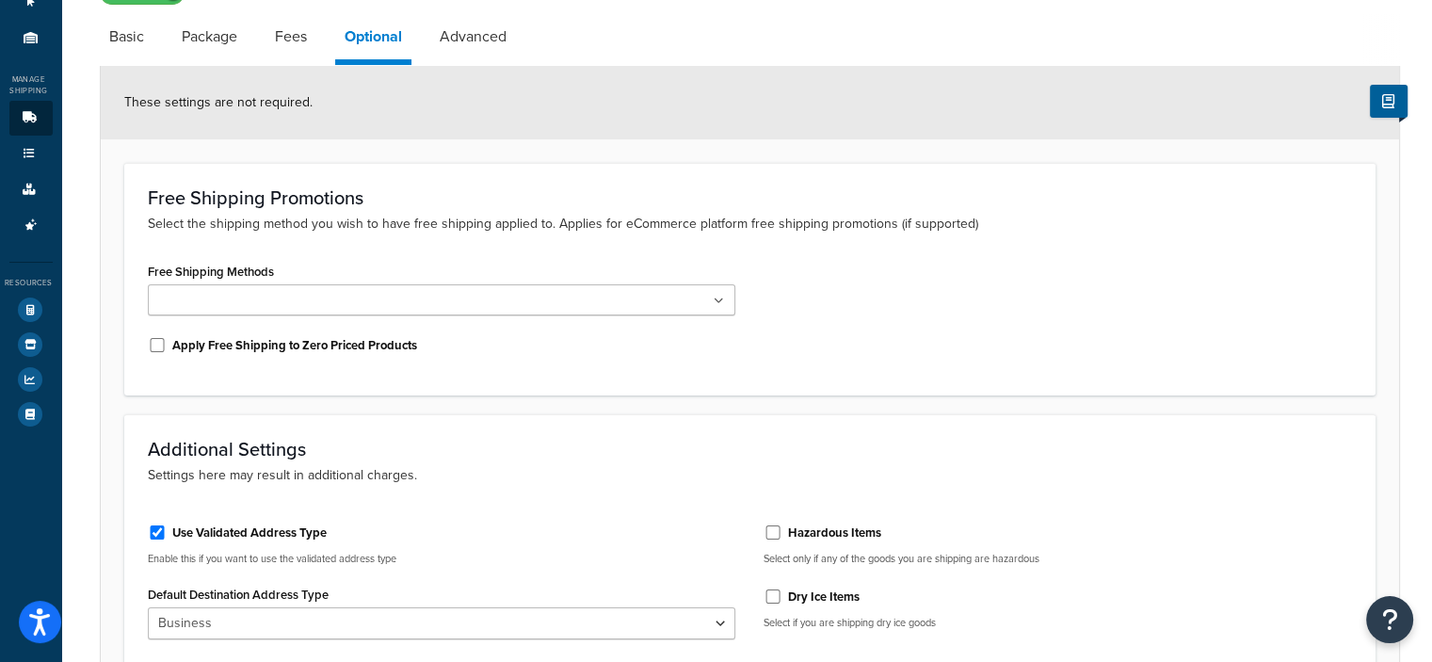
scroll to position [81, 0]
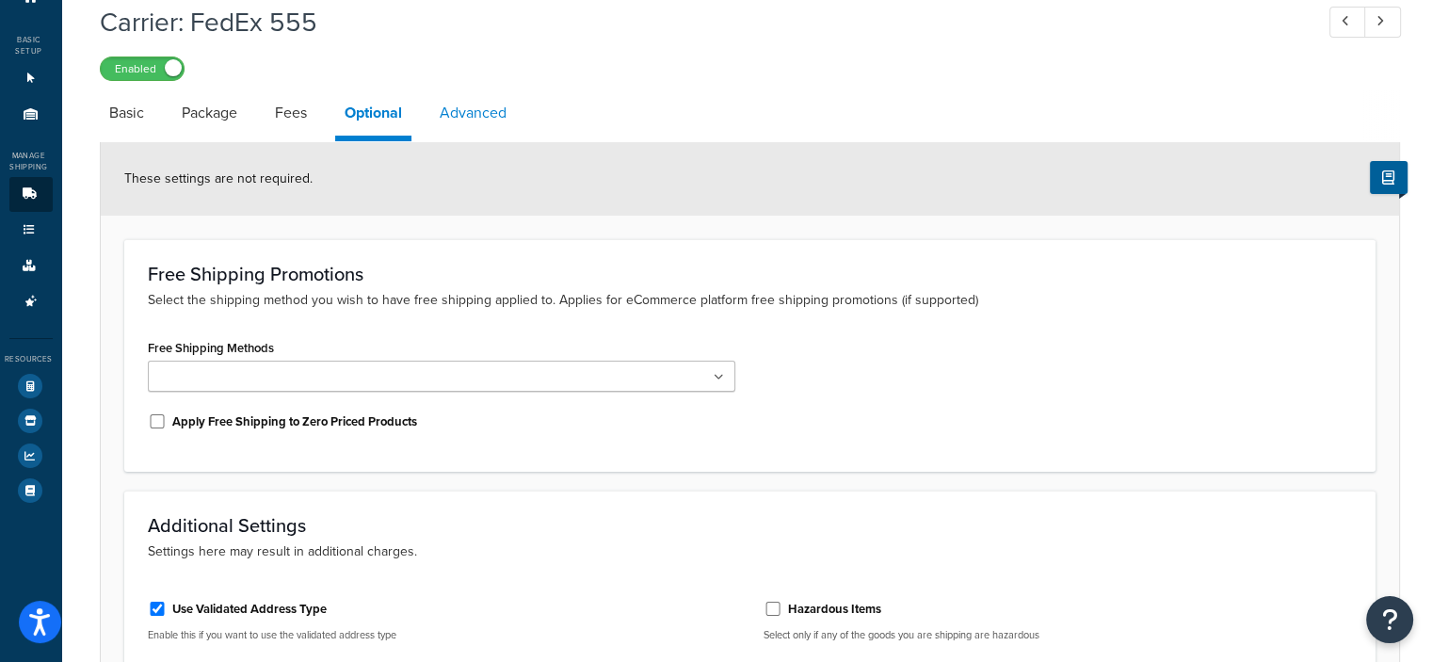
click at [444, 123] on link "Advanced" at bounding box center [473, 112] width 86 height 45
select select "false"
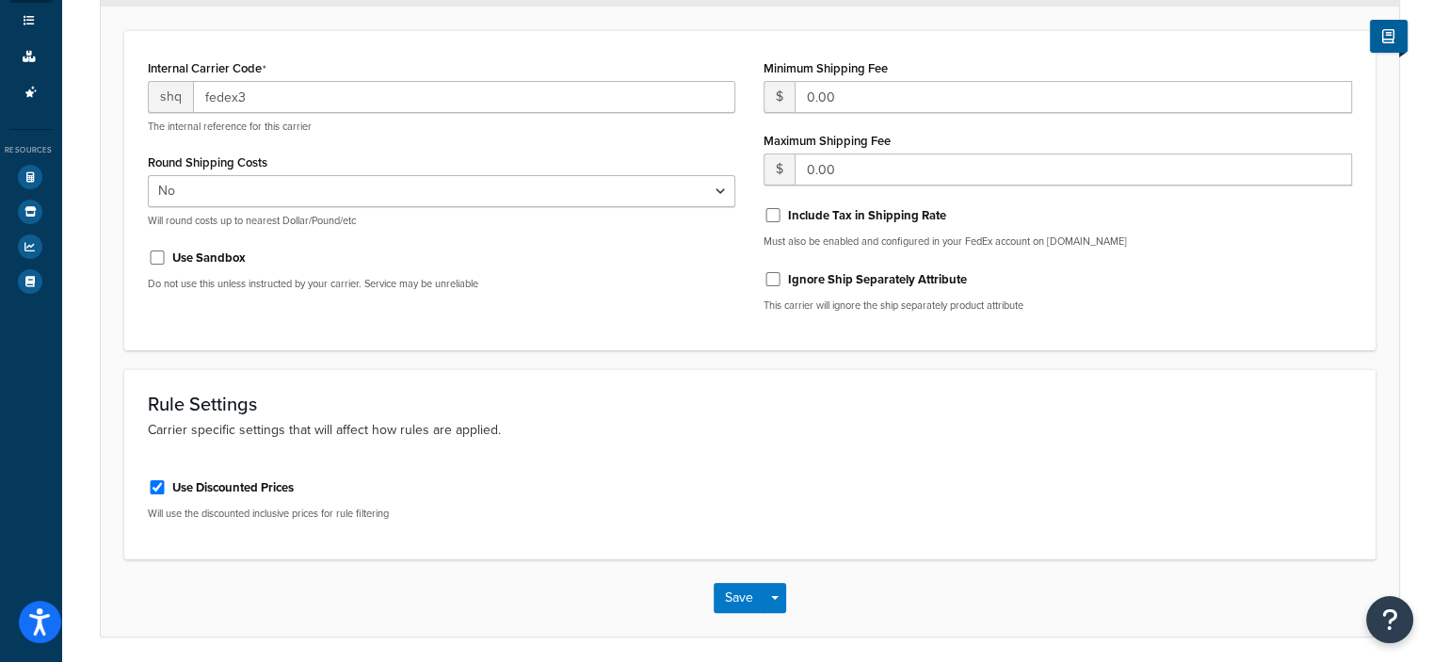
scroll to position [290, 0]
click at [725, 594] on button "Save" at bounding box center [739, 598] width 51 height 30
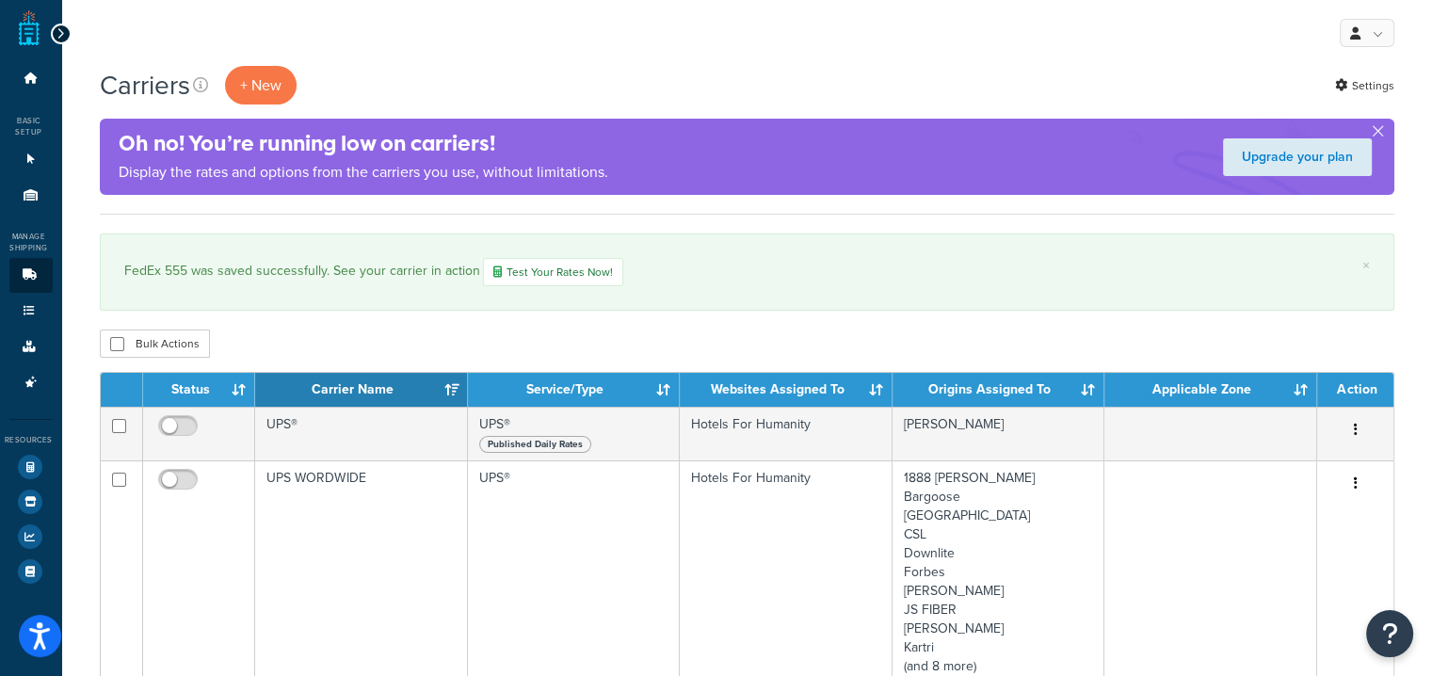
click at [774, 161] on div "Oh no! You’re running low on carriers! Display the rates and options from the c…" at bounding box center [747, 157] width 1295 height 76
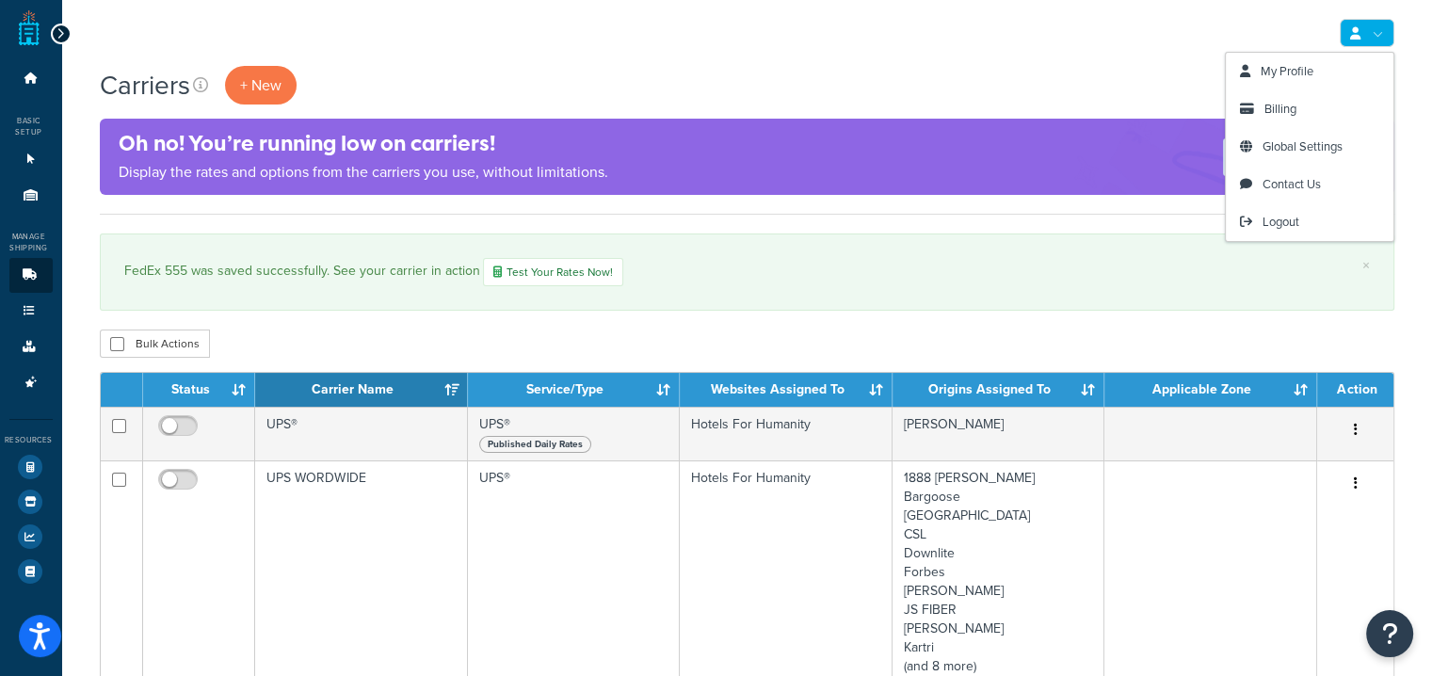
click at [1380, 36] on link at bounding box center [1367, 33] width 55 height 28
click at [1289, 70] on span "My Profile" at bounding box center [1287, 71] width 53 height 18
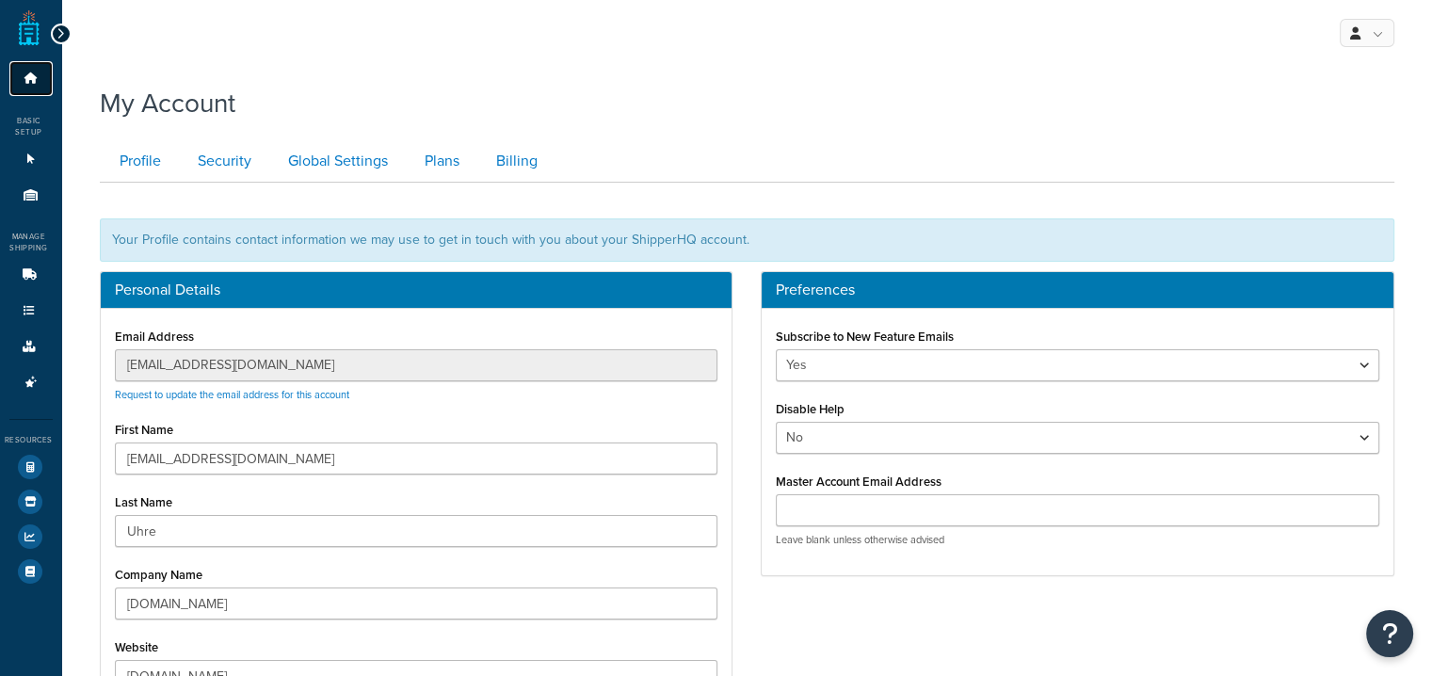
click at [31, 84] on link "Dashboard" at bounding box center [30, 78] width 43 height 35
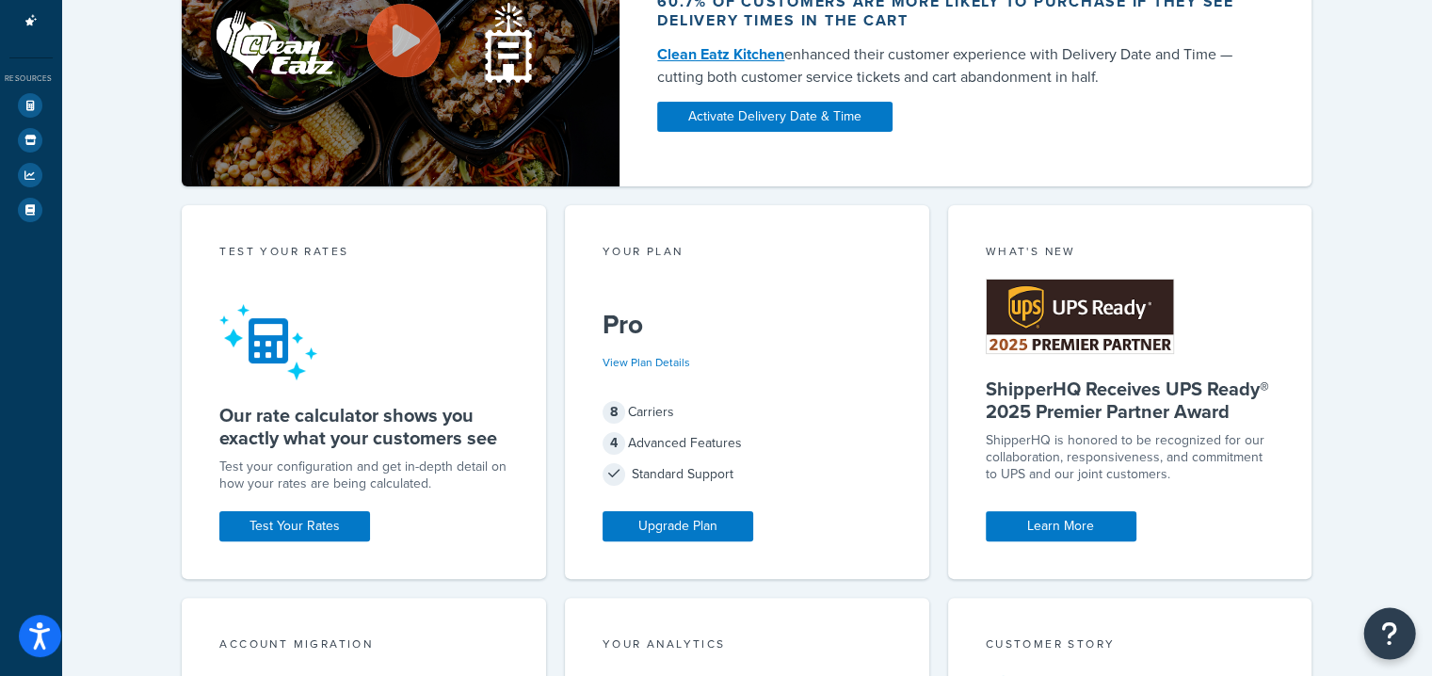
click at [1385, 633] on icon "Open Resource Center" at bounding box center [1390, 633] width 18 height 26
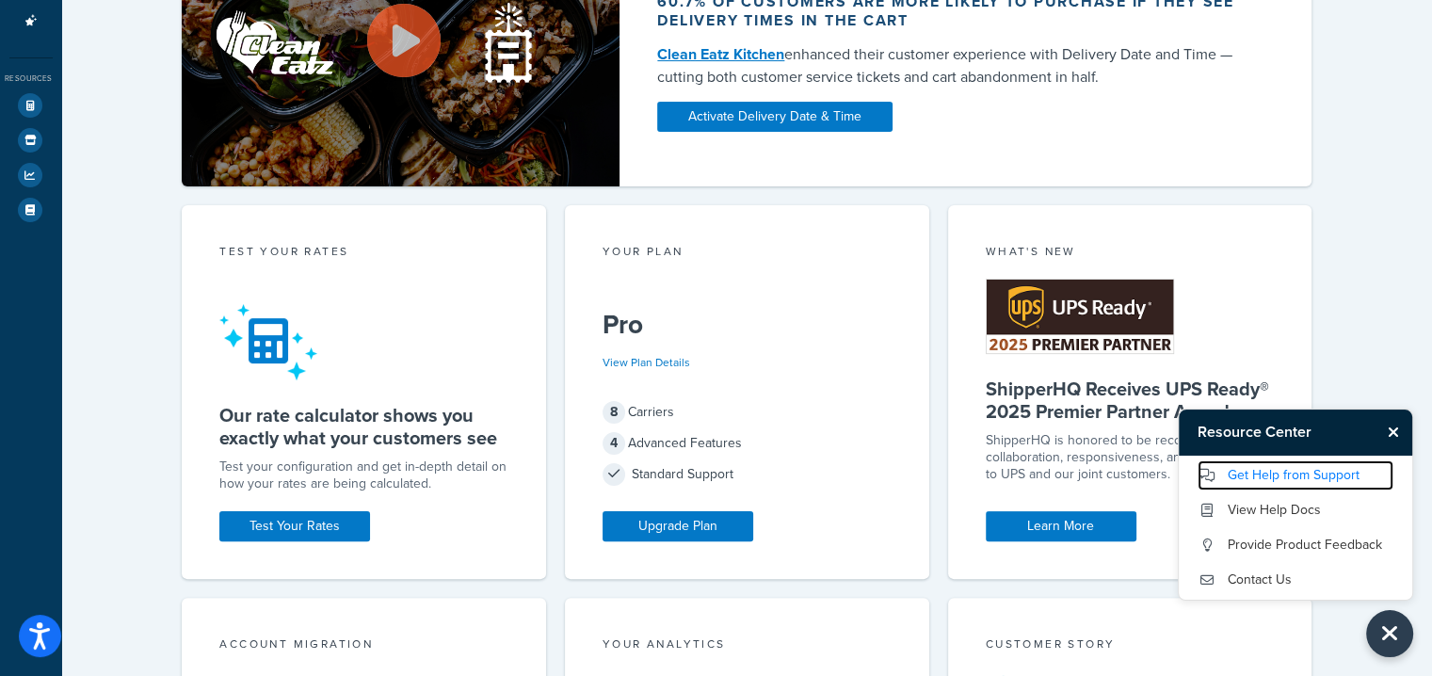
click at [1268, 470] on link "Get Help from Support" at bounding box center [1296, 475] width 196 height 30
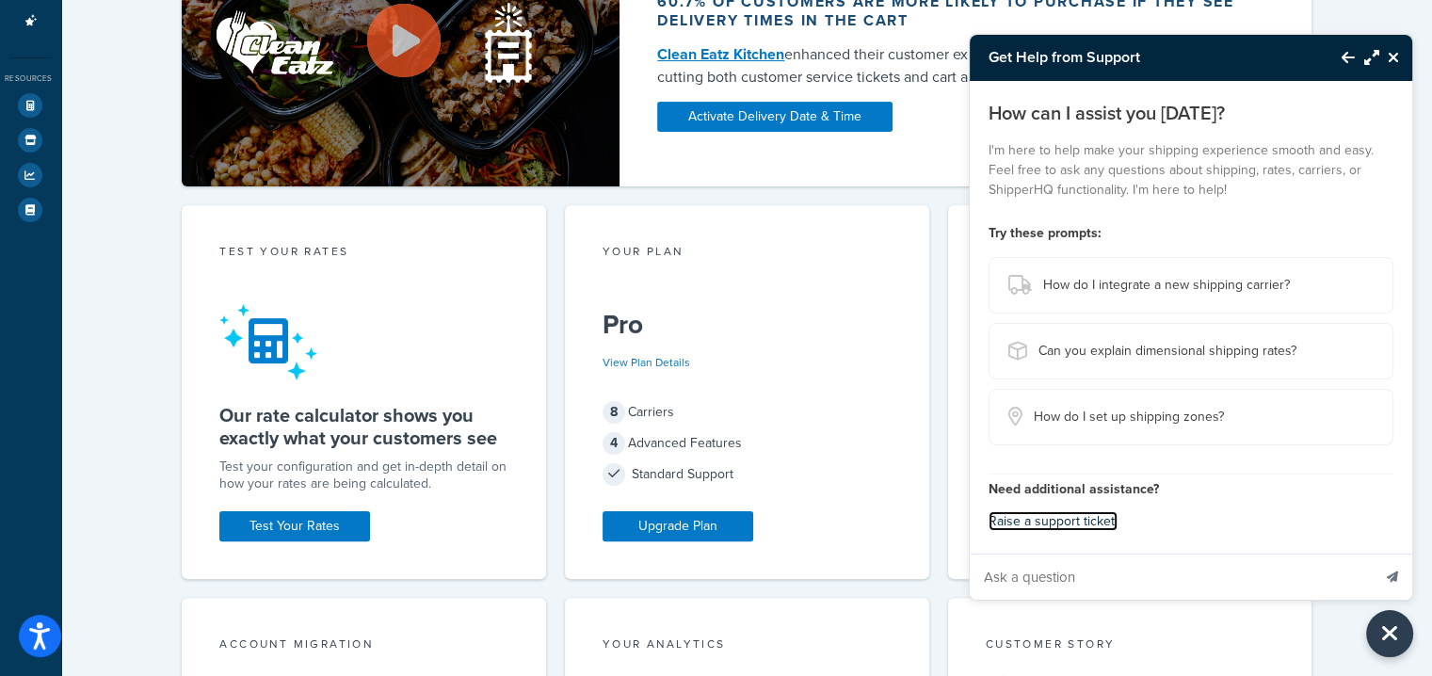
click at [1017, 525] on link "Raise a support ticket." at bounding box center [1053, 521] width 129 height 20
click at [1394, 63] on icon "Close Resource Center" at bounding box center [1393, 57] width 11 height 15
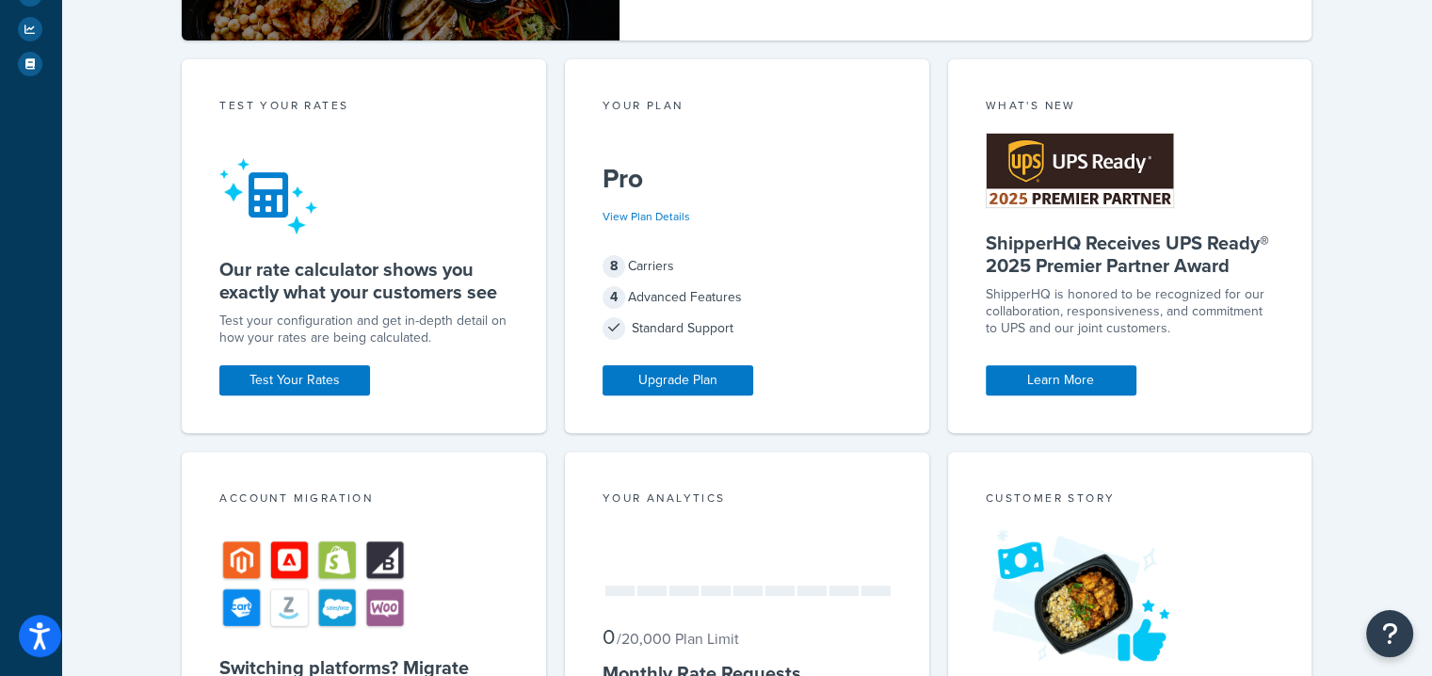
scroll to position [507, 0]
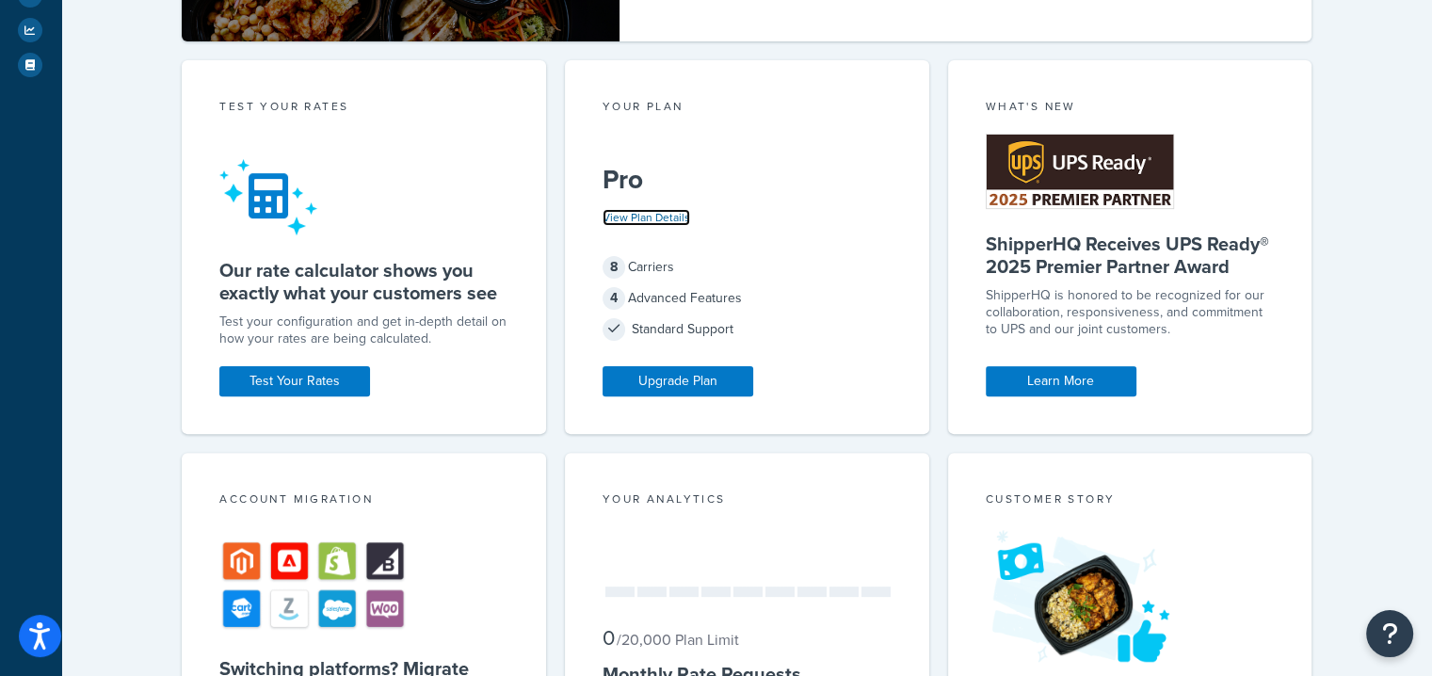
click at [657, 210] on link "View Plan Details" at bounding box center [647, 217] width 88 height 17
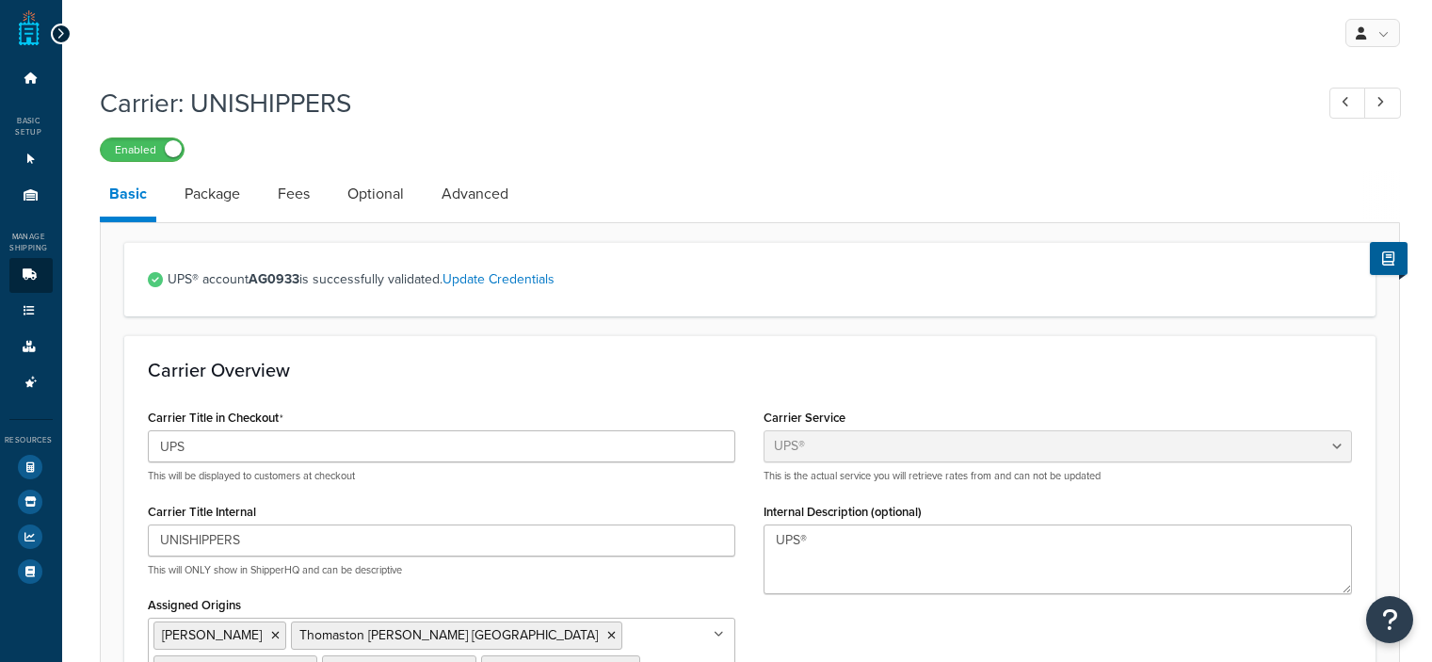
select select "ups"
click at [27, 26] on link at bounding box center [29, 28] width 21 height 38
click at [41, 627] on icon "Open accessiBe: accessibility options, statement and help" at bounding box center [39, 625] width 23 height 24
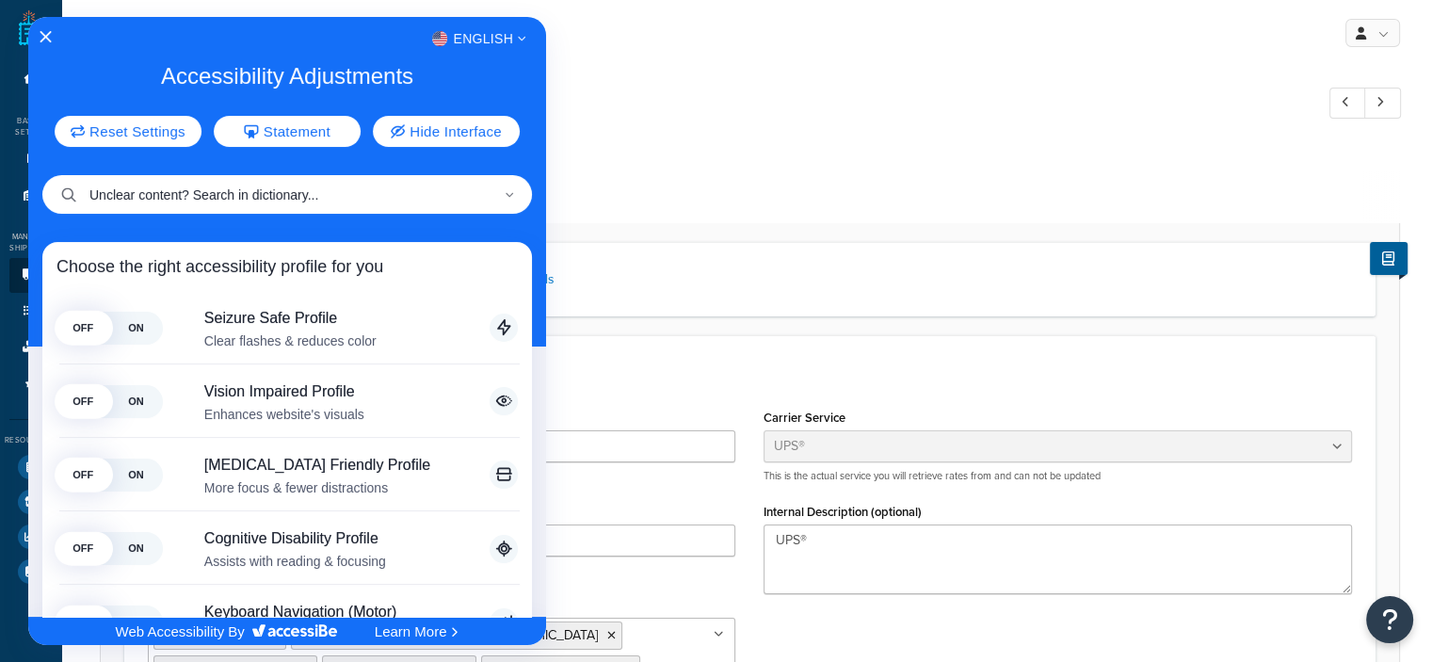
click at [271, 203] on input "Unclear content? Search in dictionary..." at bounding box center [287, 194] width 490 height 39
type input "dimensional shipping"
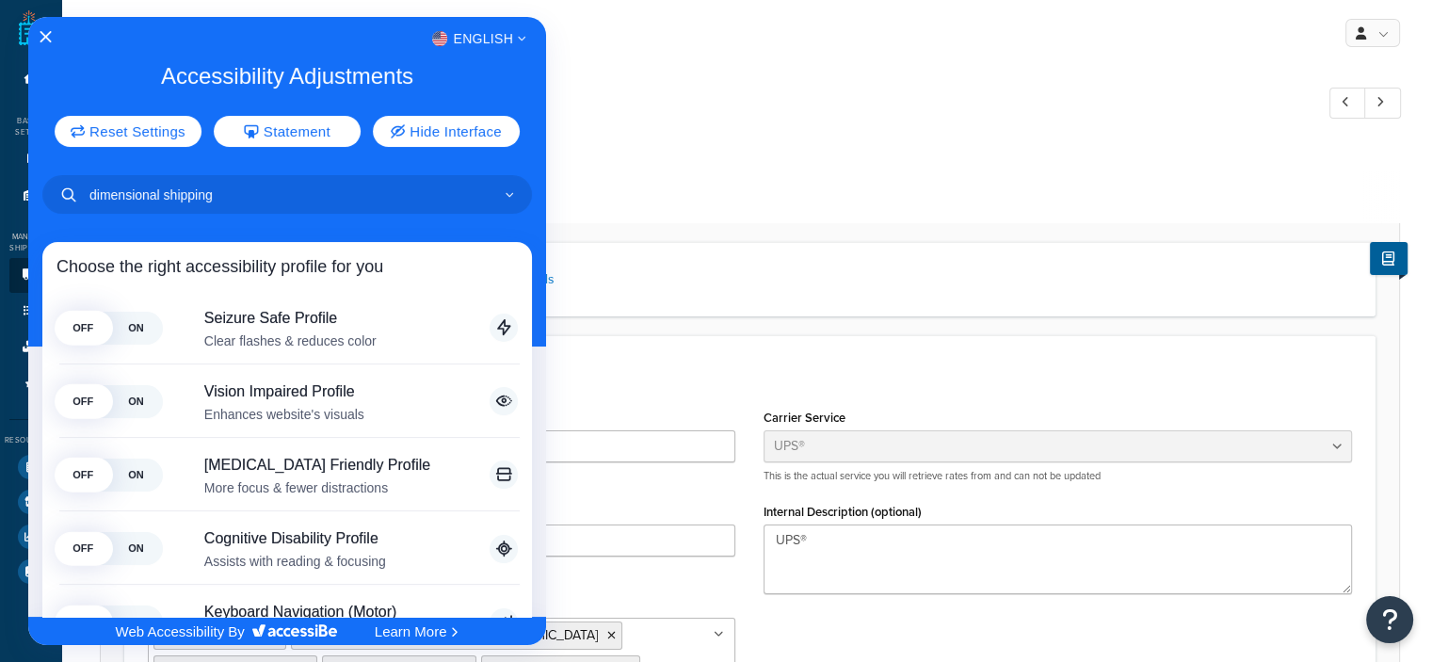
click at [664, 94] on div at bounding box center [716, 331] width 1432 height 662
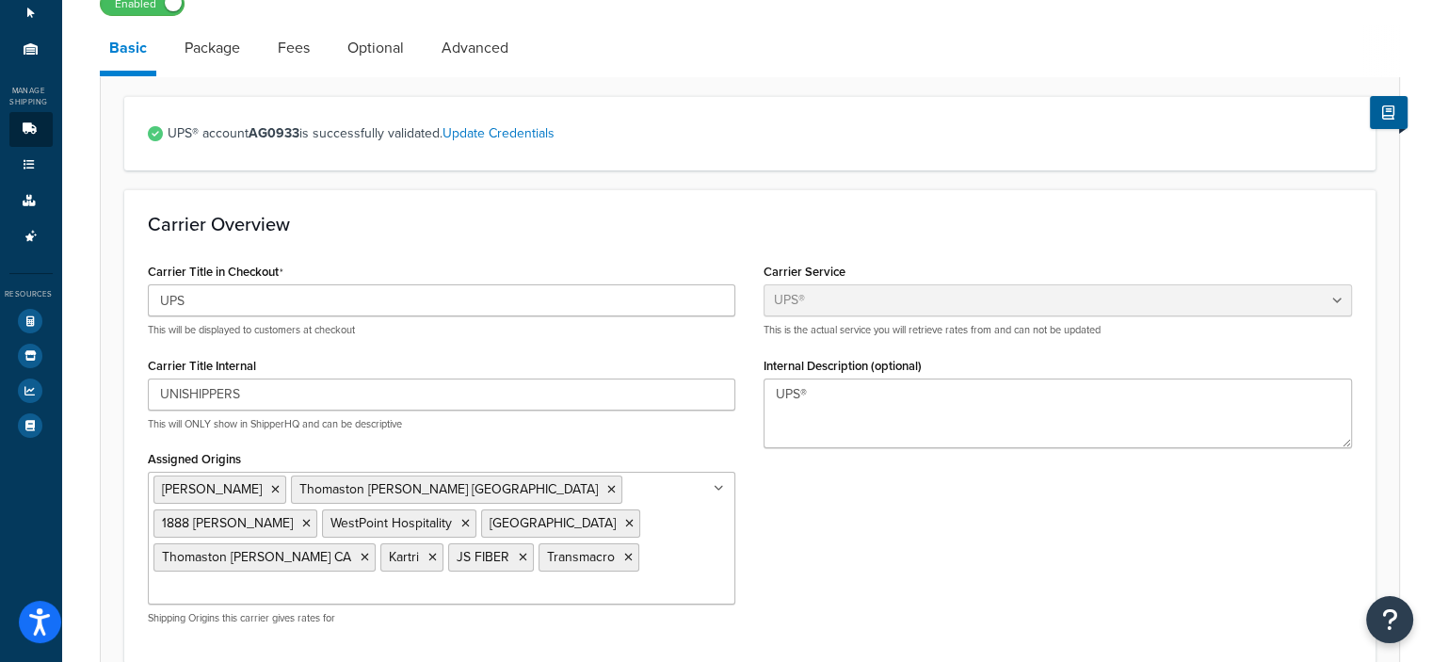
scroll to position [40, 0]
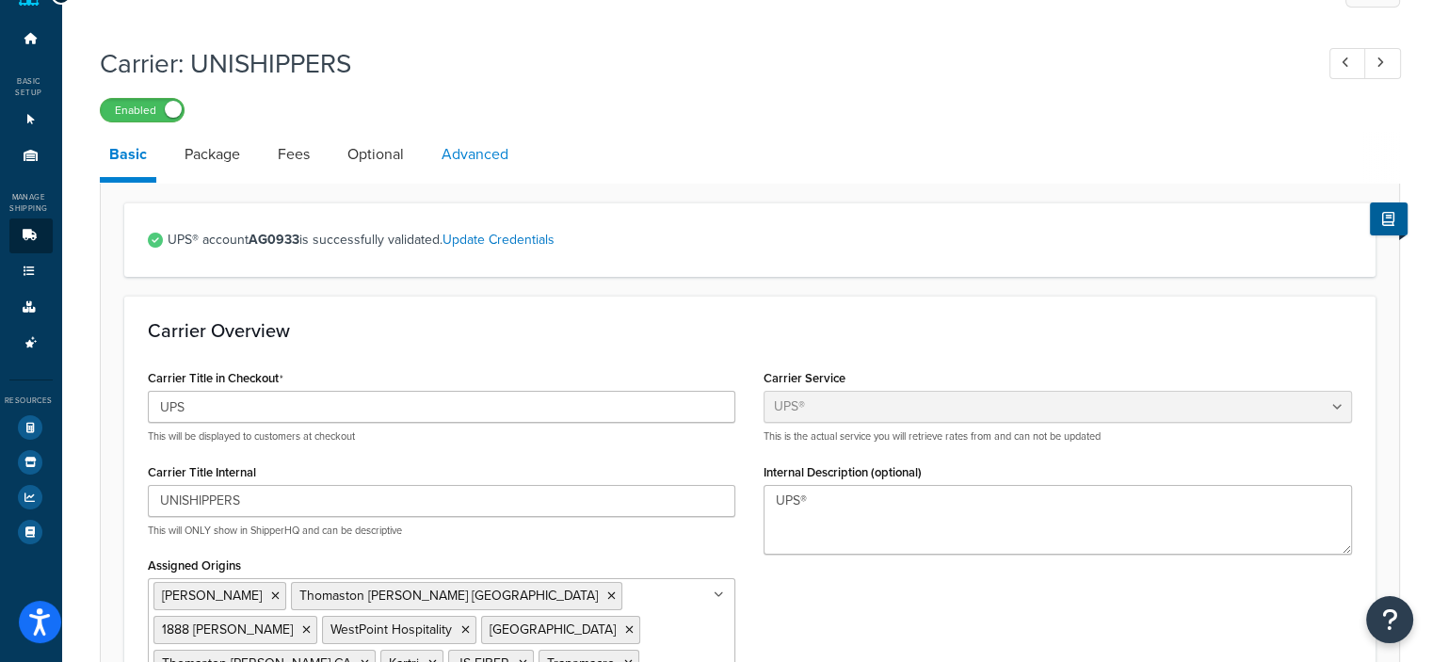
click at [459, 153] on link "Advanced" at bounding box center [475, 154] width 86 height 45
select select "false"
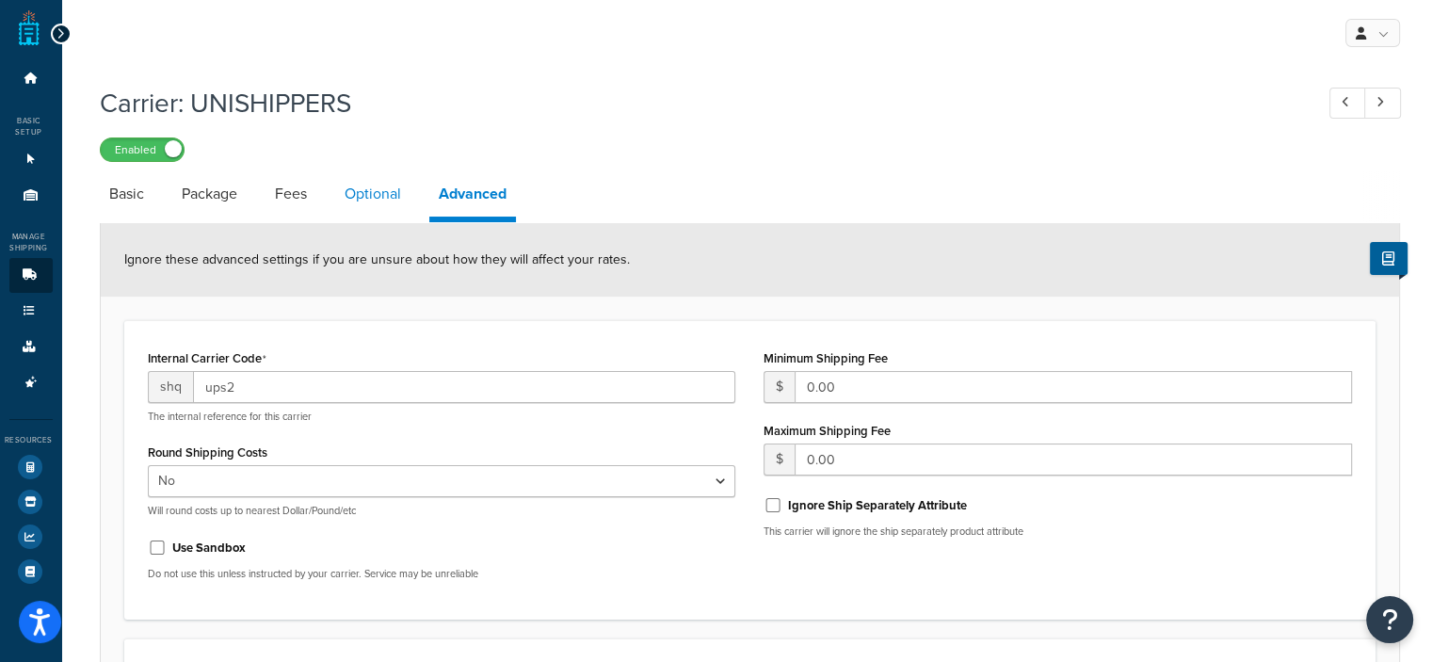
click at [372, 201] on link "Optional" at bounding box center [372, 193] width 75 height 45
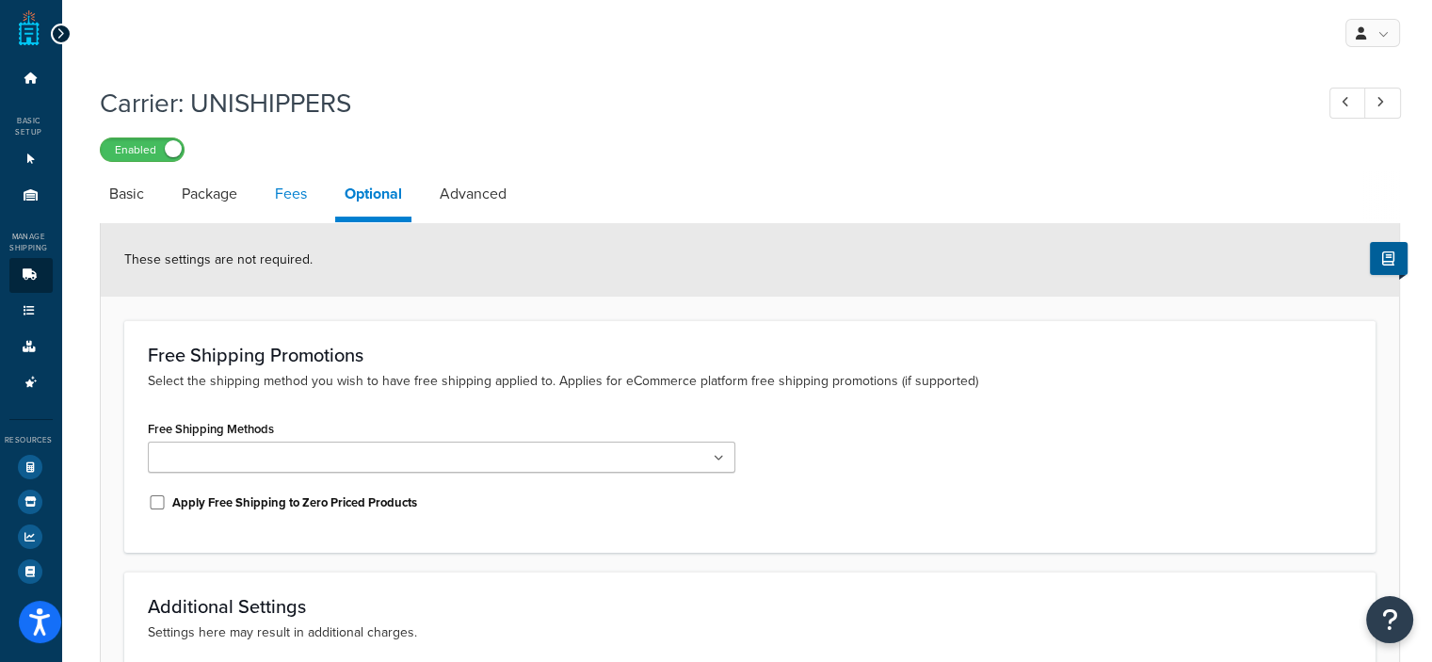
click at [283, 191] on link "Fees" at bounding box center [291, 193] width 51 height 45
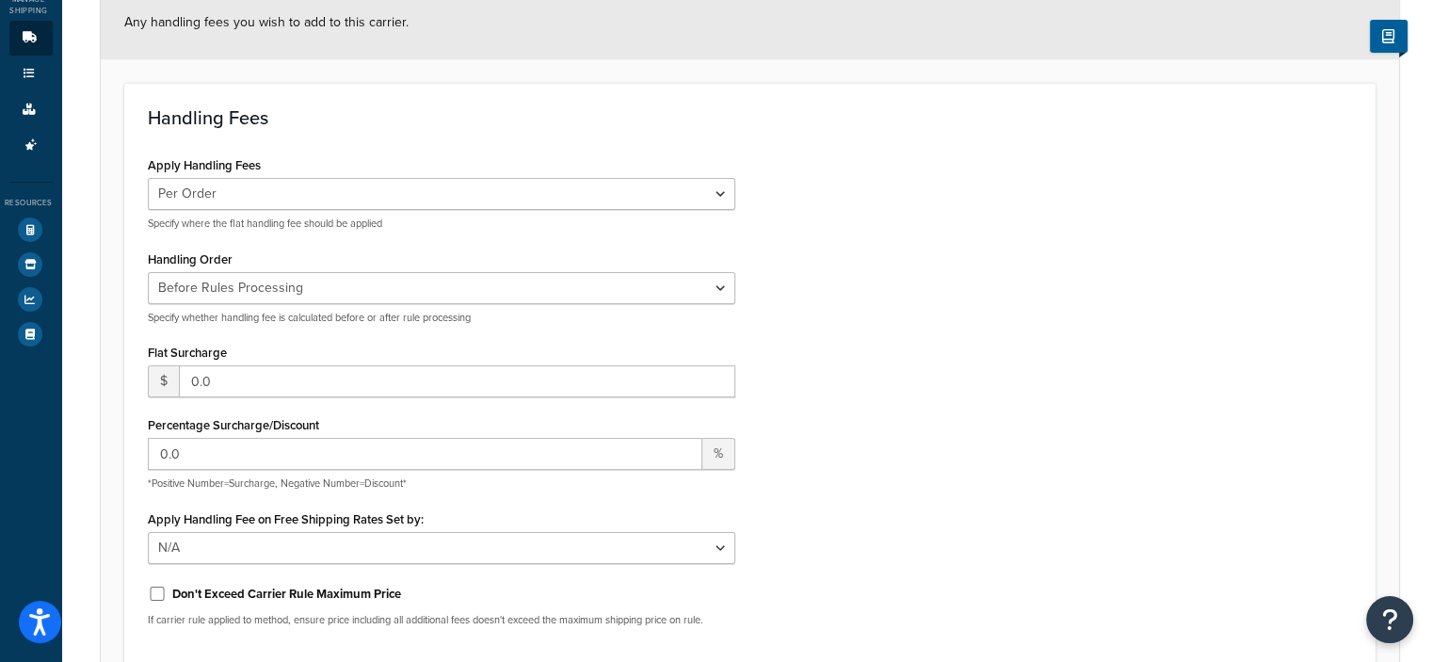
scroll to position [234, 0]
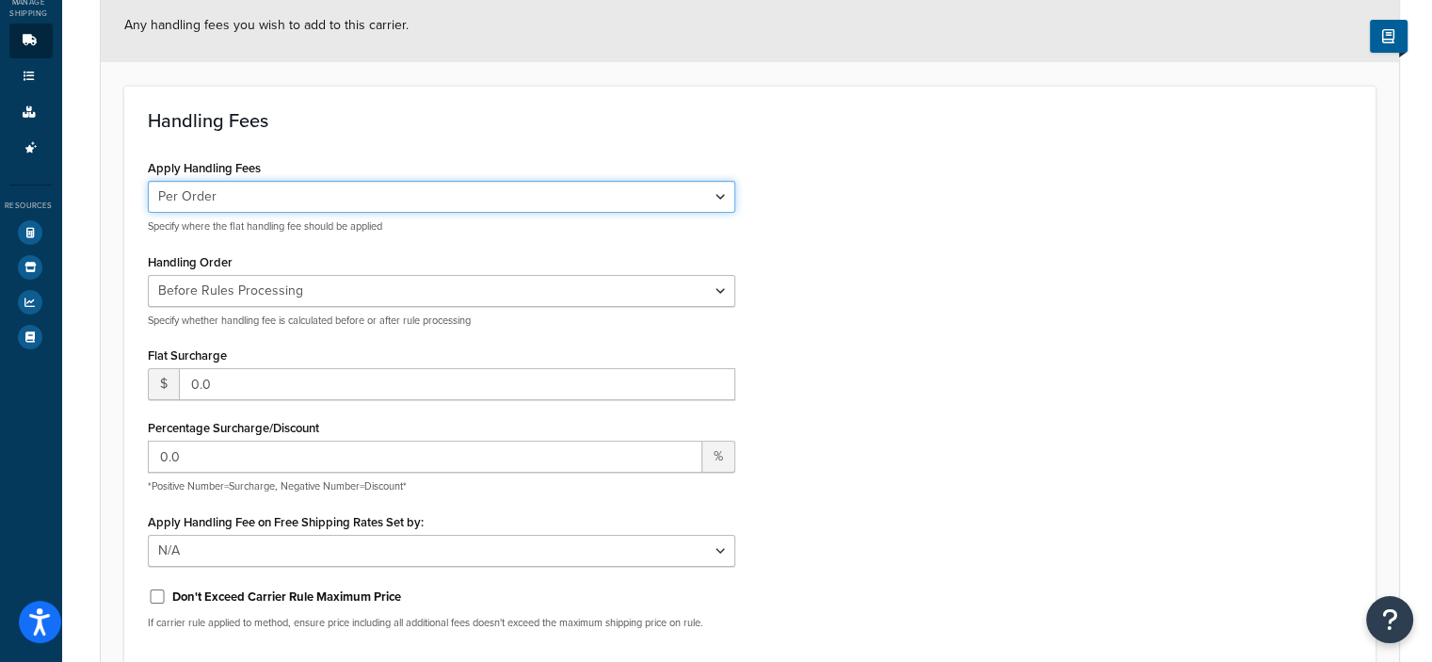
click at [223, 197] on select "Per Order Per Item Per Package" at bounding box center [442, 197] width 588 height 32
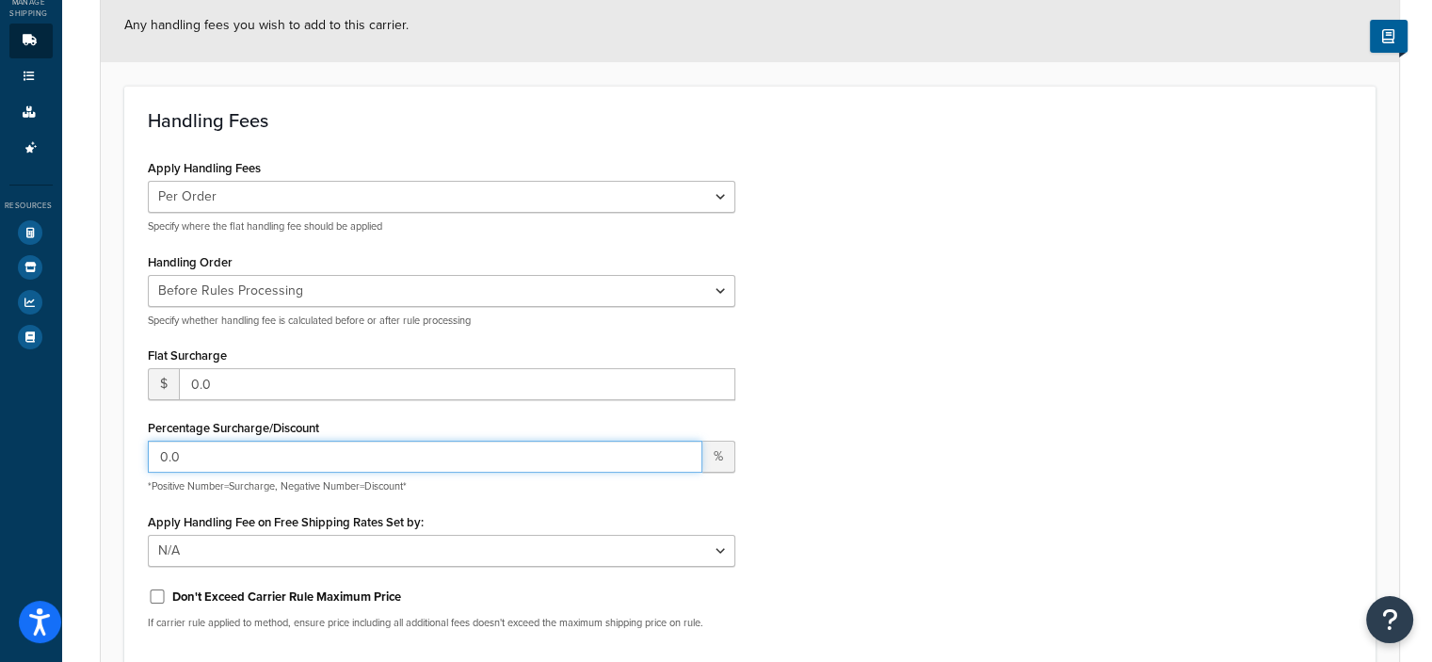
click at [248, 442] on input "0.0" at bounding box center [426, 457] width 556 height 32
type input "0"
type input "20"
click at [860, 443] on div "Apply Handling Fees Per Order Per Item Per Package Specify where the flat handl…" at bounding box center [750, 399] width 1233 height 490
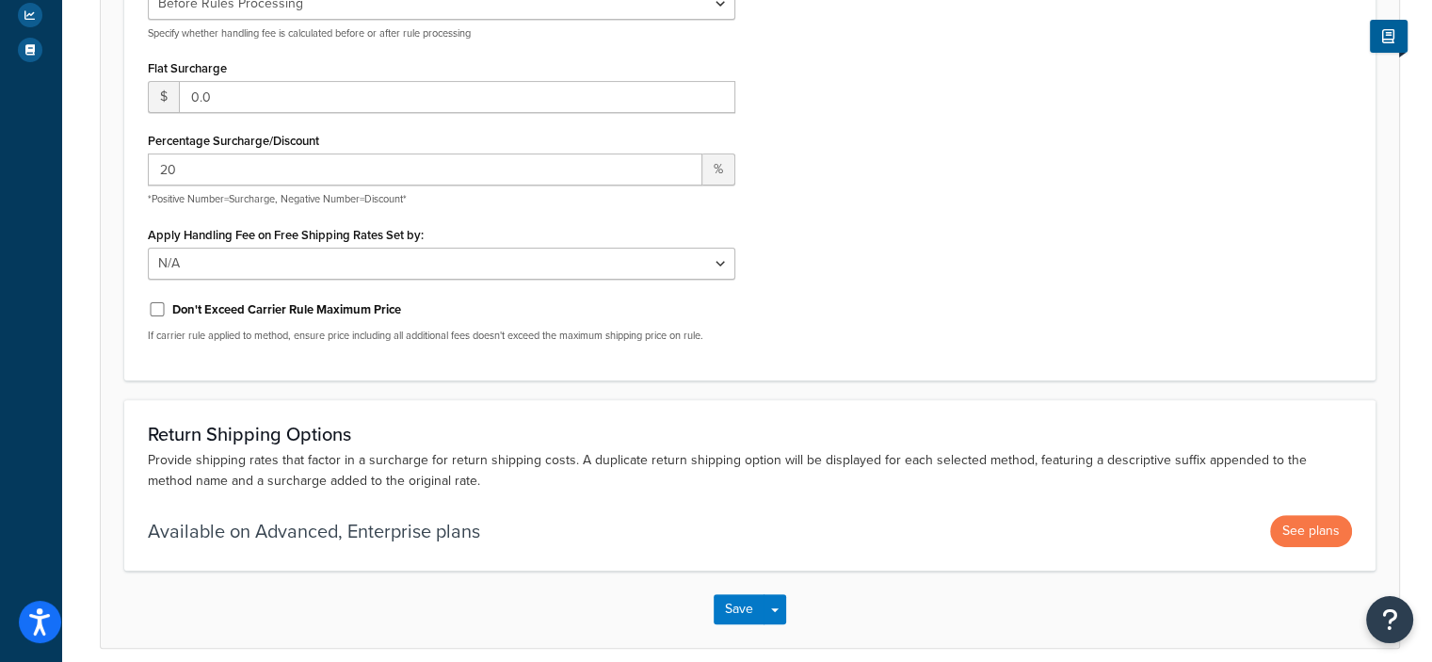
scroll to position [521, 0]
click at [734, 602] on button "Save" at bounding box center [739, 610] width 51 height 30
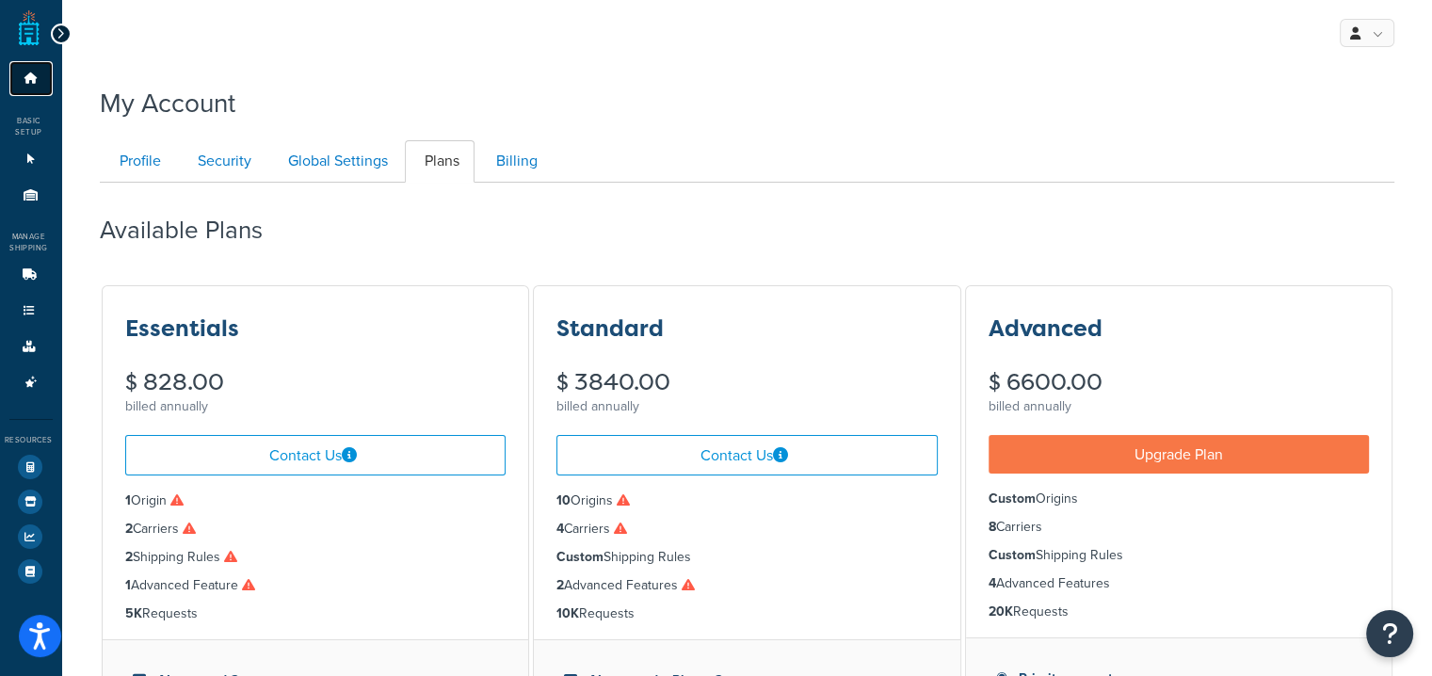
click at [26, 74] on icon at bounding box center [31, 78] width 19 height 11
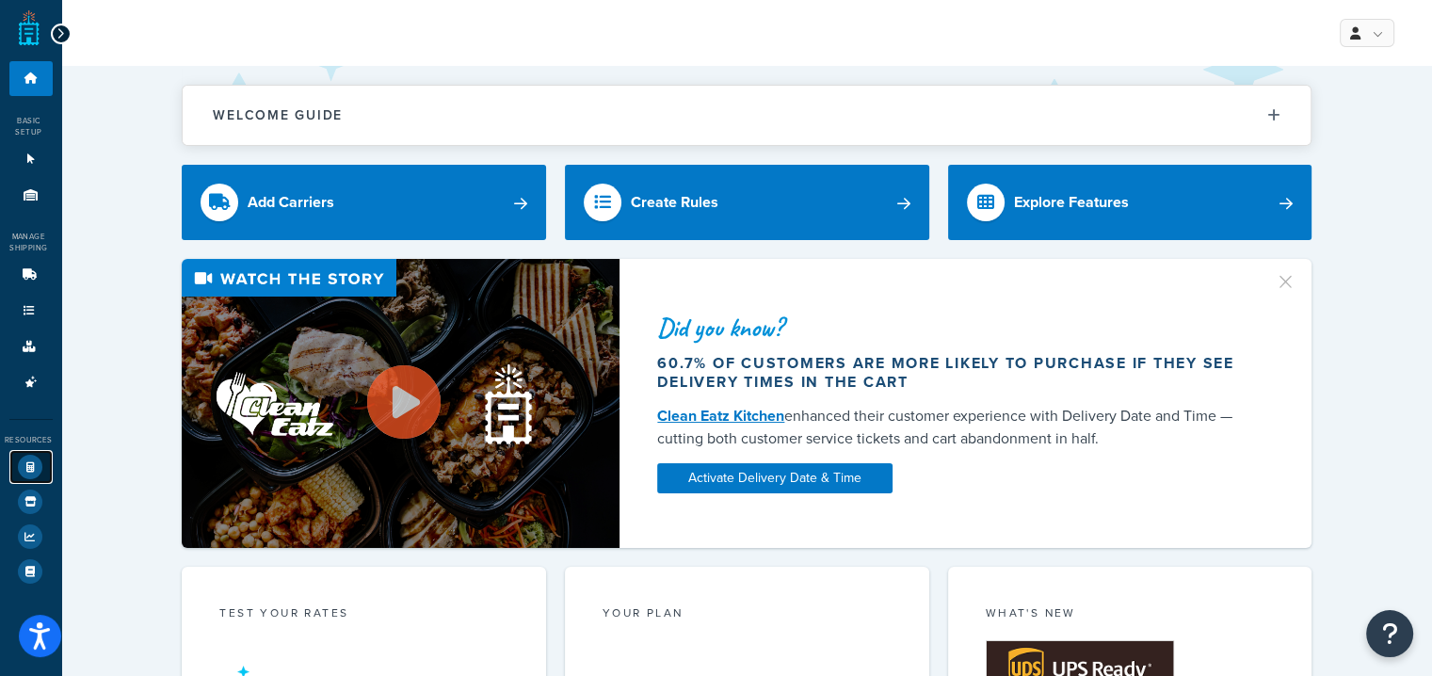
click at [31, 471] on icon at bounding box center [30, 467] width 24 height 24
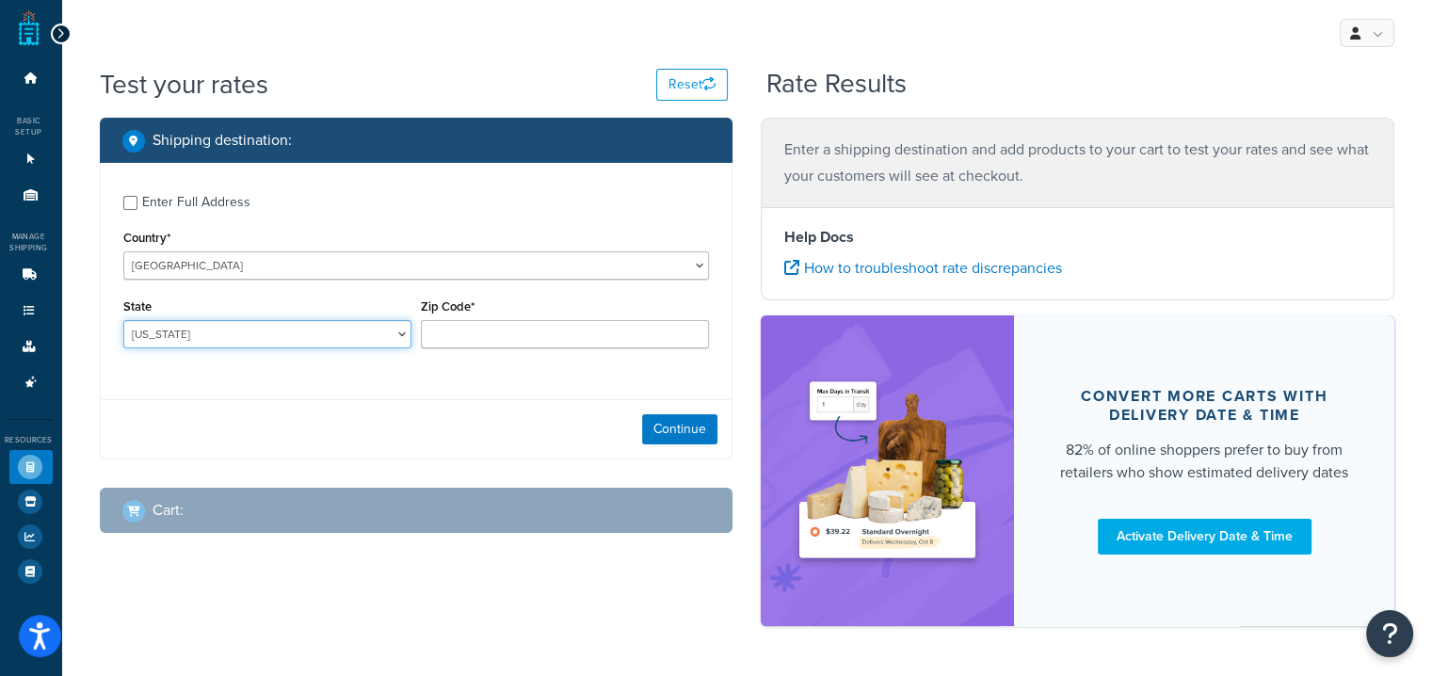
click at [204, 337] on select "Alabama Alaska American Samoa Arizona Arkansas Armed Forces Americas Armed Forc…" at bounding box center [267, 334] width 288 height 28
select select "SD"
click at [123, 320] on select "Alabama Alaska American Samoa Arizona Arkansas Armed Forces Americas Armed Forc…" at bounding box center [267, 334] width 288 height 28
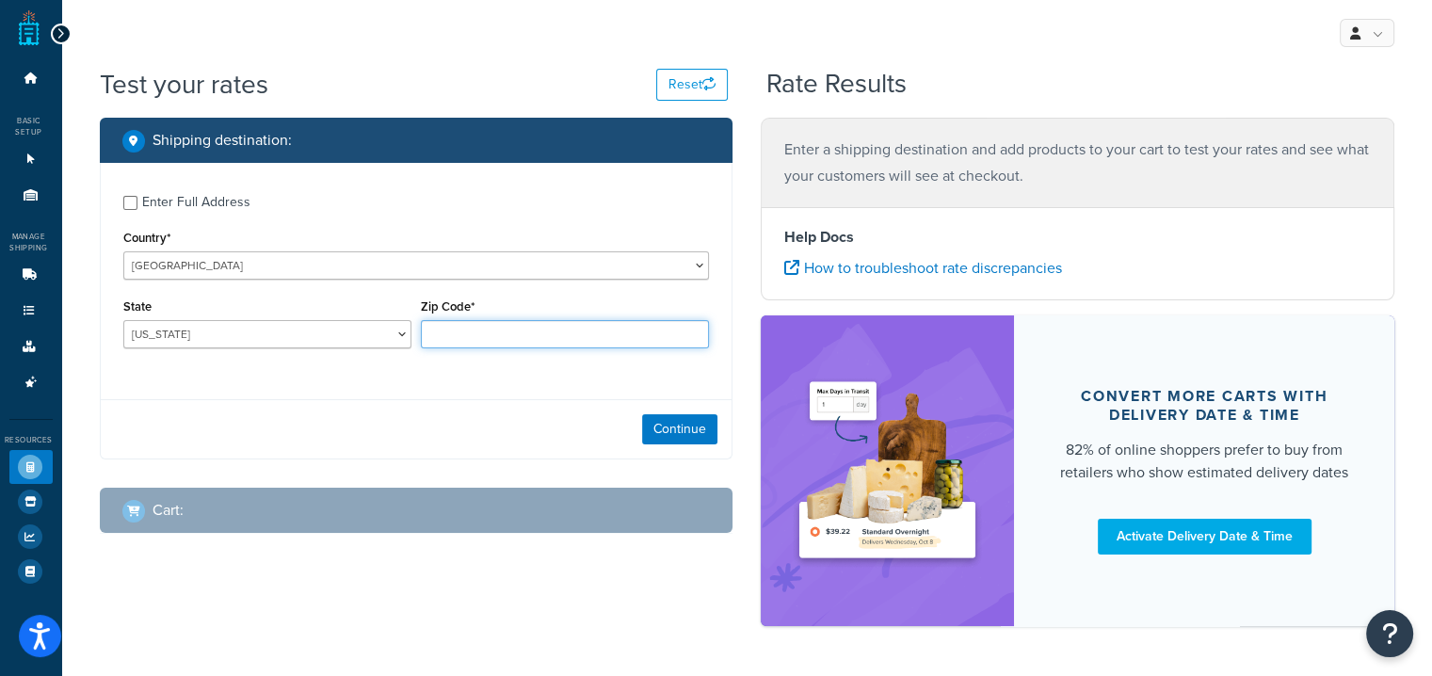
click at [456, 339] on input "Zip Code*" at bounding box center [565, 334] width 288 height 28
type input "57701"
click at [653, 425] on button "Continue" at bounding box center [679, 429] width 75 height 30
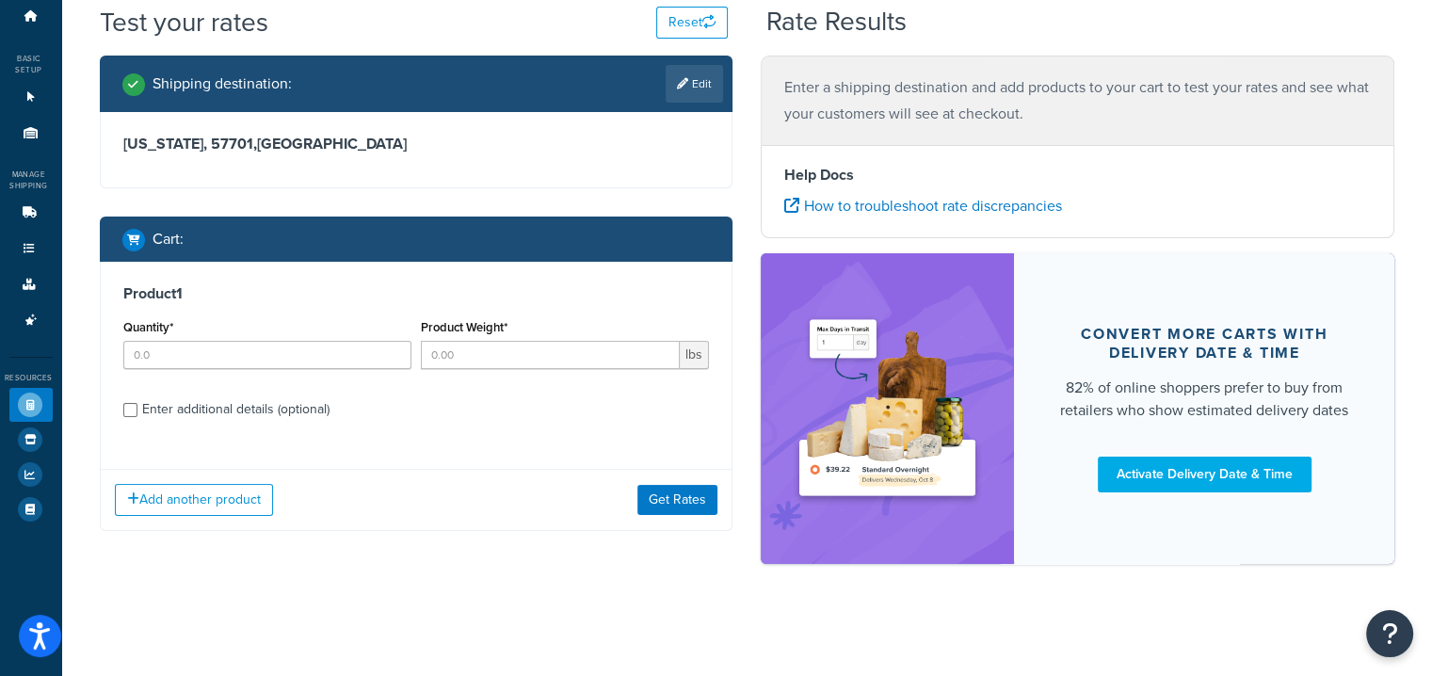
scroll to position [60, 0]
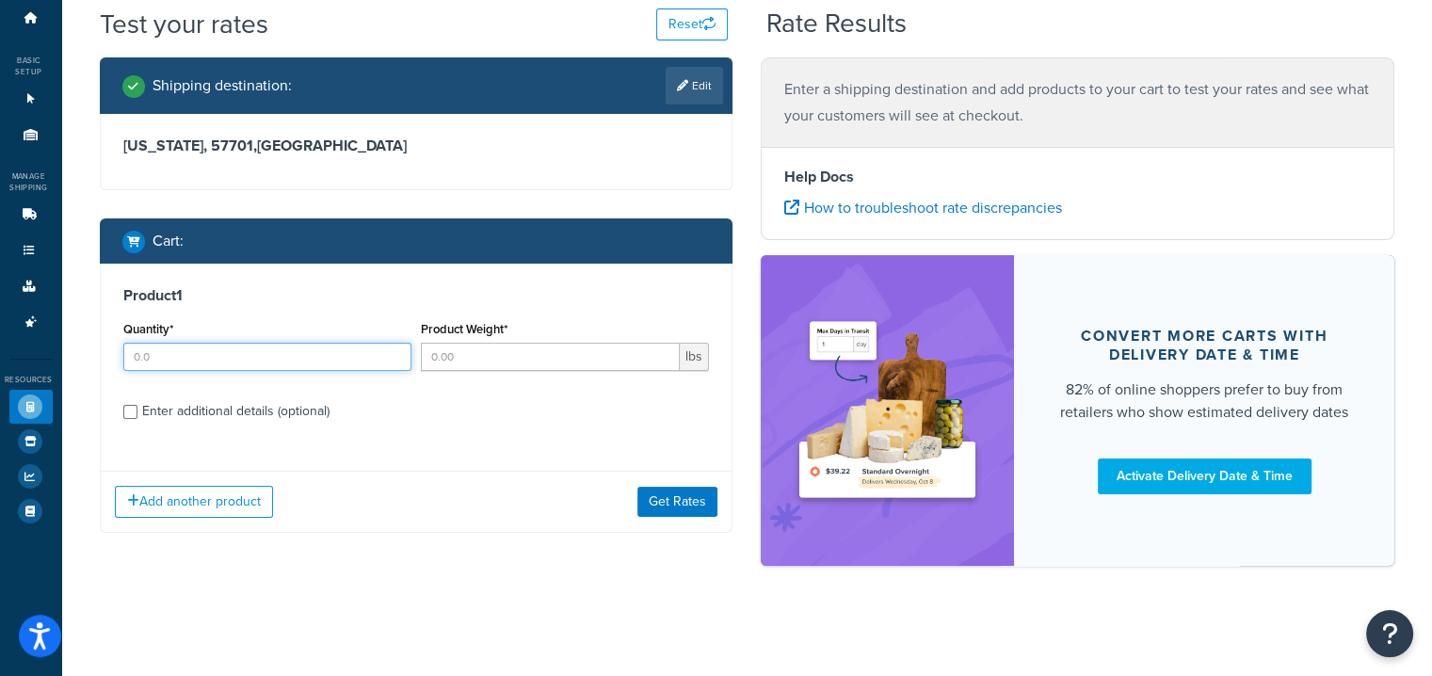
click at [158, 348] on input "Quantity*" at bounding box center [267, 357] width 288 height 28
type input "5"
type input "10"
click at [123, 406] on input "Enter additional details (optional)" at bounding box center [130, 412] width 14 height 14
checkbox input "true"
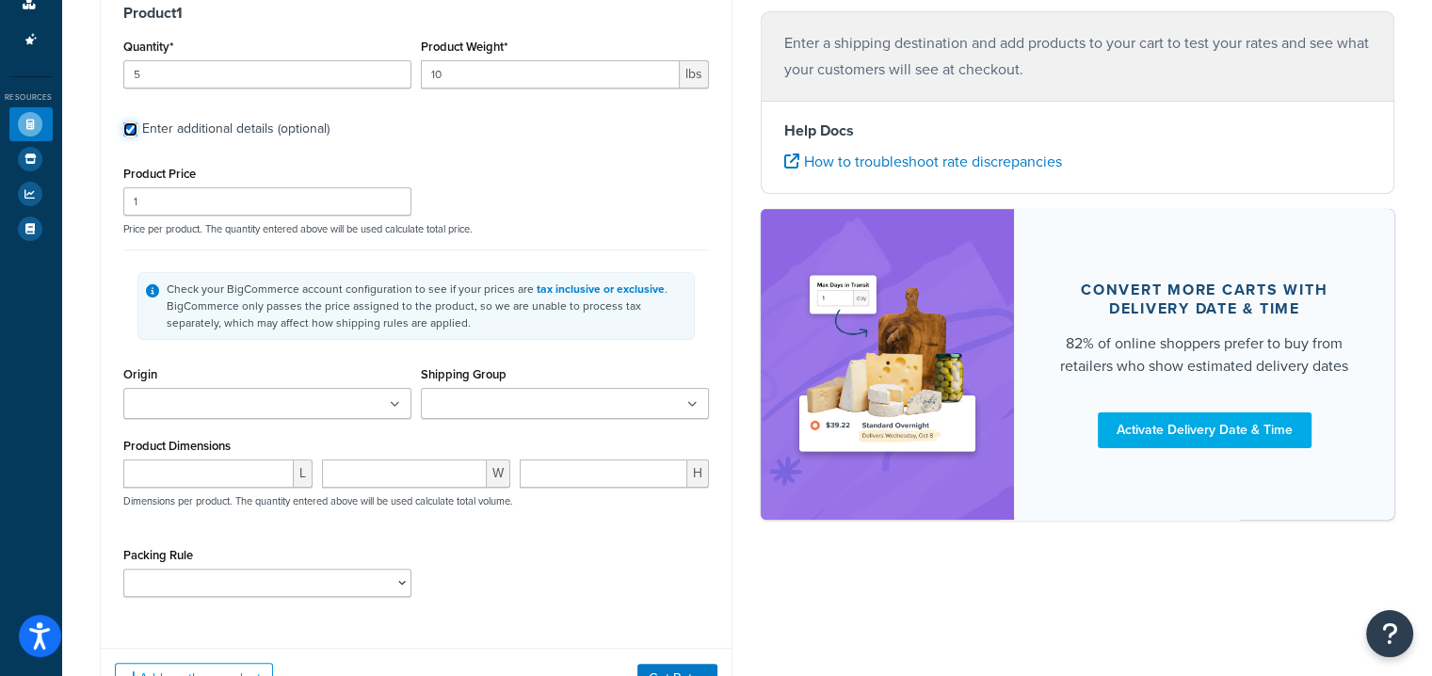
scroll to position [344, 0]
click at [163, 387] on ul at bounding box center [267, 402] width 288 height 31
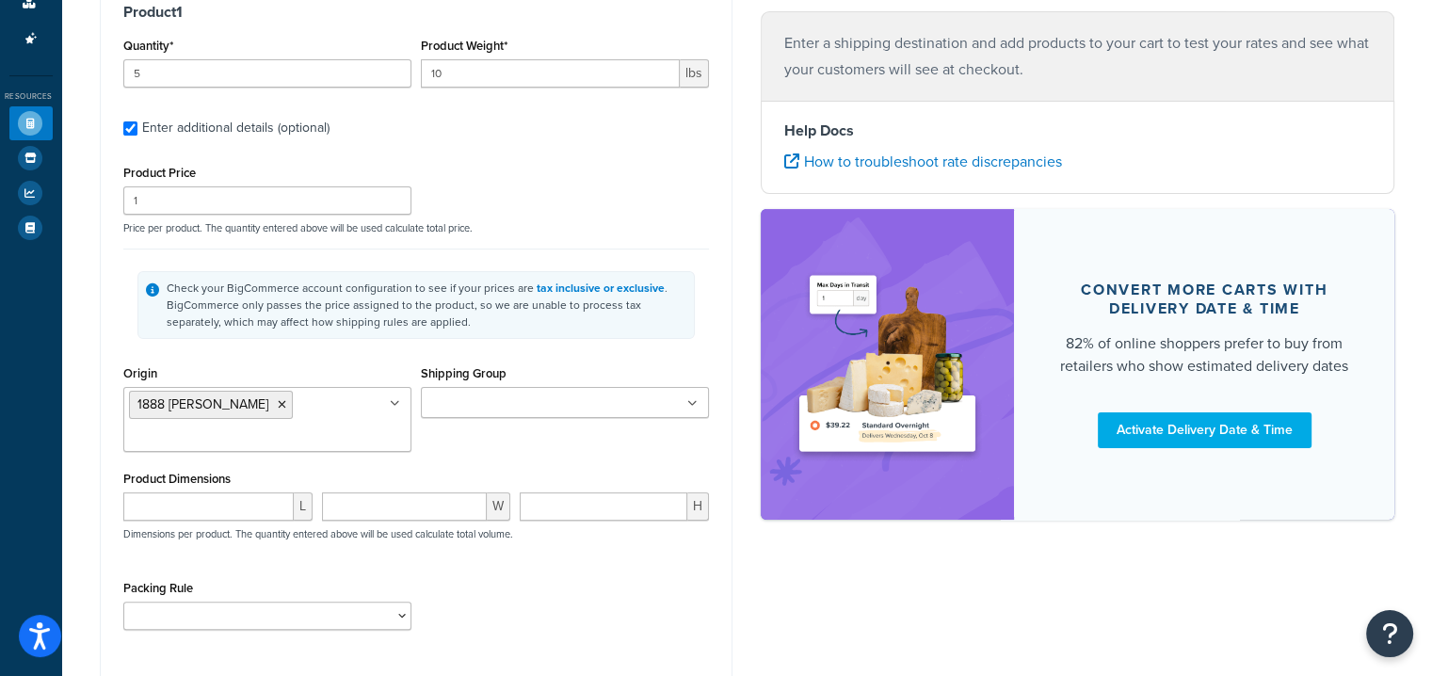
click at [459, 576] on div "Packing Rule Classic Series Bellman Cart CONTEMPORARY SERIES FULL XL GOLIATH Go…" at bounding box center [417, 609] width 596 height 69
click at [213, 492] on input "number" at bounding box center [208, 506] width 170 height 28
type input "20"
type input "14"
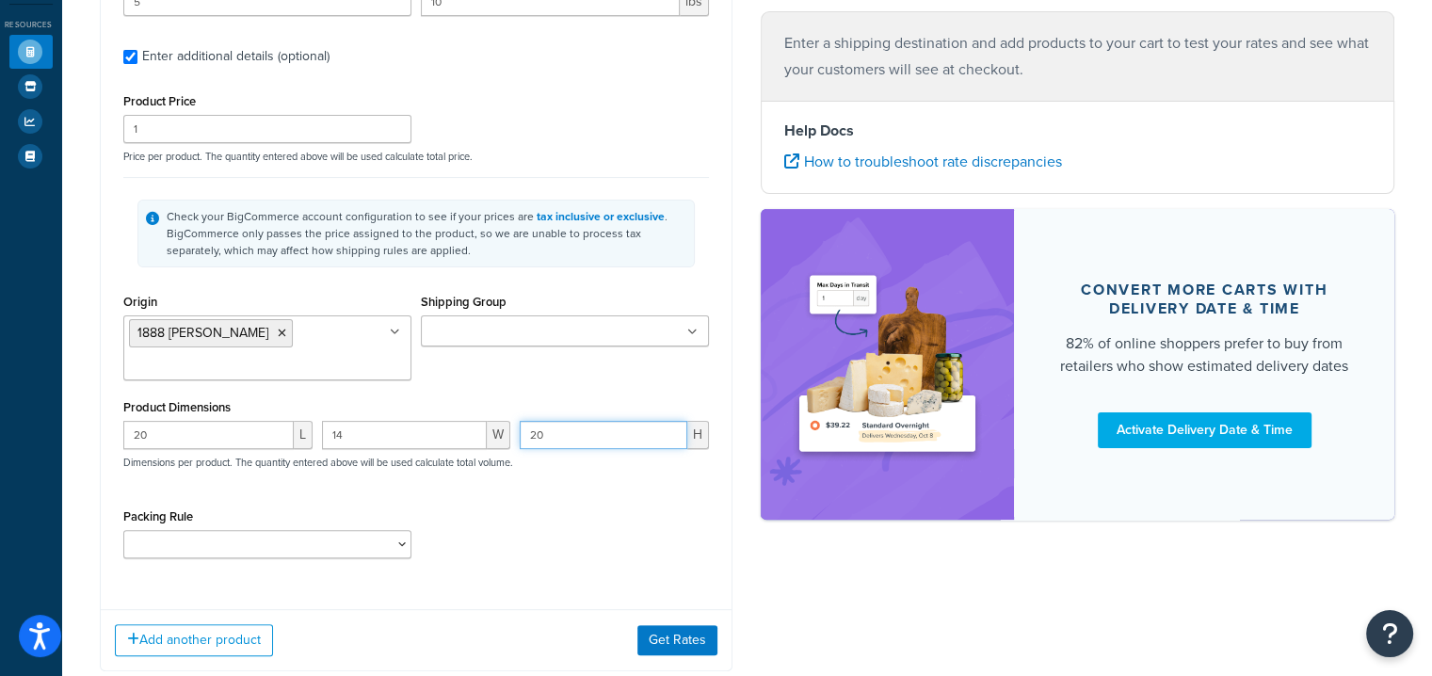
scroll to position [416, 0]
type input "20"
click at [648, 624] on button "Get Rates" at bounding box center [677, 639] width 80 height 30
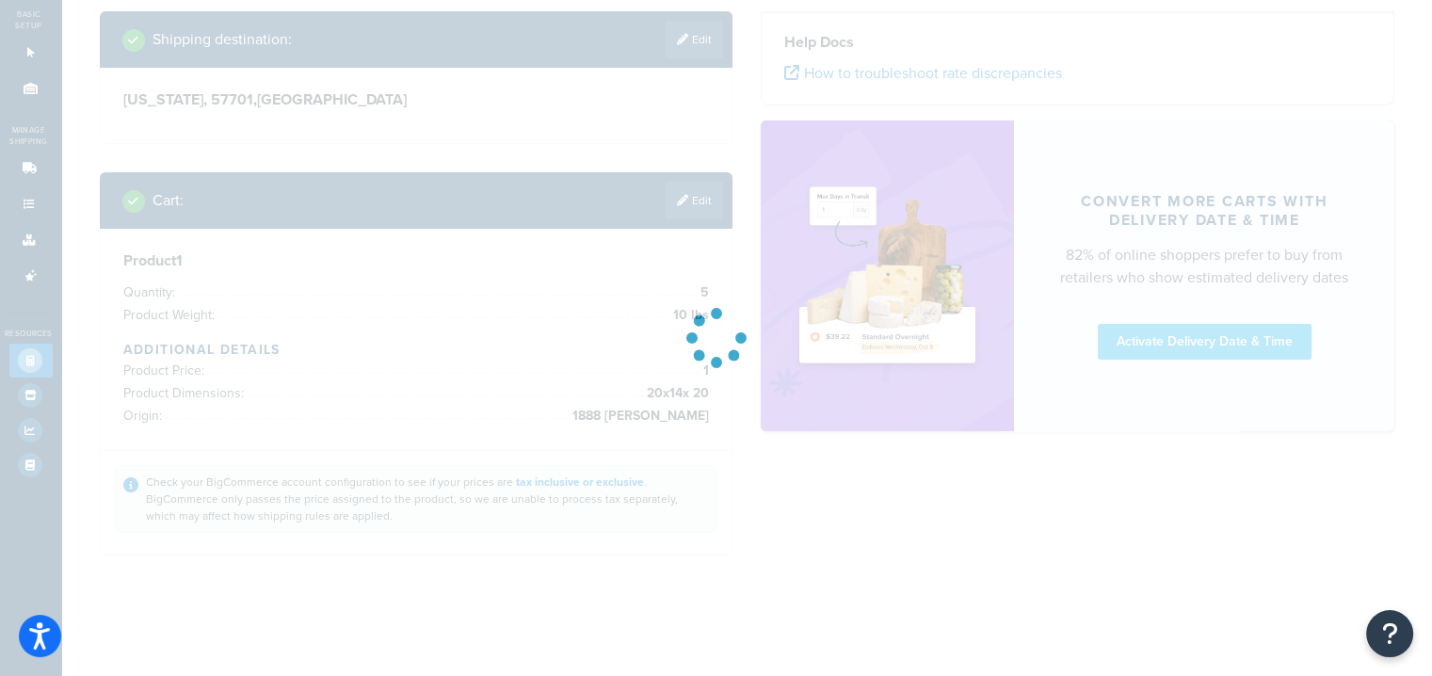
scroll to position [0, 0]
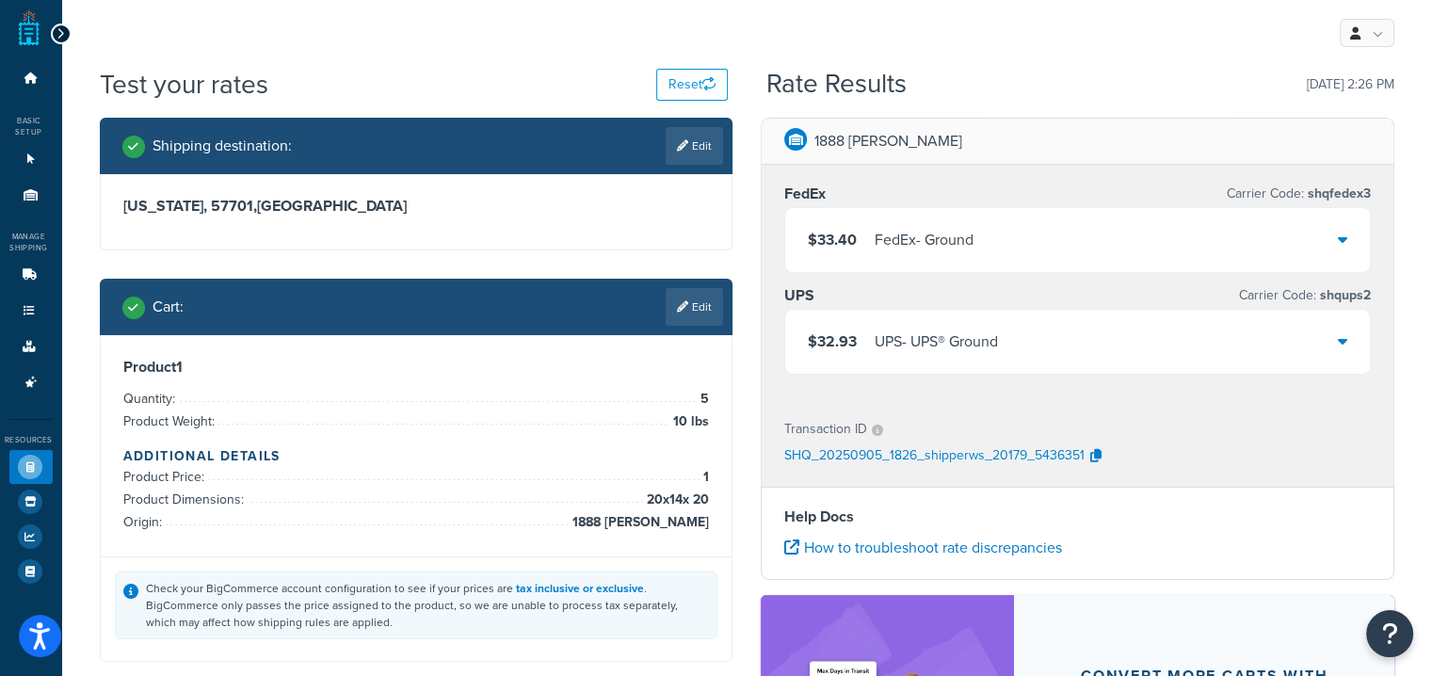
click at [1323, 232] on div "$33.40 FedEx - Ground" at bounding box center [1077, 240] width 585 height 64
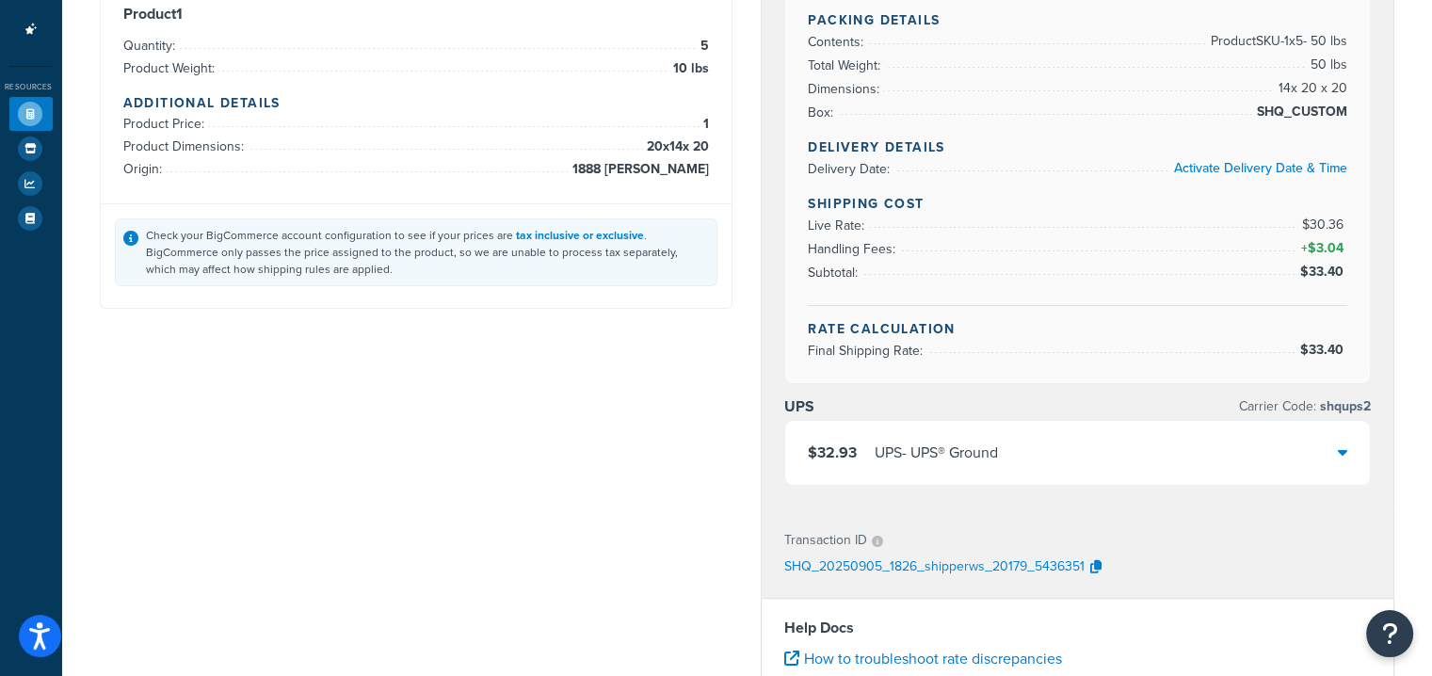
scroll to position [352, 0]
click at [1344, 445] on icon at bounding box center [1342, 452] width 9 height 15
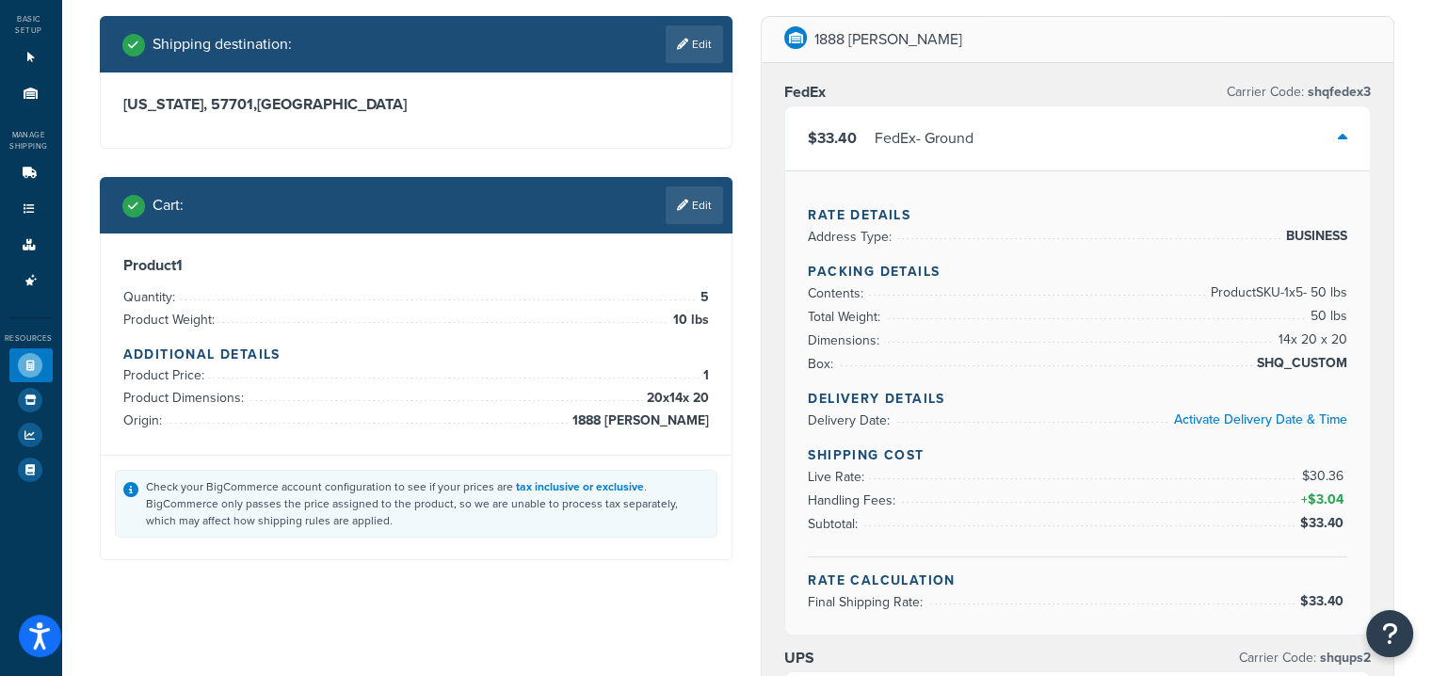
scroll to position [98, 0]
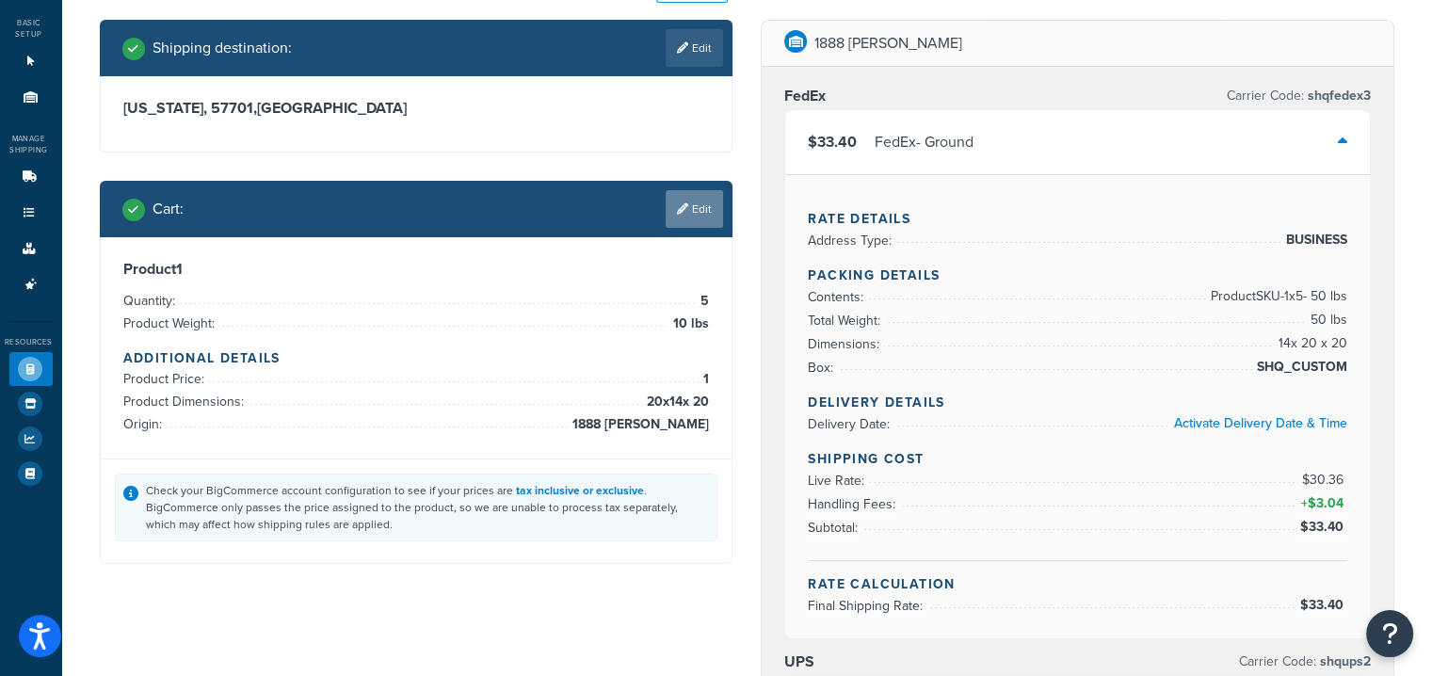
click at [705, 205] on link "Edit" at bounding box center [694, 209] width 57 height 38
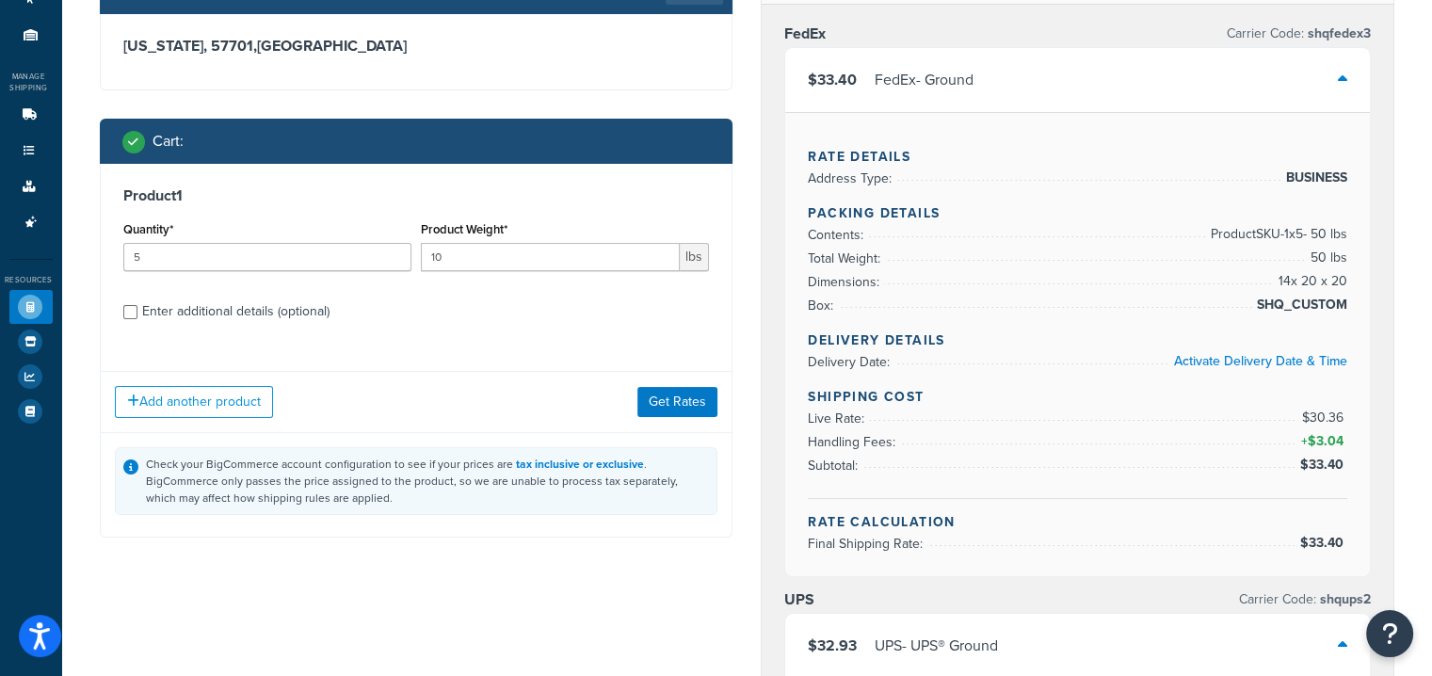
scroll to position [161, 0]
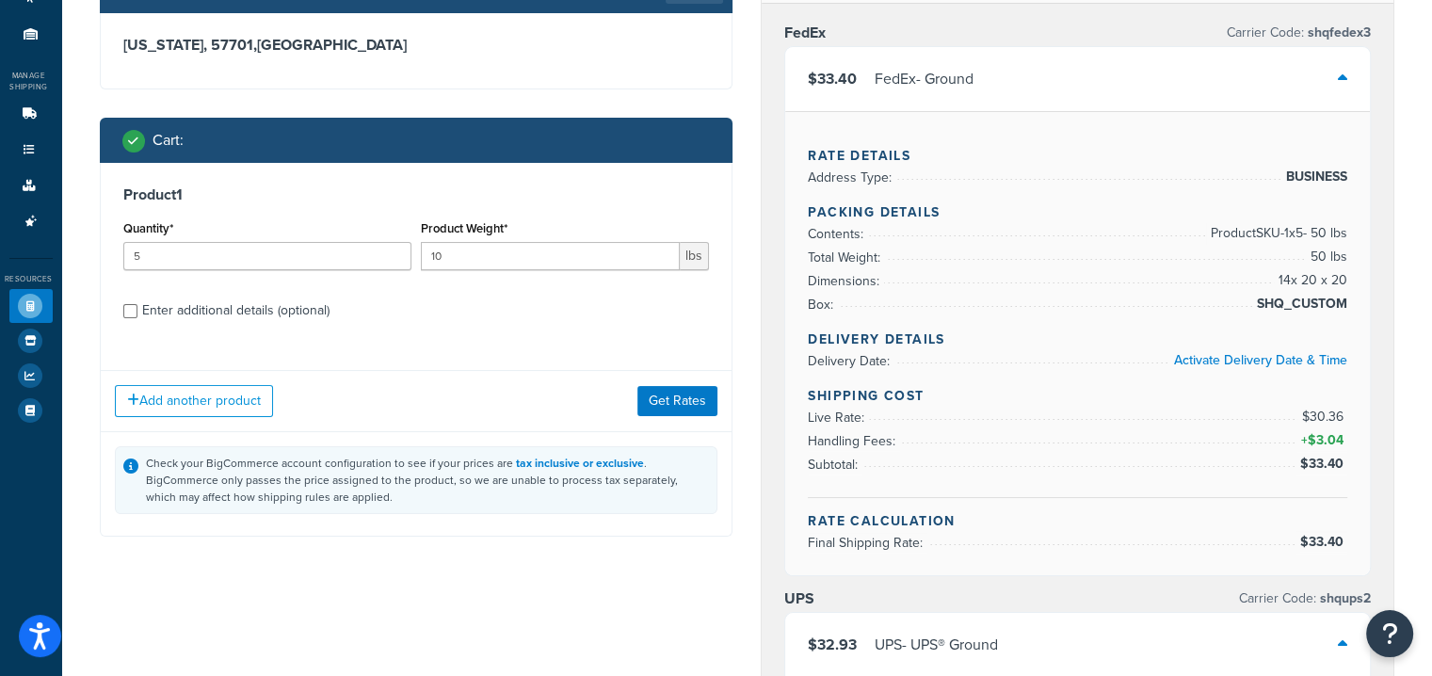
click at [174, 305] on div "Enter additional details (optional)" at bounding box center [235, 311] width 187 height 26
click at [137, 305] on input "Enter additional details (optional)" at bounding box center [130, 311] width 14 height 14
checkbox input "true"
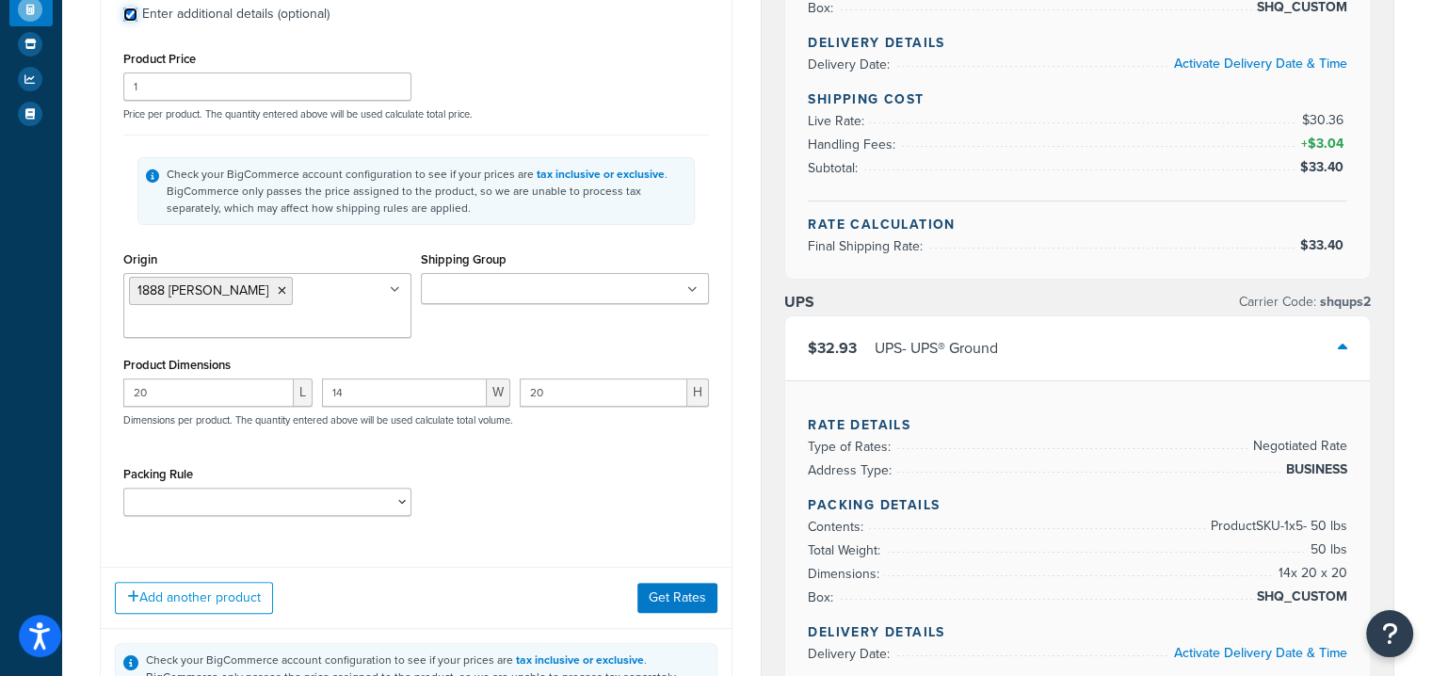
scroll to position [447, 0]
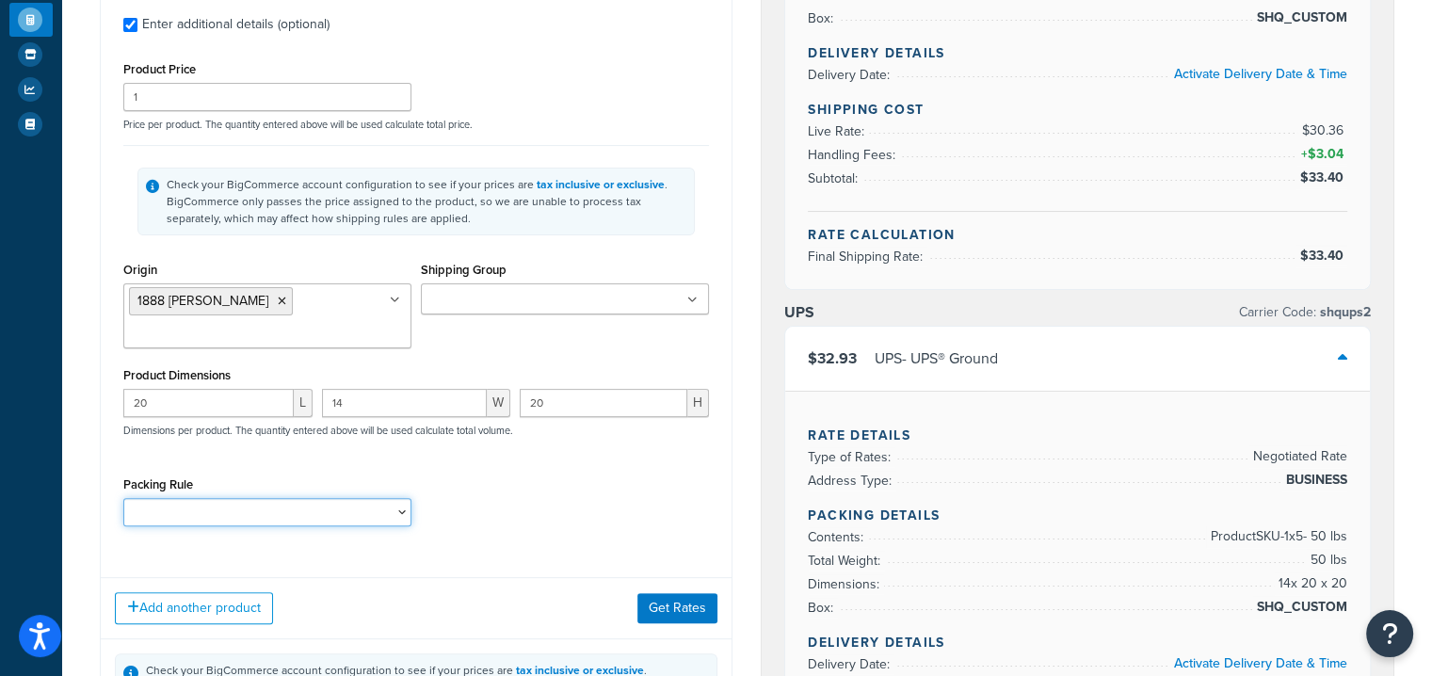
click at [336, 498] on select "Classic Series Bellman Cart CONTEMPORARY SERIES FULL XL GOLIATH Gold Coast - ST…" at bounding box center [267, 512] width 288 height 28
select select "49965"
click at [123, 498] on select "Classic Series Bellman Cart CONTEMPORARY SERIES FULL XL GOLIATH Gold Coast - ST…" at bounding box center [267, 512] width 288 height 28
click at [561, 518] on div "Product 1 Quantity* 5 Product Weight* 10 lbs Enter additional details (optional…" at bounding box center [417, 220] width 632 height 686
click at [672, 593] on button "Get Rates" at bounding box center [677, 608] width 80 height 30
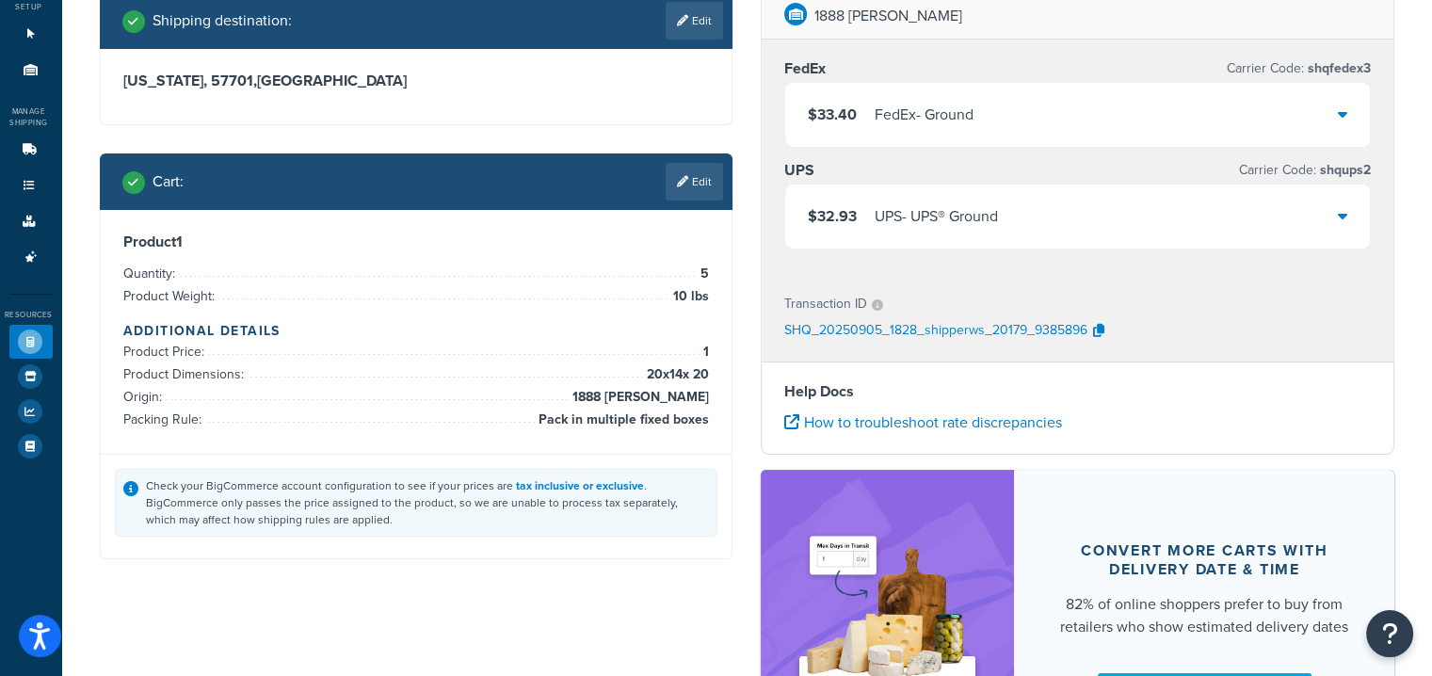
scroll to position [0, 0]
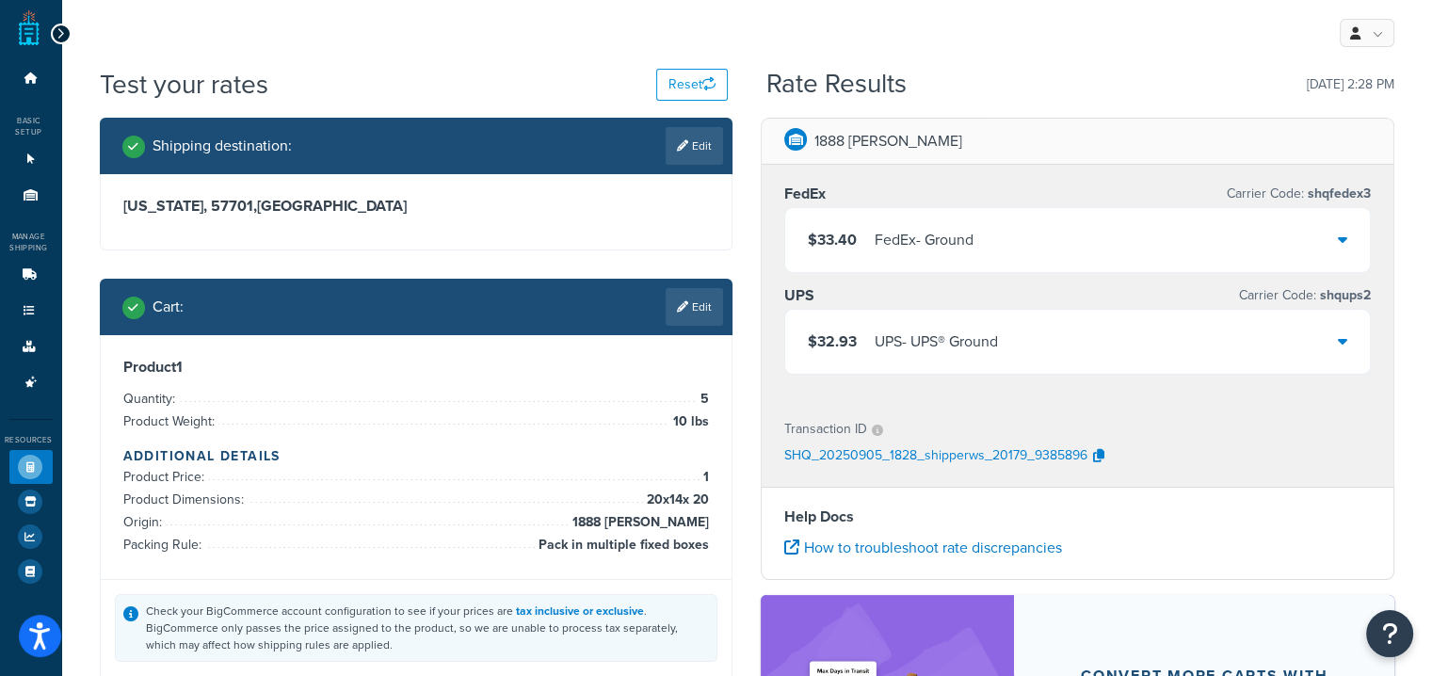
click at [881, 219] on div "$33.40 FedEx - Ground" at bounding box center [1077, 240] width 585 height 64
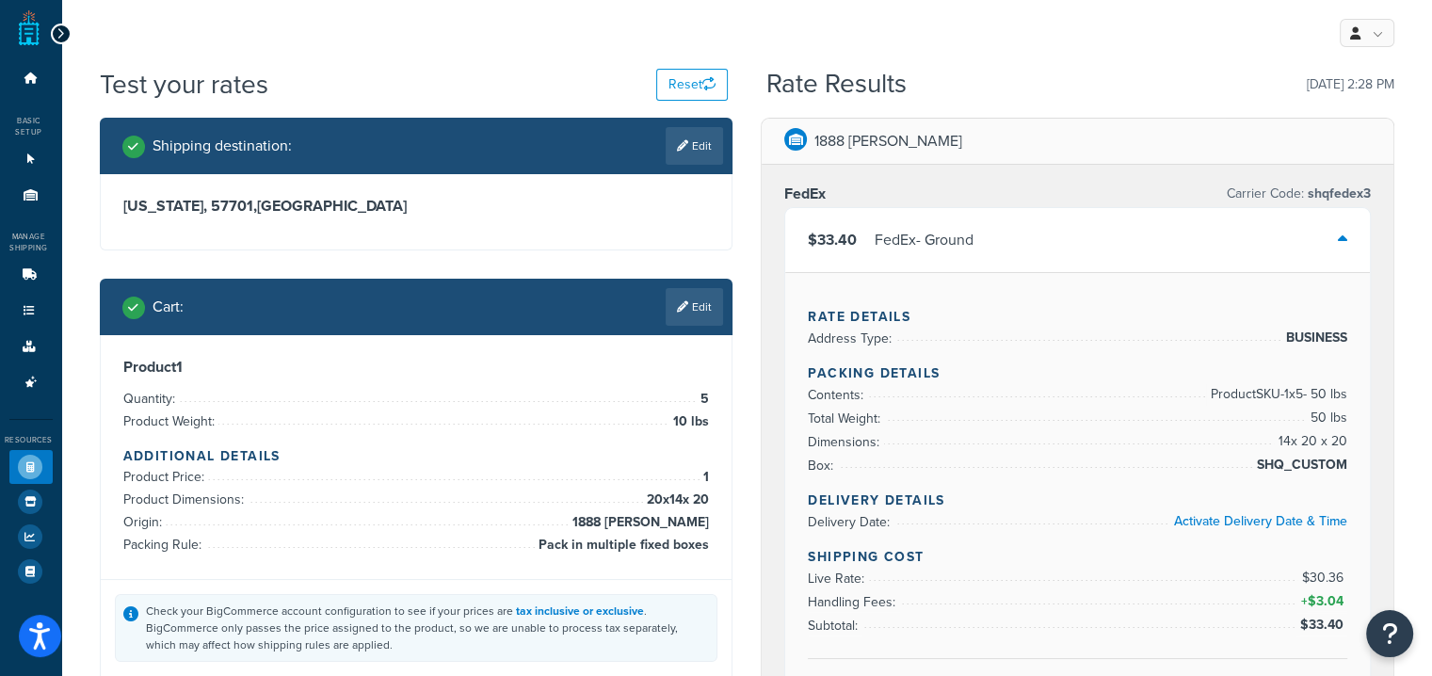
scroll to position [2, 0]
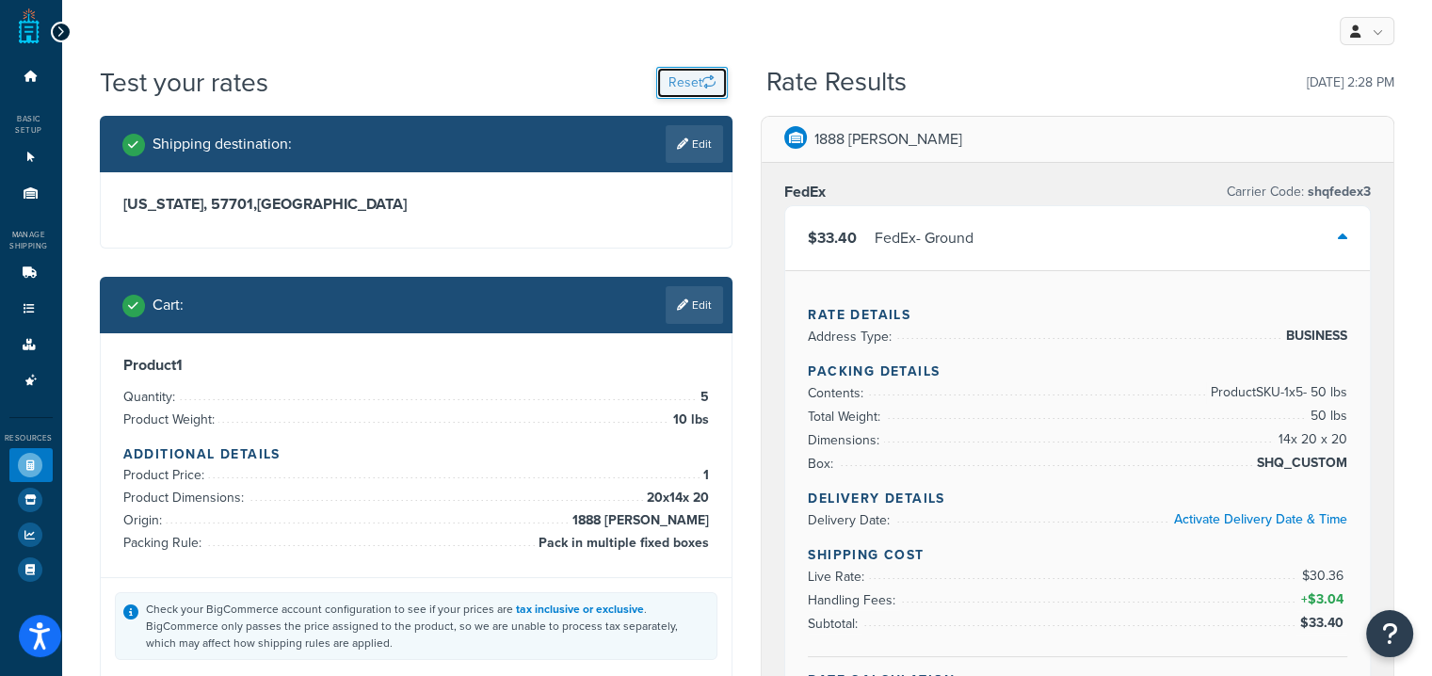
click at [678, 71] on button "Reset" at bounding box center [692, 83] width 72 height 32
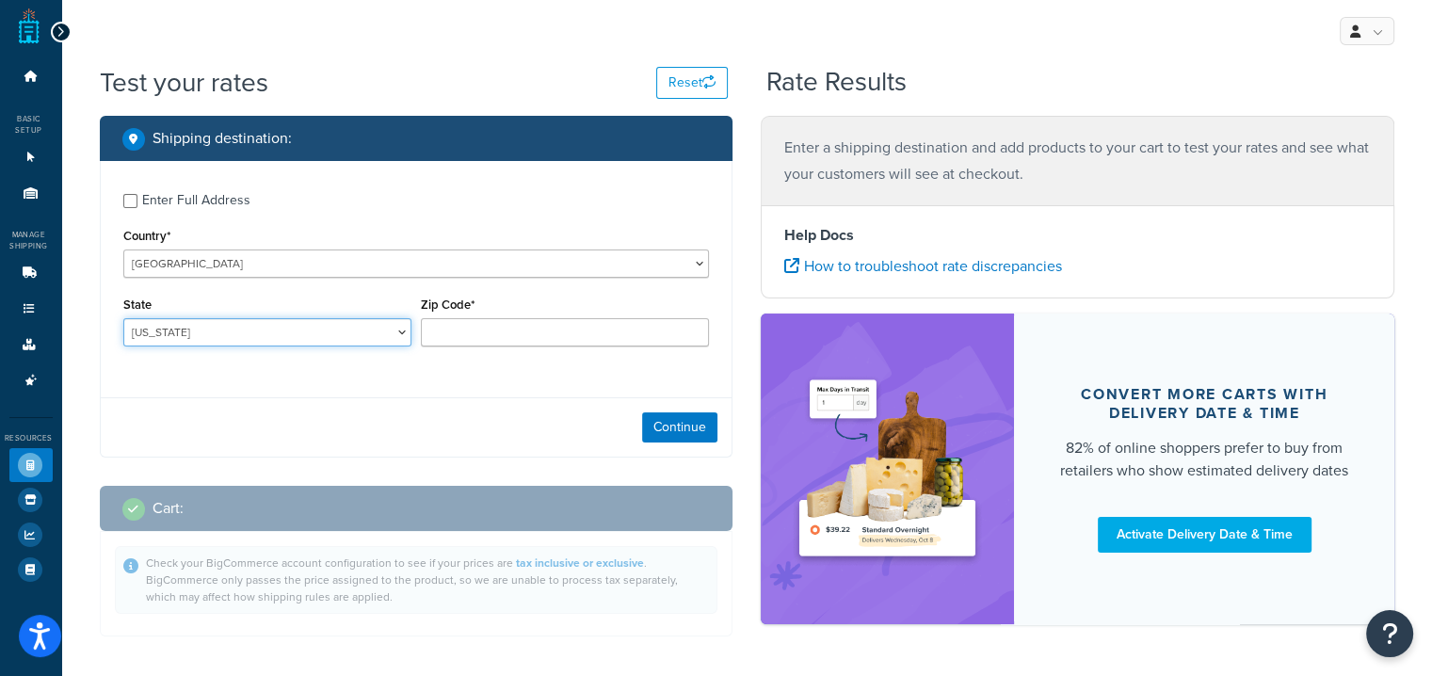
click at [158, 336] on select "Alabama Alaska American Samoa Arizona Arkansas Armed Forces Americas Armed Forc…" at bounding box center [267, 332] width 288 height 28
select select "SD"
click at [123, 318] on select "Alabama Alaska American Samoa Arizona Arkansas Armed Forces Americas Armed Forc…" at bounding box center [267, 332] width 288 height 28
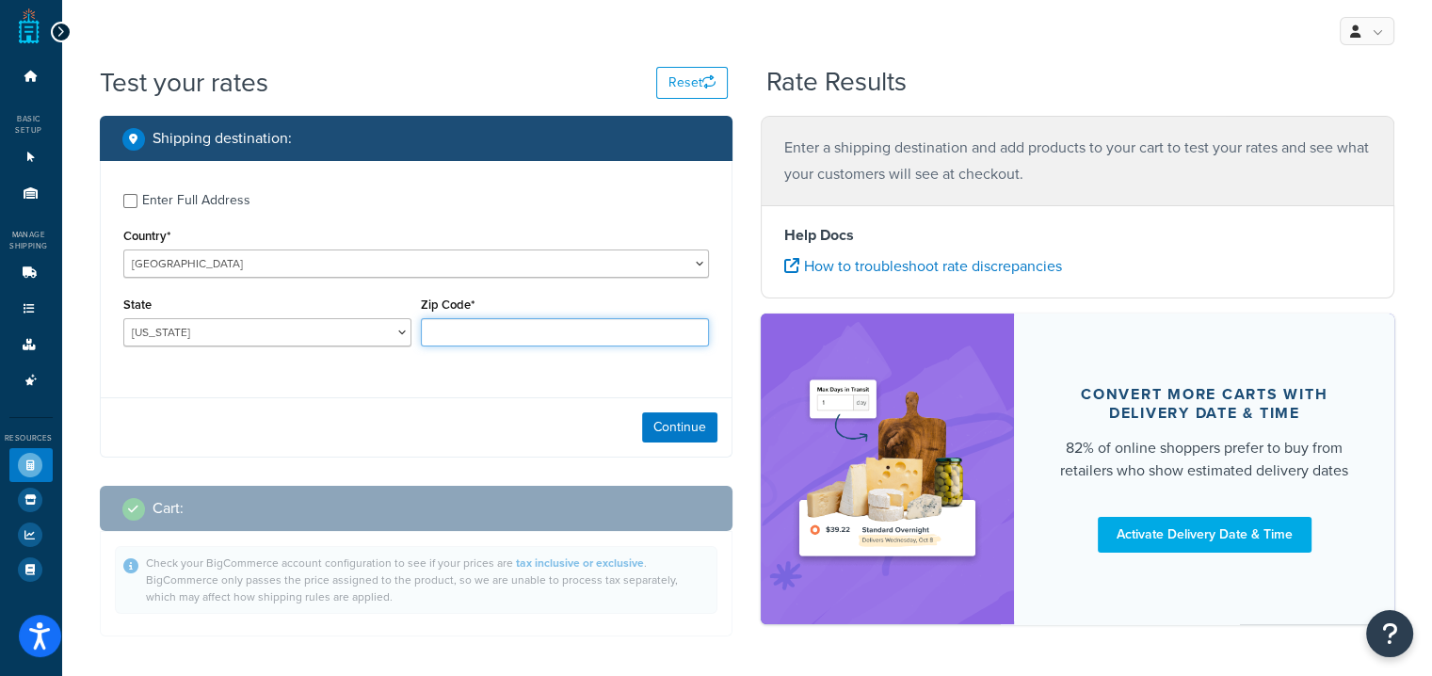
click at [489, 327] on input "Zip Code*" at bounding box center [565, 332] width 288 height 28
type input "57701"
click at [336, 376] on div "Enter Full Address Country* United States United Kingdom Afghanistan Åland Isla…" at bounding box center [417, 272] width 632 height 222
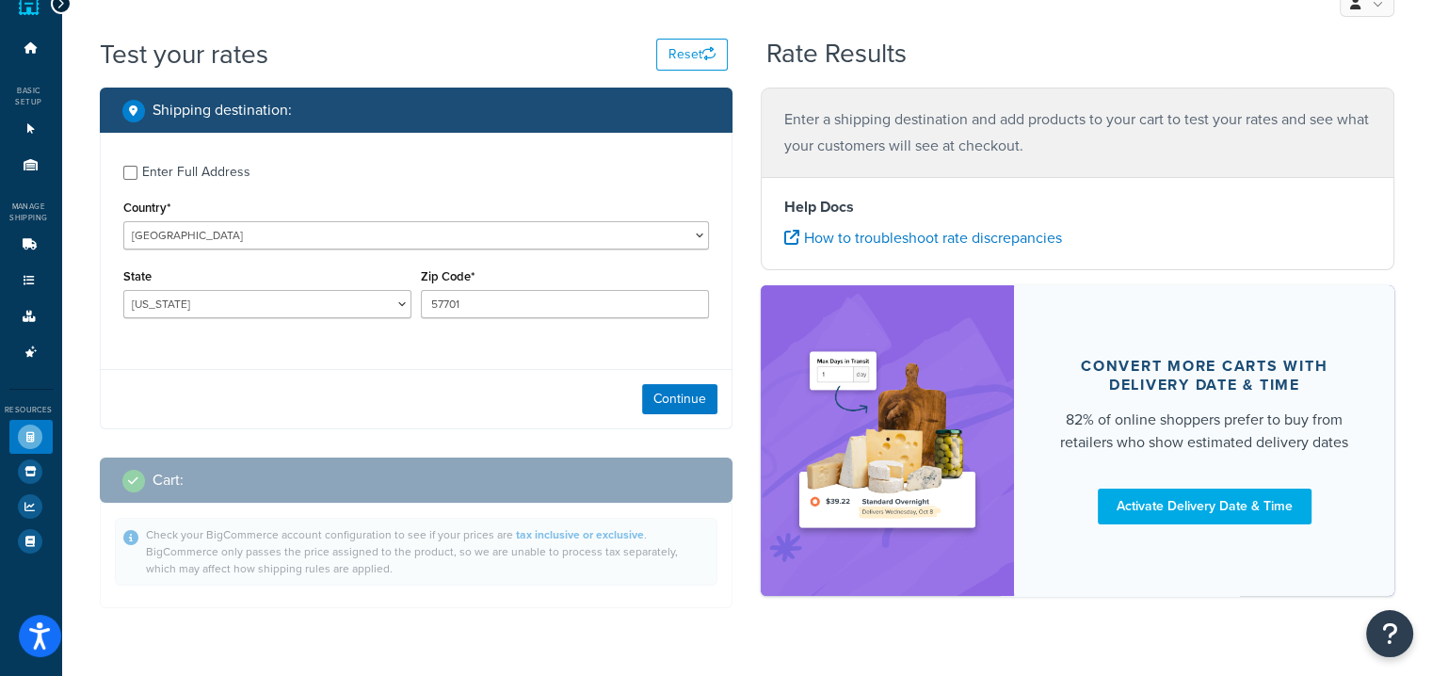
scroll to position [34, 0]
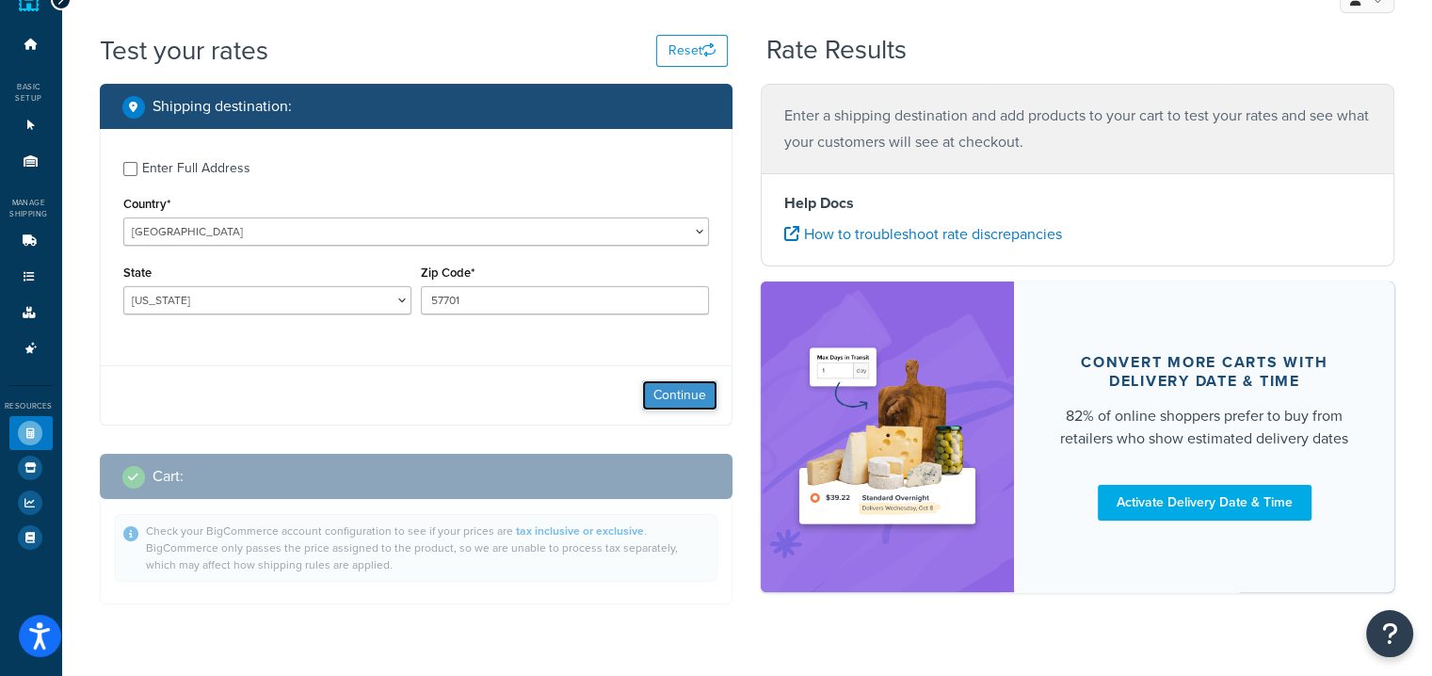
click at [692, 394] on button "Continue" at bounding box center [679, 395] width 75 height 30
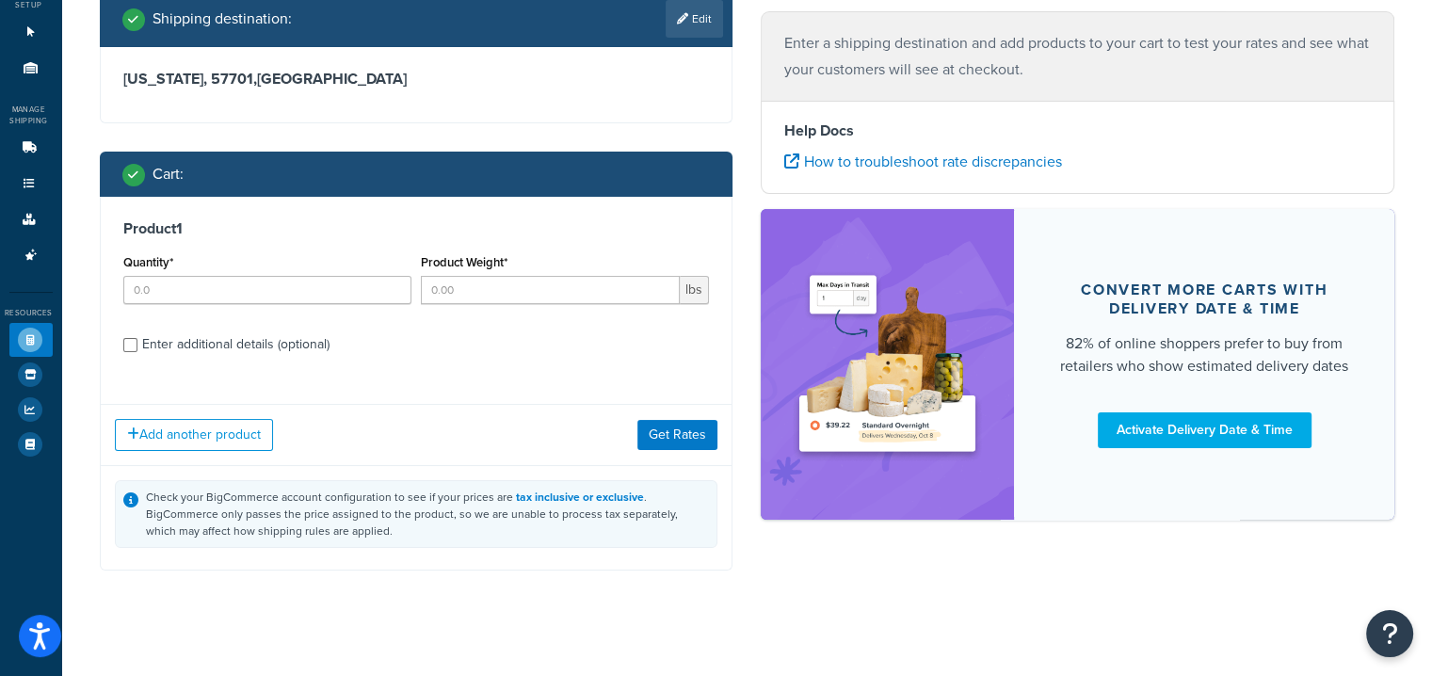
scroll to position [128, 0]
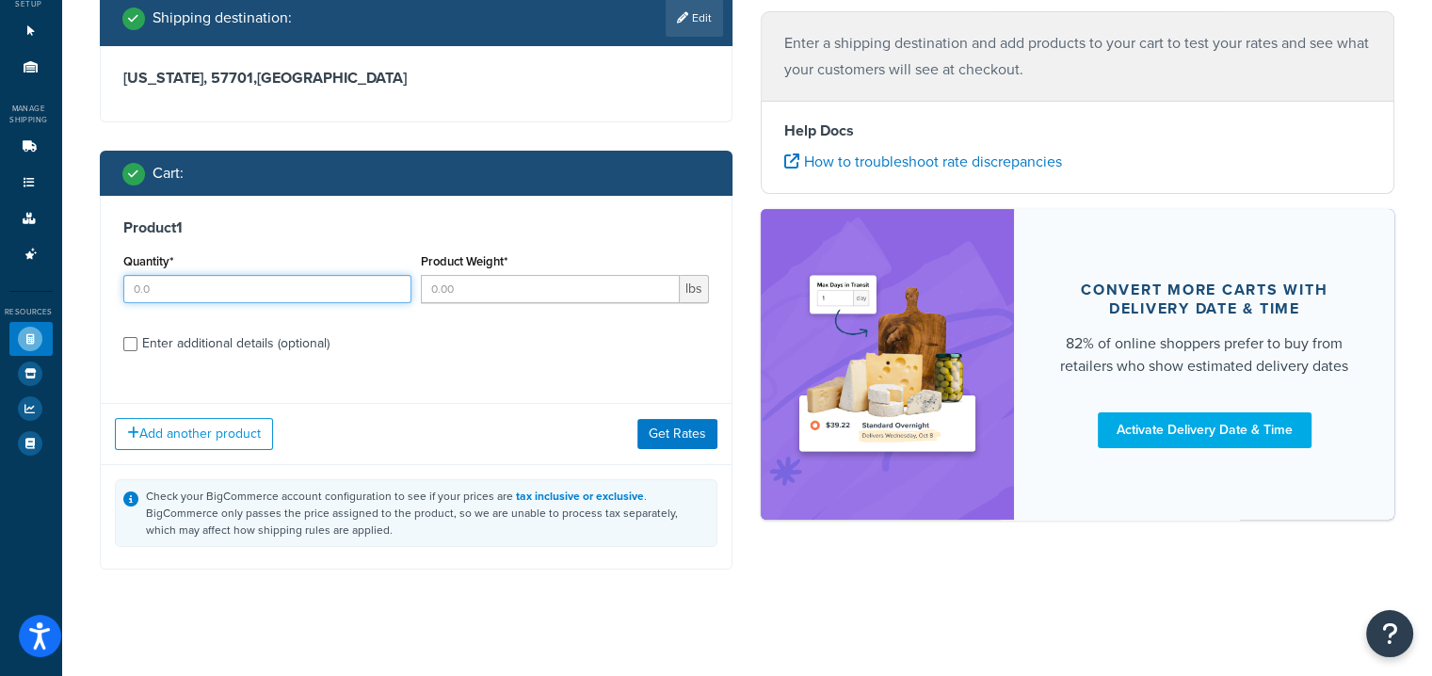
click at [218, 282] on input "Quantity*" at bounding box center [267, 289] width 288 height 28
type input "5"
type input "10"
click at [181, 337] on div "Enter additional details (optional)" at bounding box center [235, 343] width 187 height 26
click at [137, 337] on input "Enter additional details (optional)" at bounding box center [130, 344] width 14 height 14
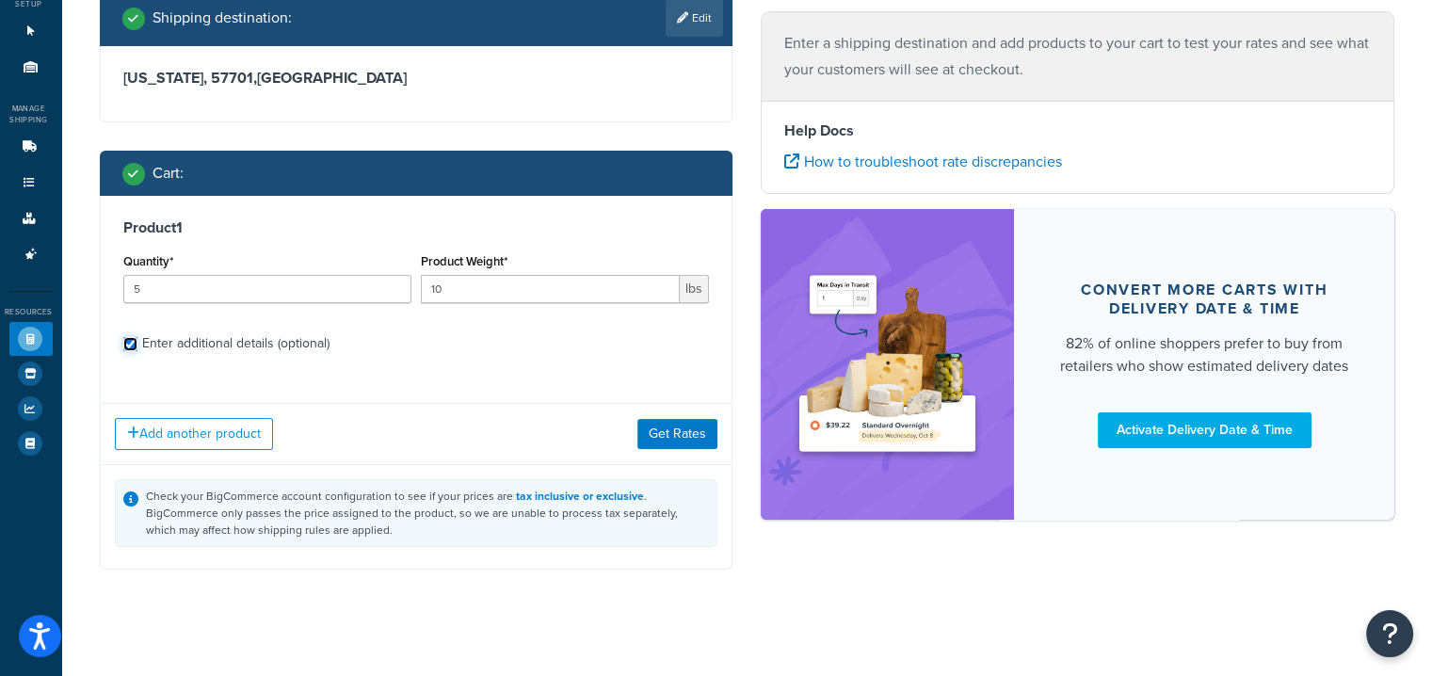
checkbox input "true"
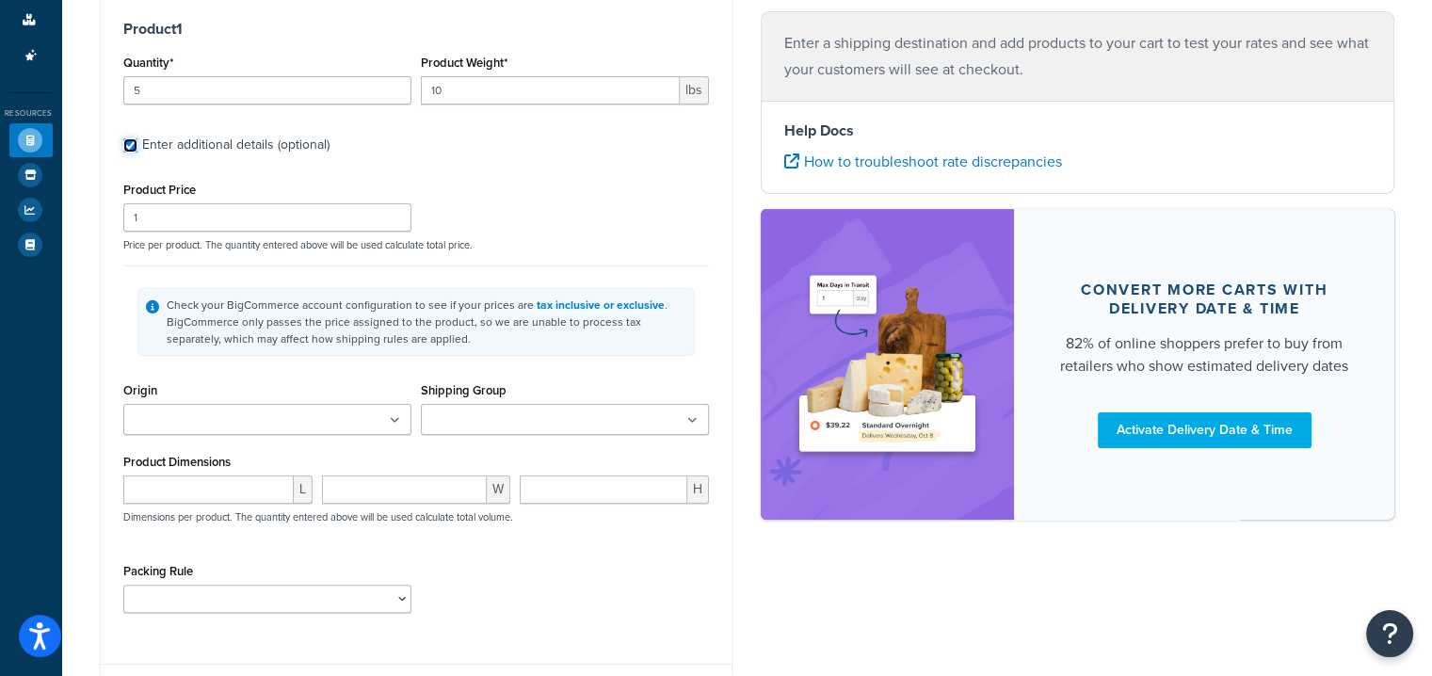
scroll to position [328, 0]
click at [187, 417] on input "Origin" at bounding box center [212, 420] width 167 height 21
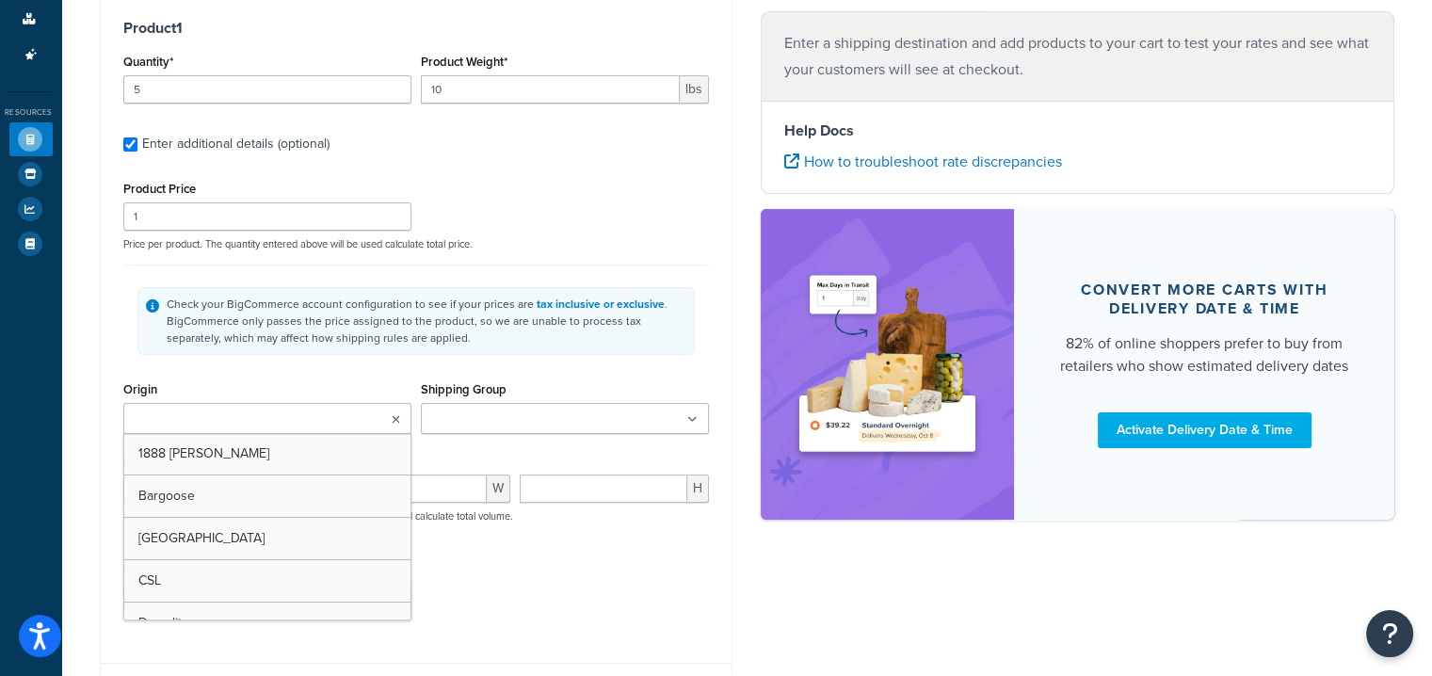
type input "1"
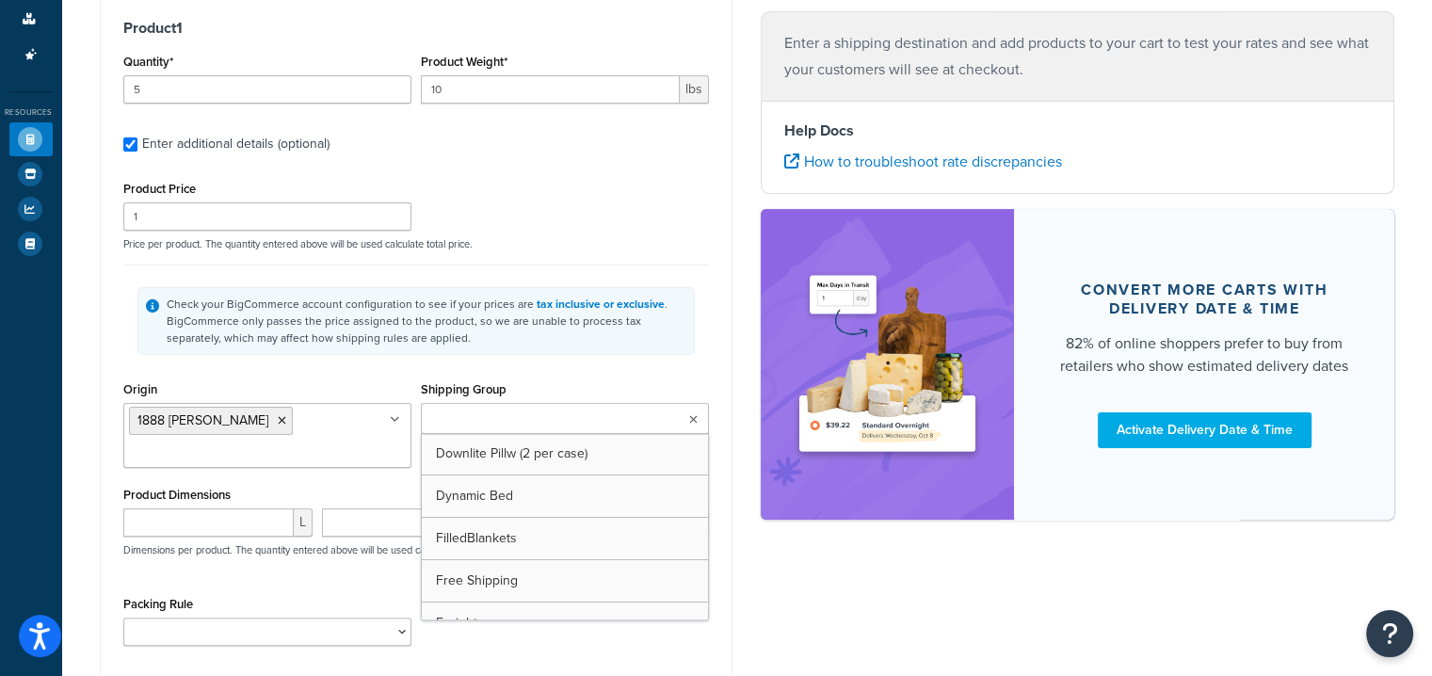
click at [497, 410] on input "Shipping Group" at bounding box center [510, 420] width 167 height 21
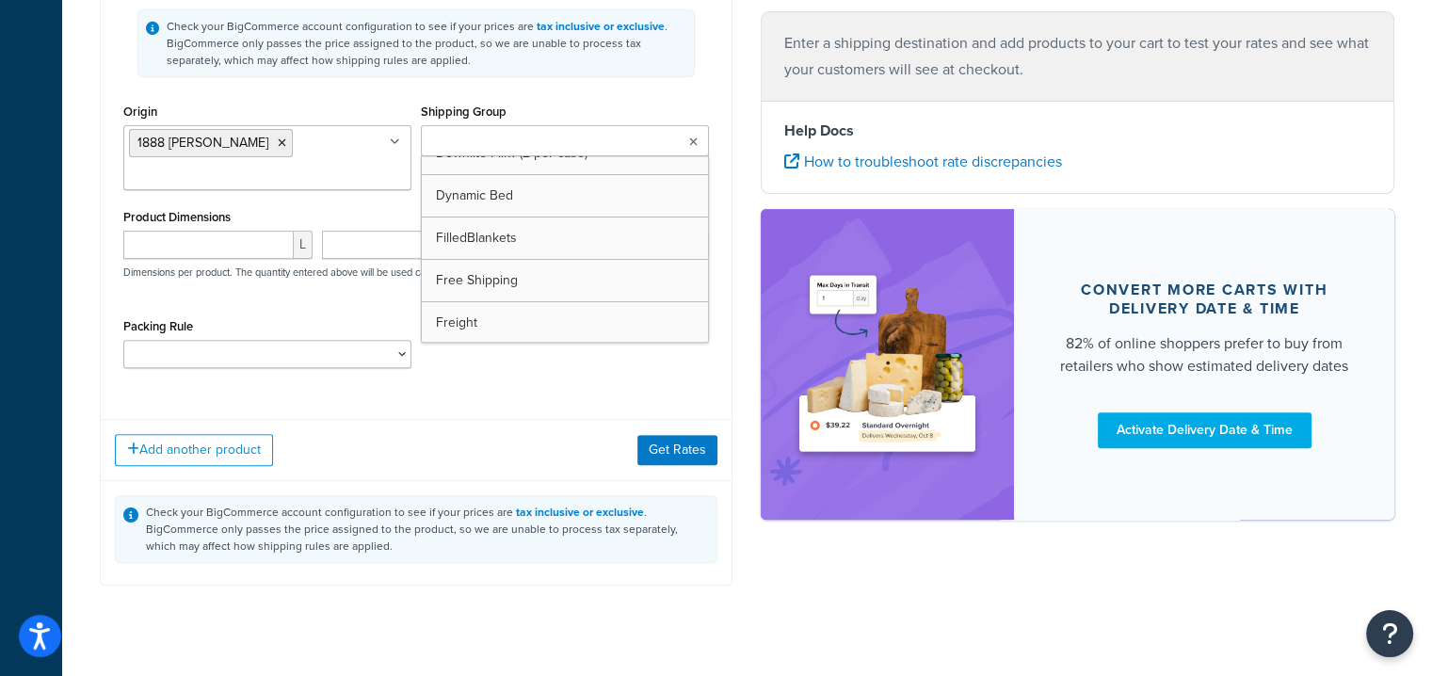
click at [360, 480] on div "Check your BigCommerce account configuration to see if your prices are tax incl…" at bounding box center [417, 532] width 632 height 105
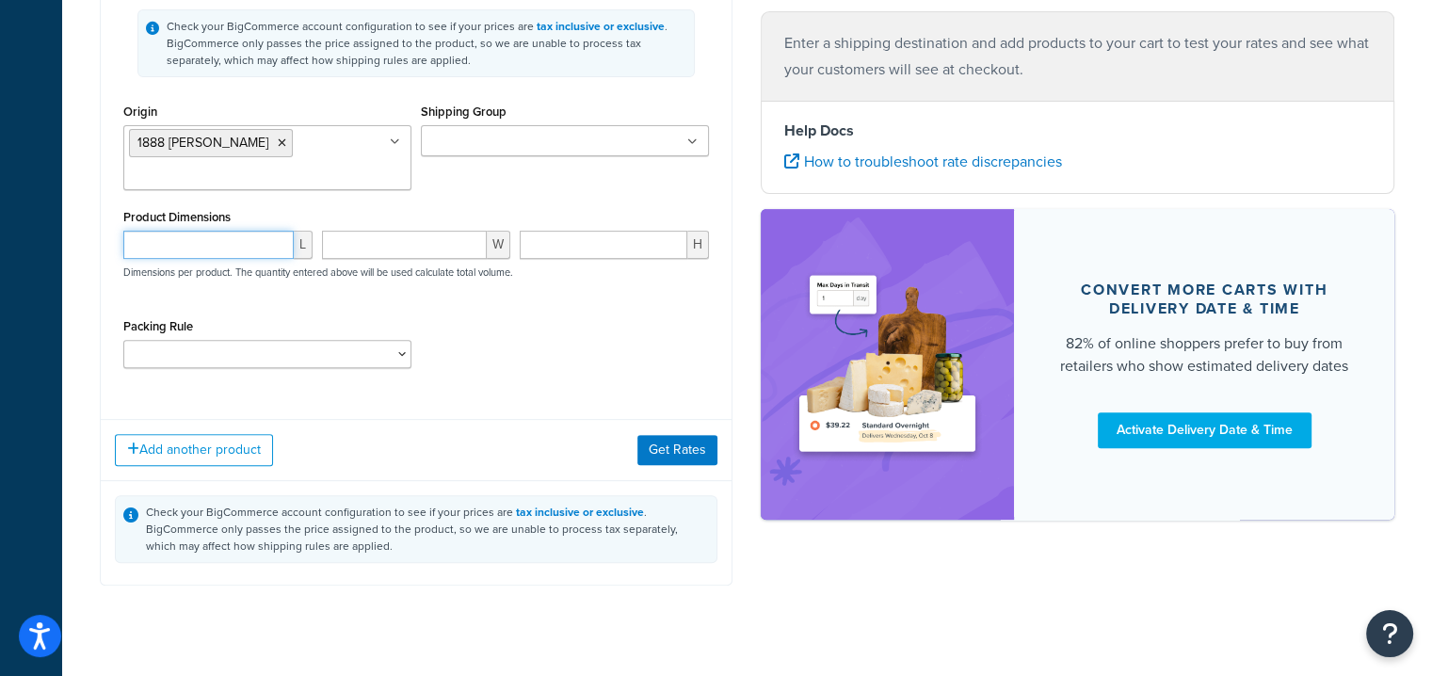
click at [226, 231] on input "number" at bounding box center [208, 245] width 170 height 28
type input "20"
type input "14"
type input "1"
type input "20"
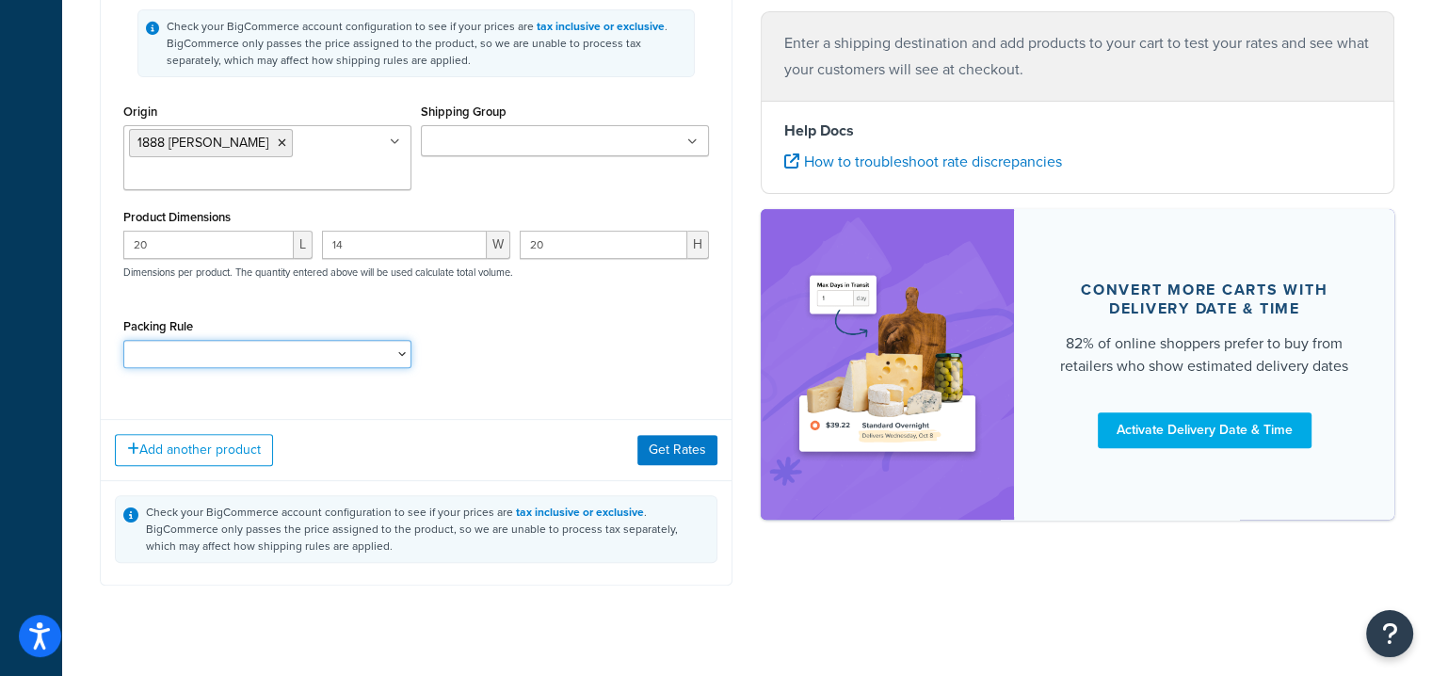
click at [274, 340] on select "Classic Series Bellman Cart CONTEMPORARY SERIES FULL XL GOLIATH Gold Coast - ST…" at bounding box center [267, 354] width 288 height 28
select select "51244"
click at [123, 340] on select "Classic Series Bellman Cart CONTEMPORARY SERIES FULL XL GOLIATH Gold Coast - ST…" at bounding box center [267, 354] width 288 height 28
click at [692, 435] on button "Get Rates" at bounding box center [677, 450] width 80 height 30
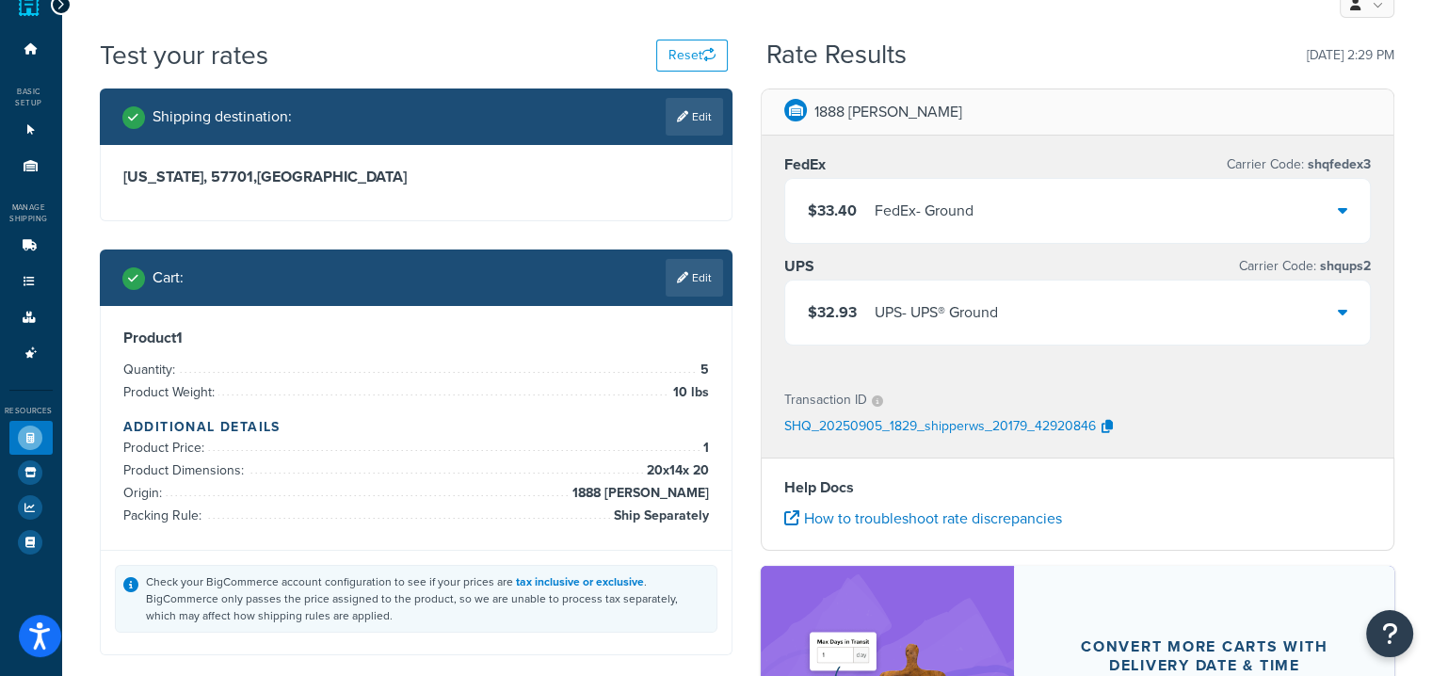
scroll to position [0, 0]
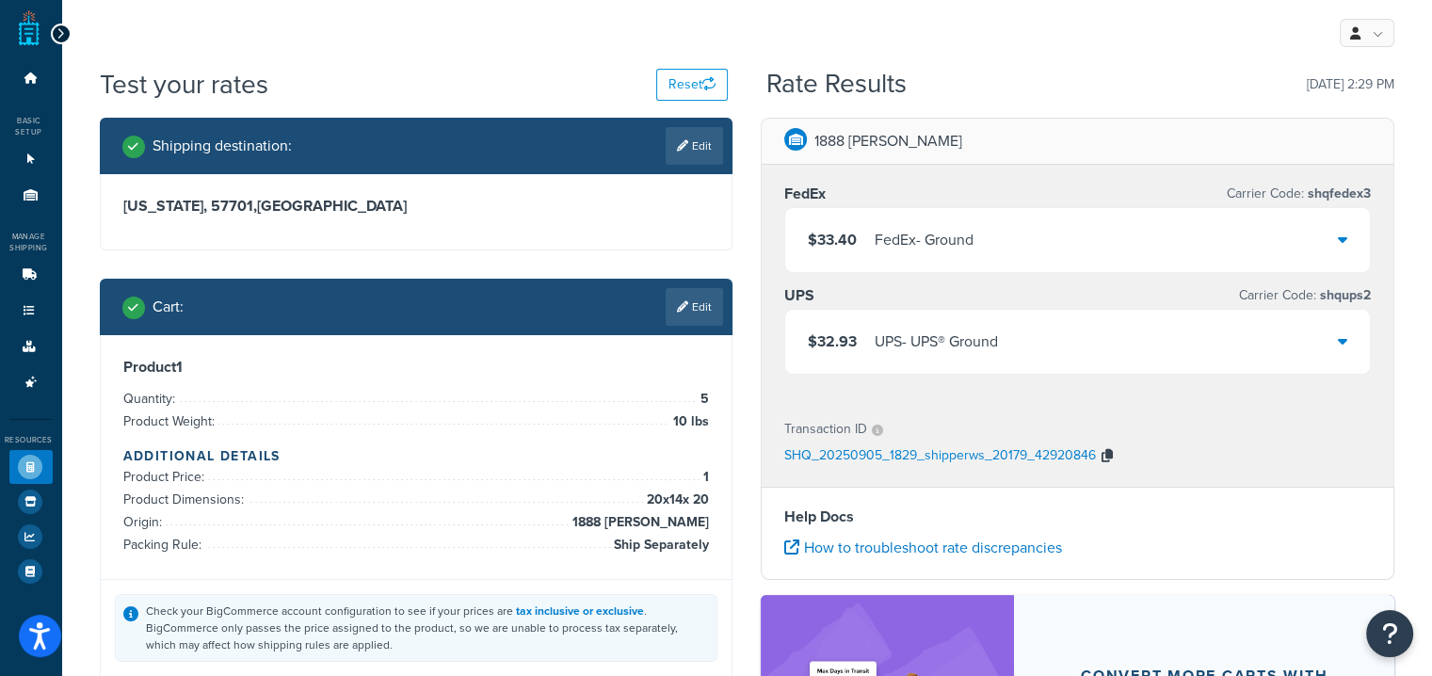
click at [1102, 453] on icon "button" at bounding box center [1107, 455] width 11 height 13
click at [1345, 232] on icon at bounding box center [1342, 239] width 9 height 15
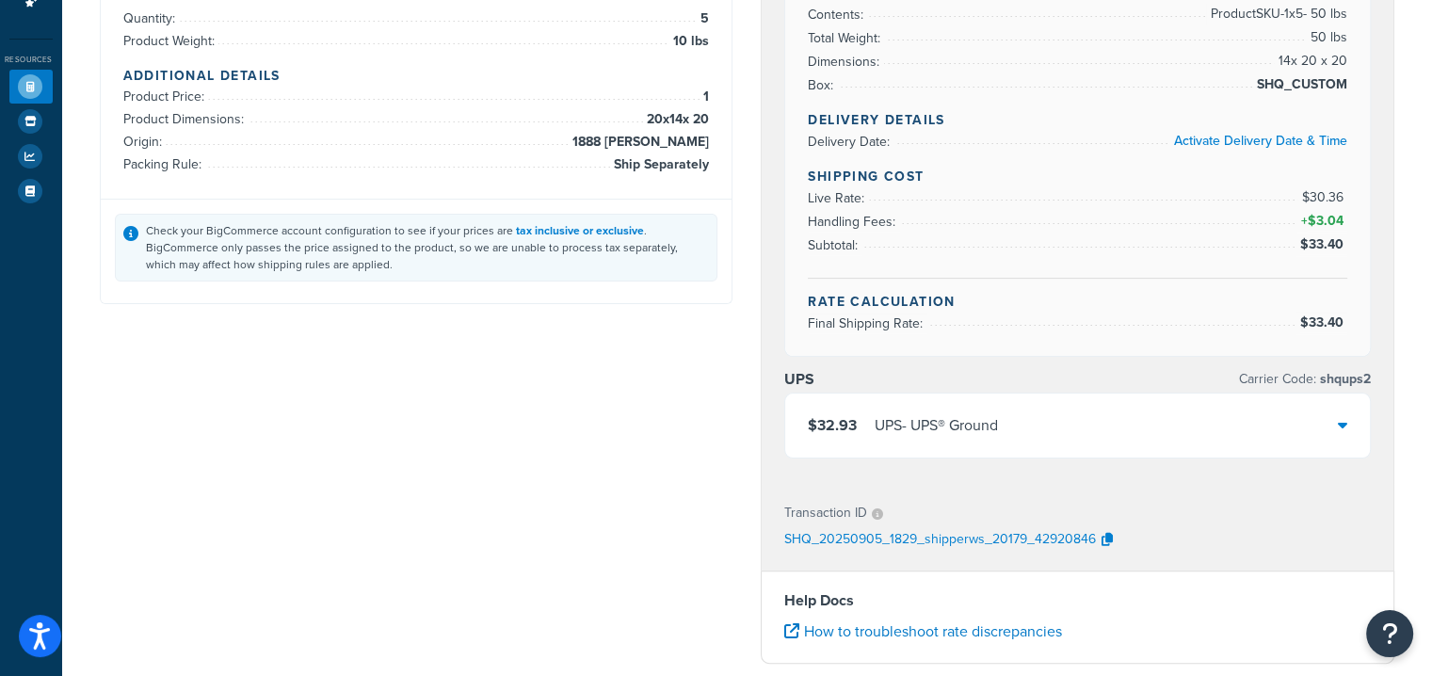
scroll to position [379, 0]
click at [1337, 416] on div "$32.93 UPS - UPS® Ground" at bounding box center [1077, 427] width 585 height 64
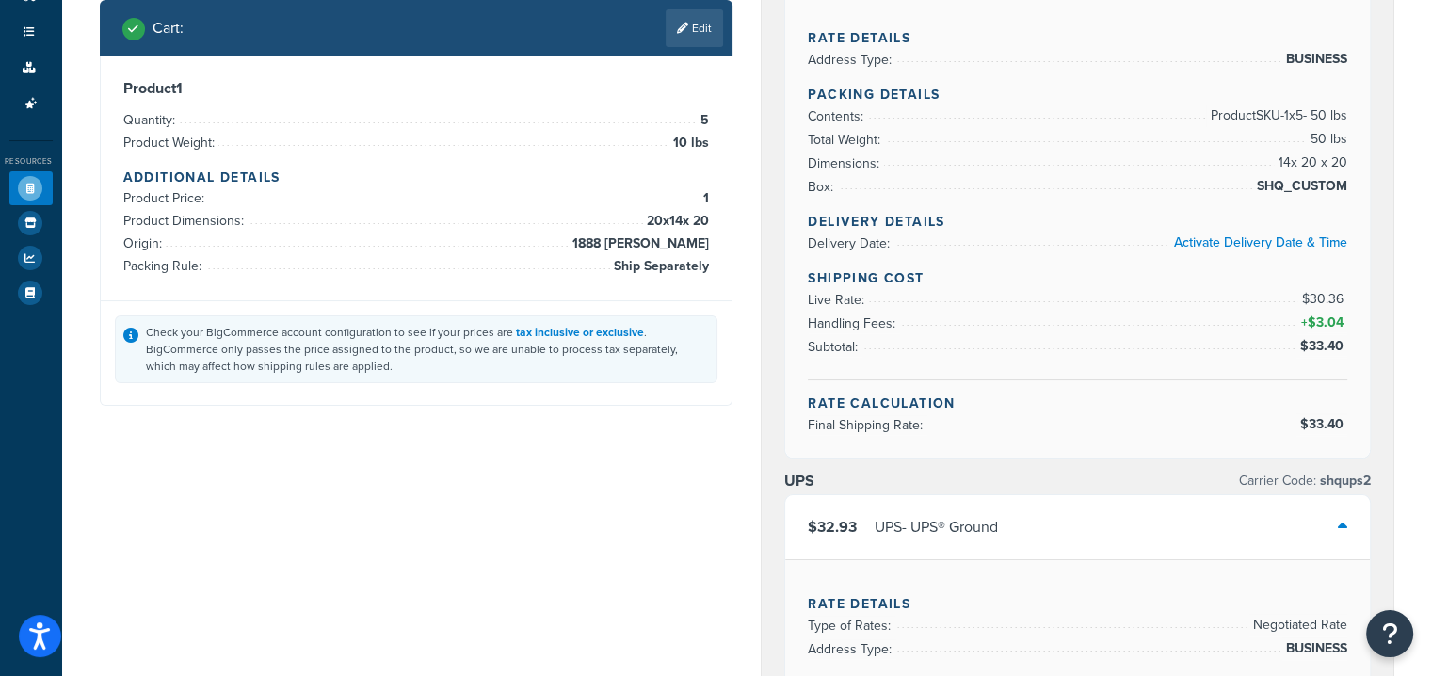
scroll to position [0, 0]
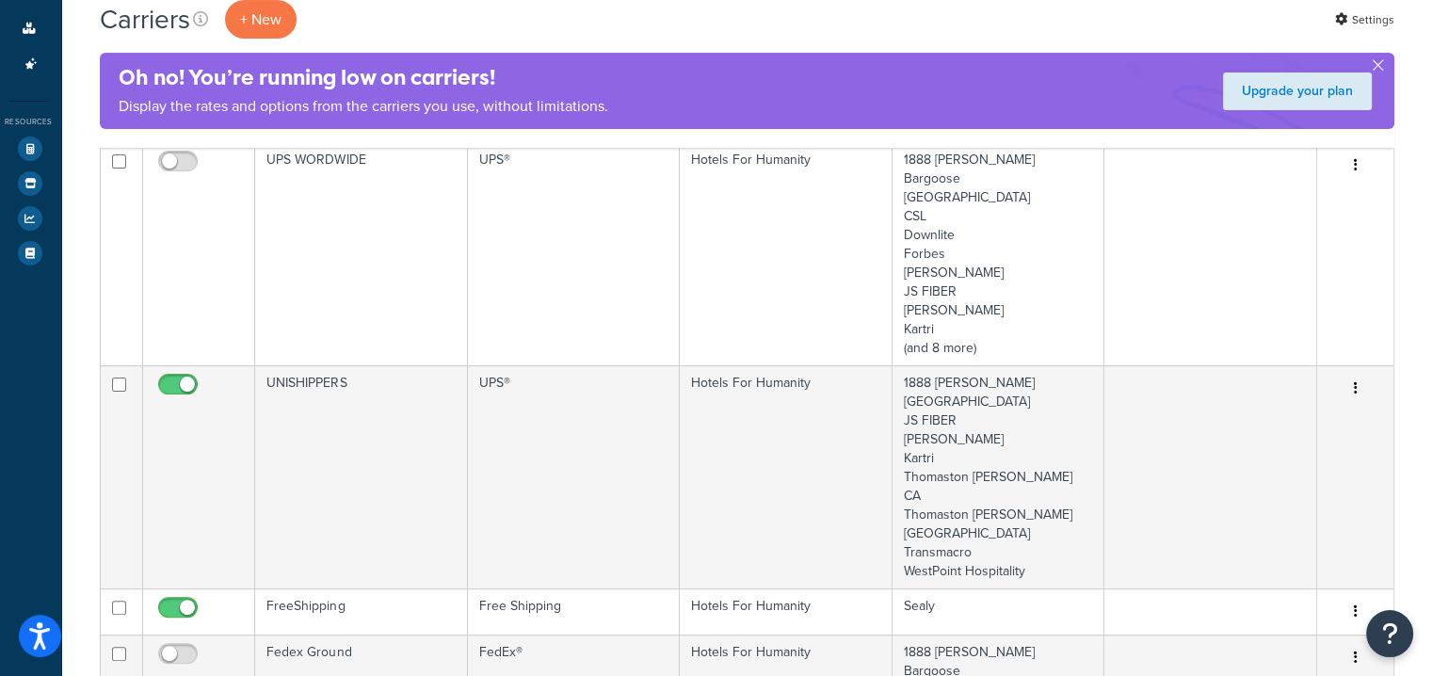
scroll to position [319, 0]
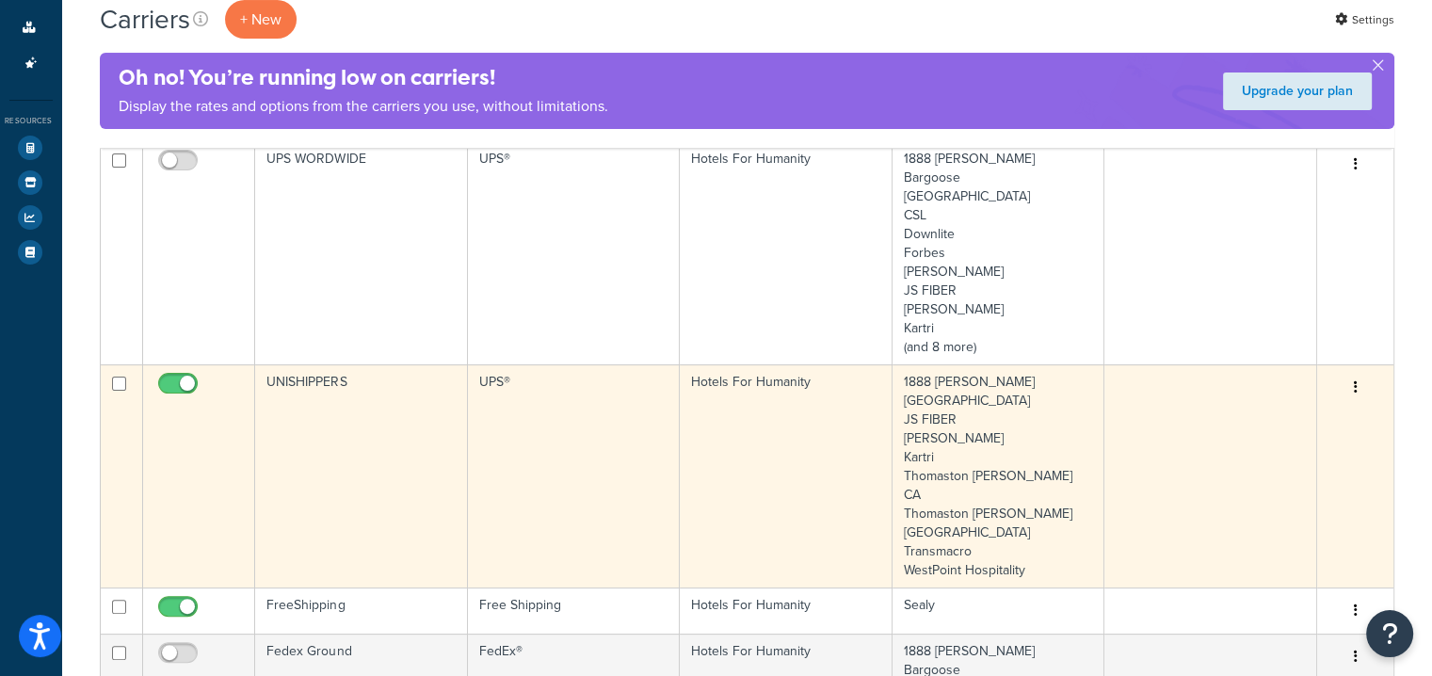
click at [1353, 383] on icon "button" at bounding box center [1355, 386] width 4 height 13
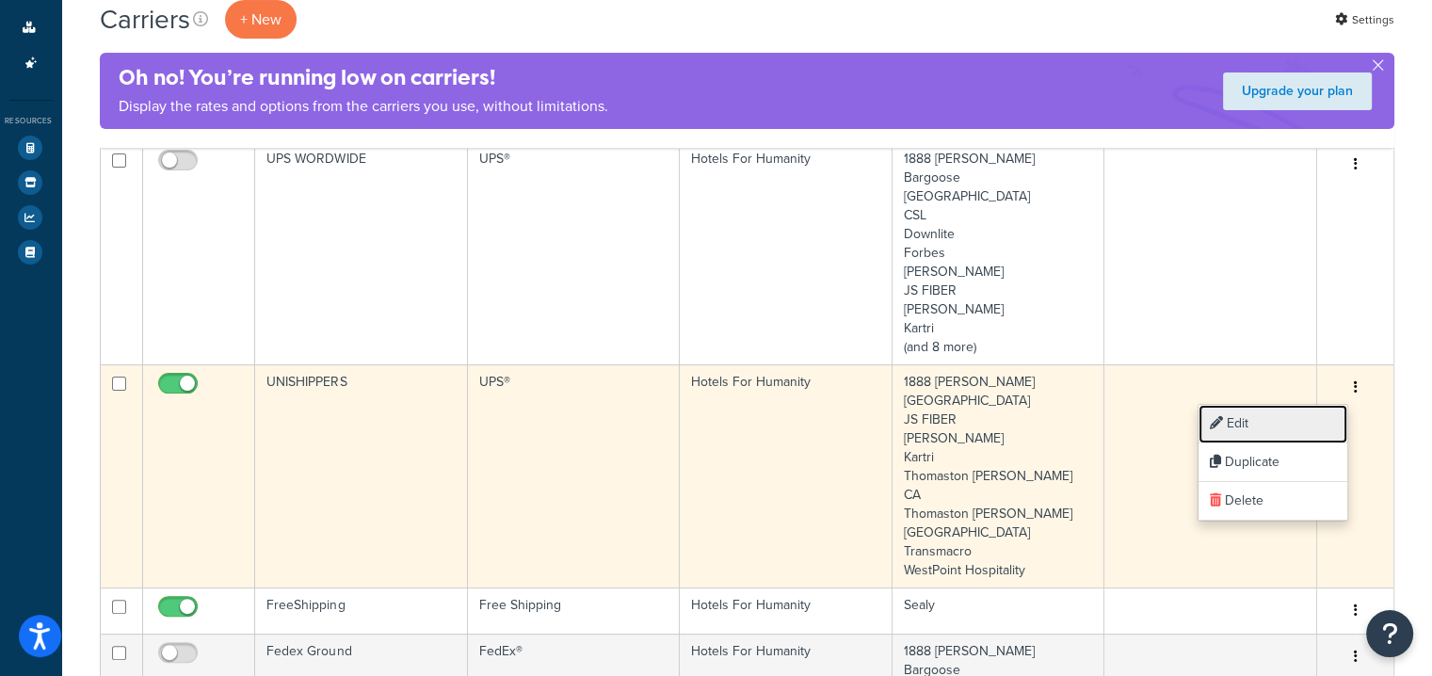
click at [1279, 415] on link "Edit" at bounding box center [1273, 424] width 149 height 39
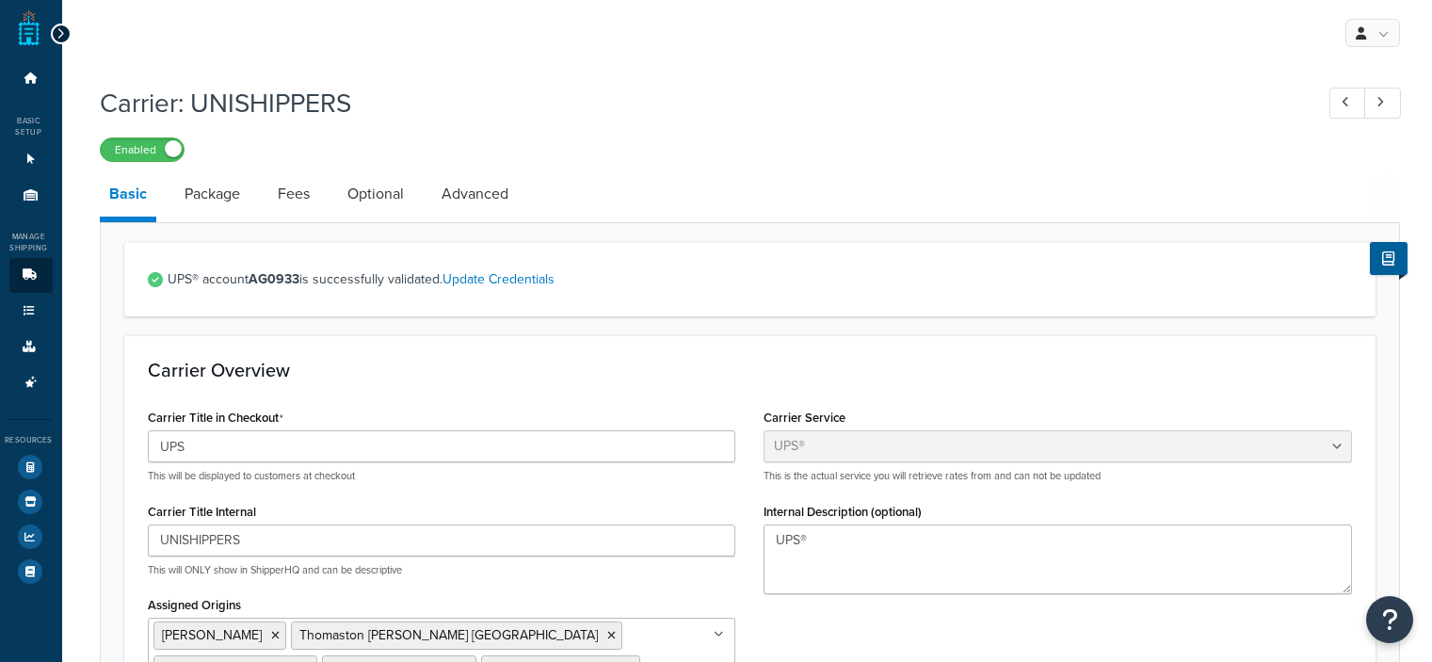
select select "ups"
click at [291, 195] on link "Fees" at bounding box center [293, 193] width 51 height 45
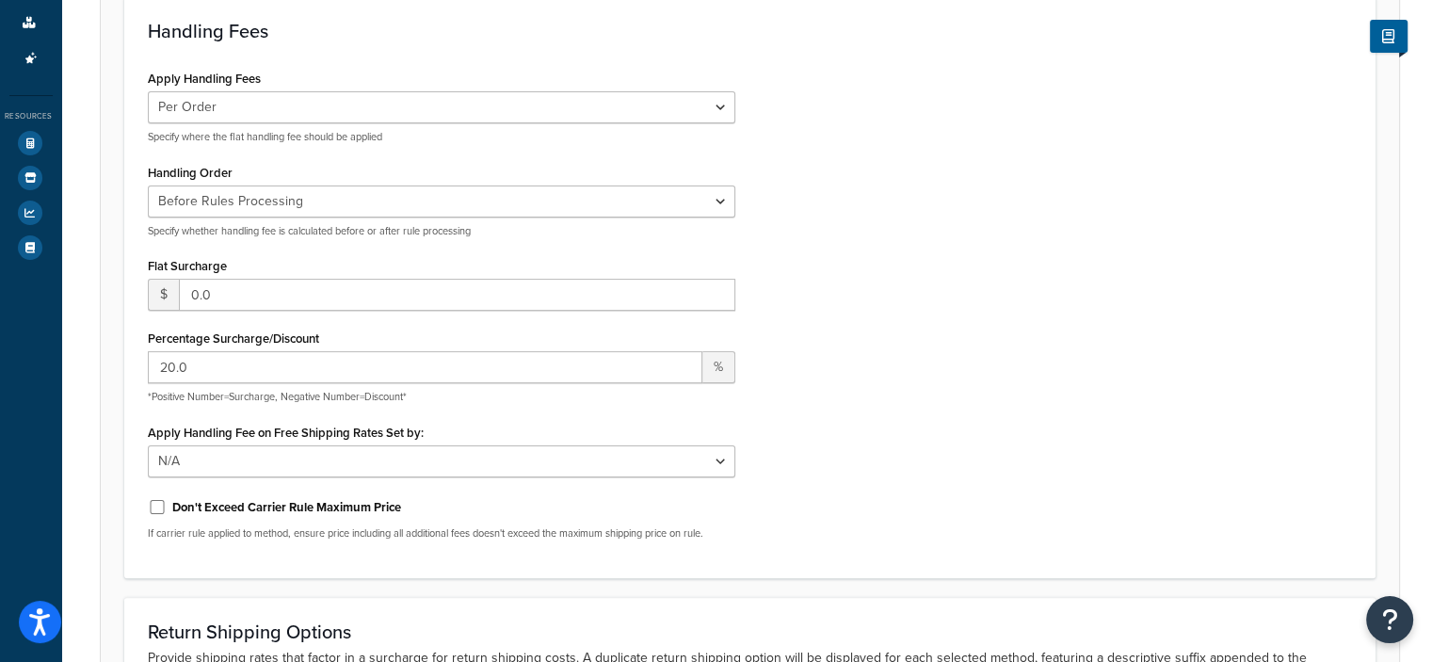
scroll to position [327, 0]
